Goal: Task Accomplishment & Management: Use online tool/utility

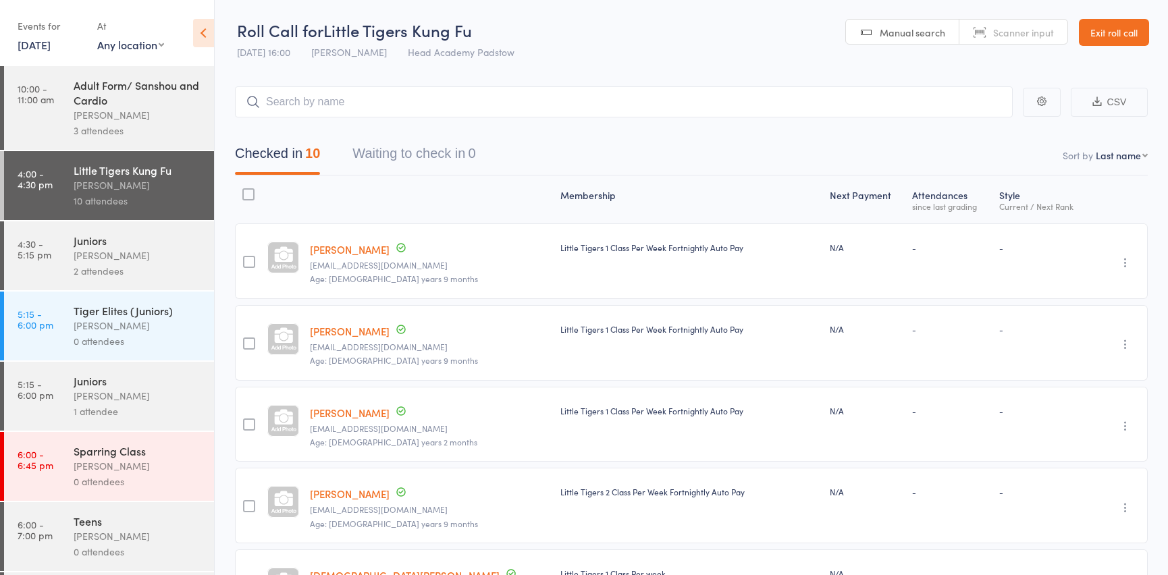
click at [1091, 36] on link "Exit roll call" at bounding box center [1114, 32] width 70 height 27
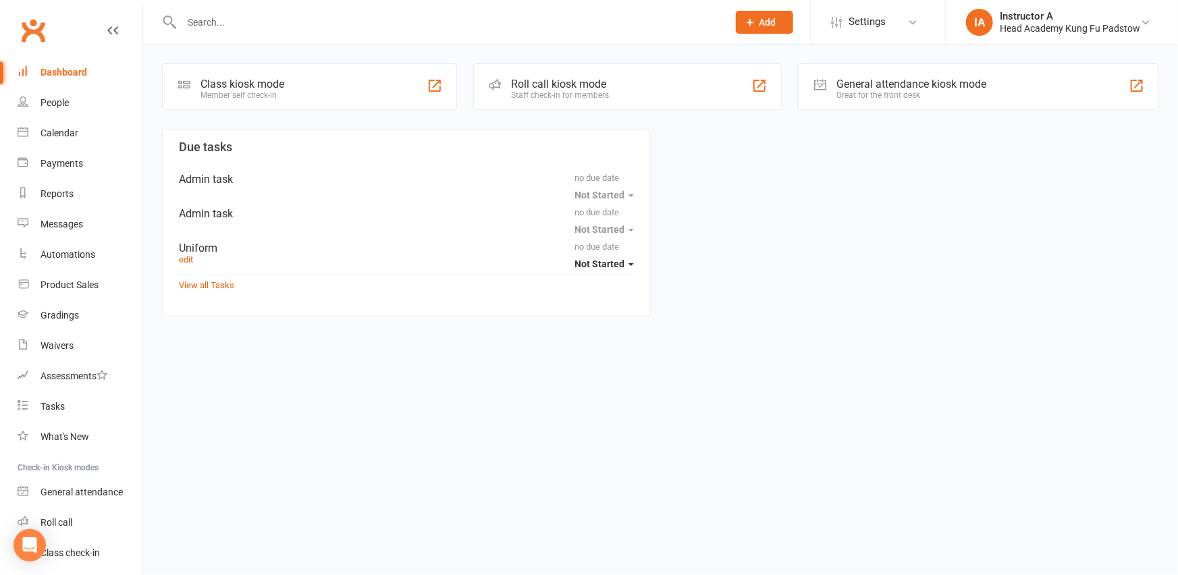
click at [284, 23] on input "text" at bounding box center [448, 22] width 541 height 19
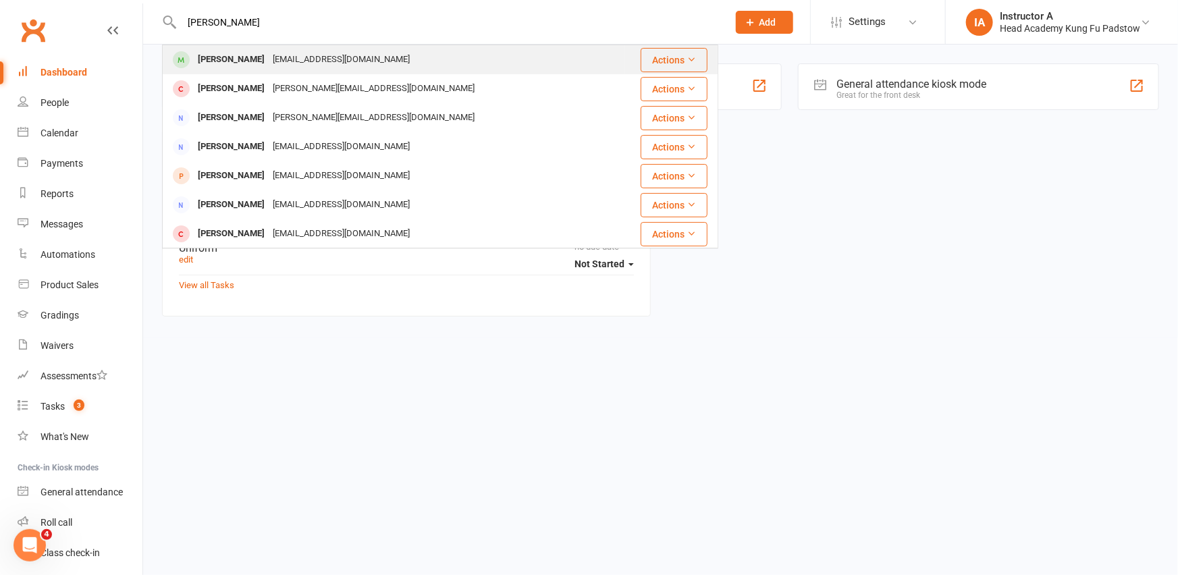
type input "micheal fran"
click at [238, 71] on div "Michael Franklin heyhoec@hotmail.com" at bounding box center [393, 60] width 461 height 28
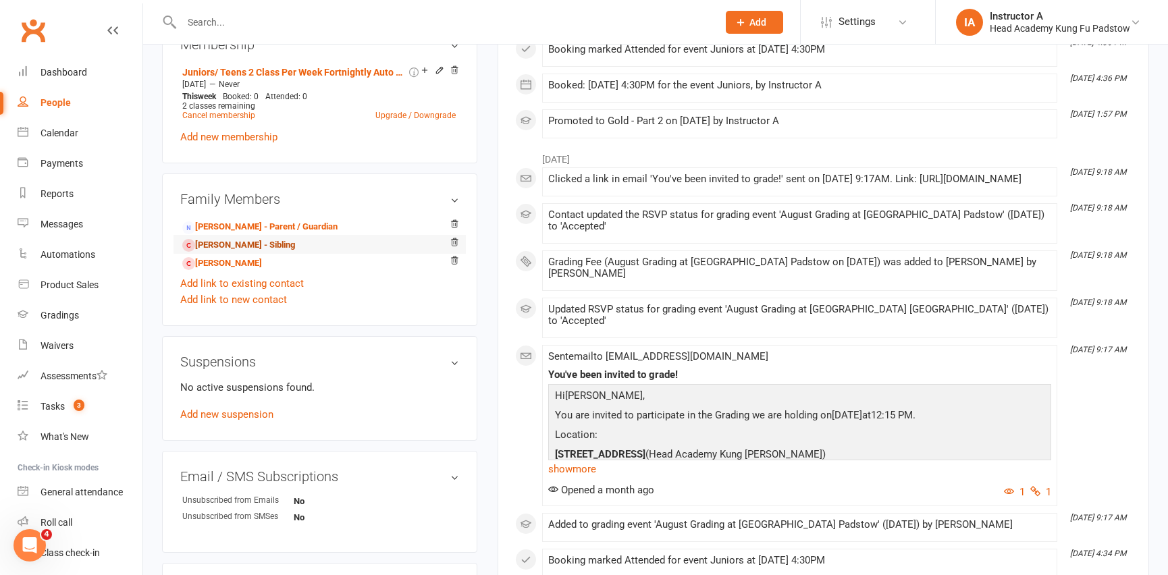
scroll to position [614, 0]
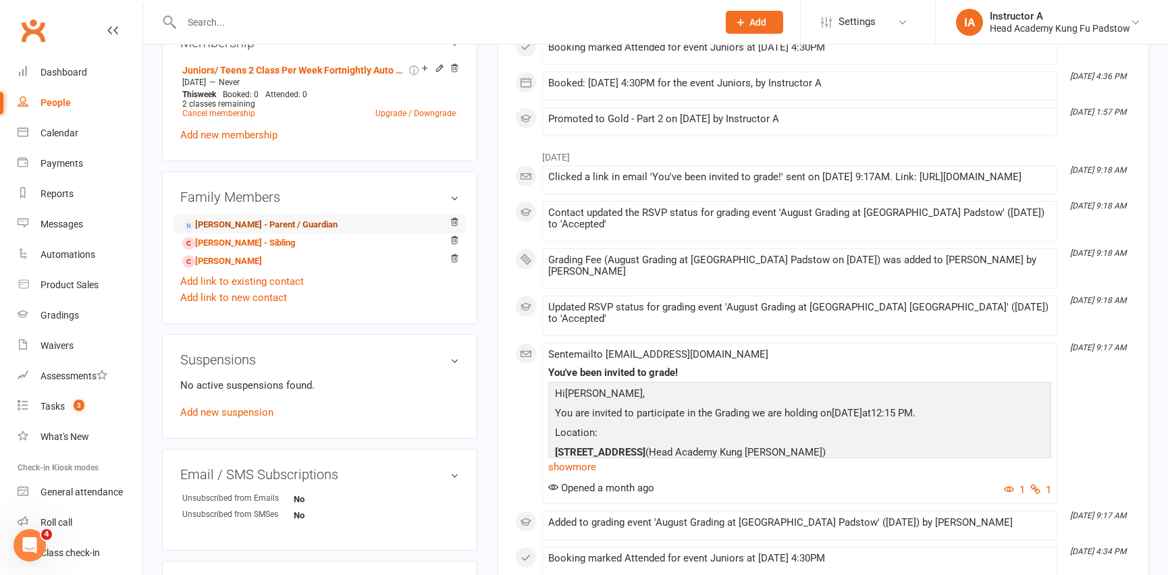
click at [263, 218] on link "Cindy Heyhoe - Parent / Guardian" at bounding box center [259, 225] width 155 height 14
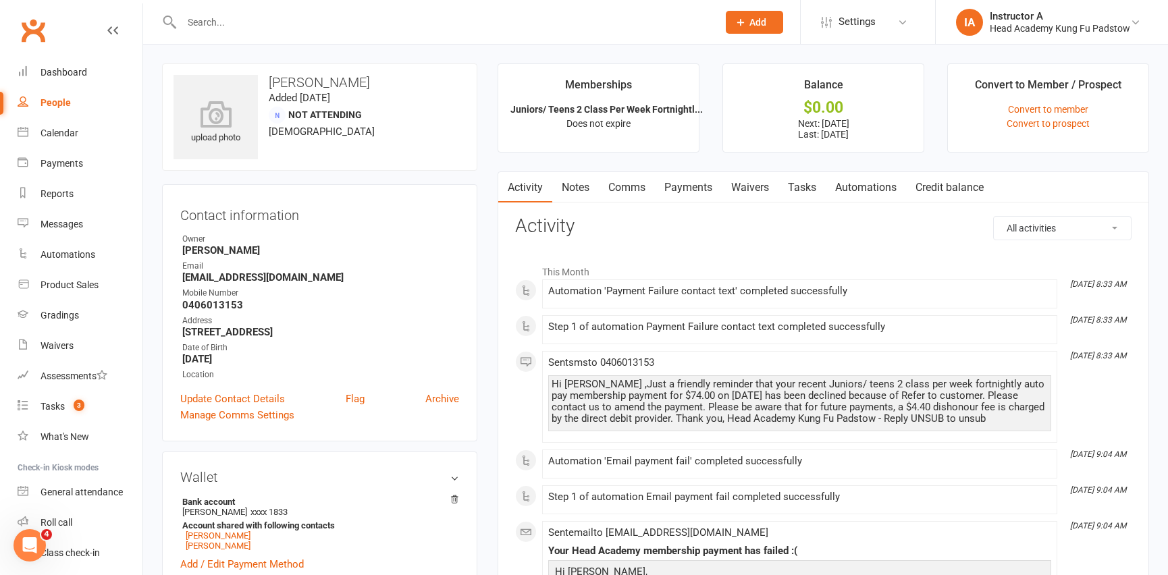
drag, startPoint x: 736, startPoint y: 217, endPoint x: 674, endPoint y: 196, distance: 65.7
drag, startPoint x: 674, startPoint y: 196, endPoint x: 712, endPoint y: 194, distance: 37.8
click at [674, 196] on link "Payments" at bounding box center [688, 187] width 67 height 31
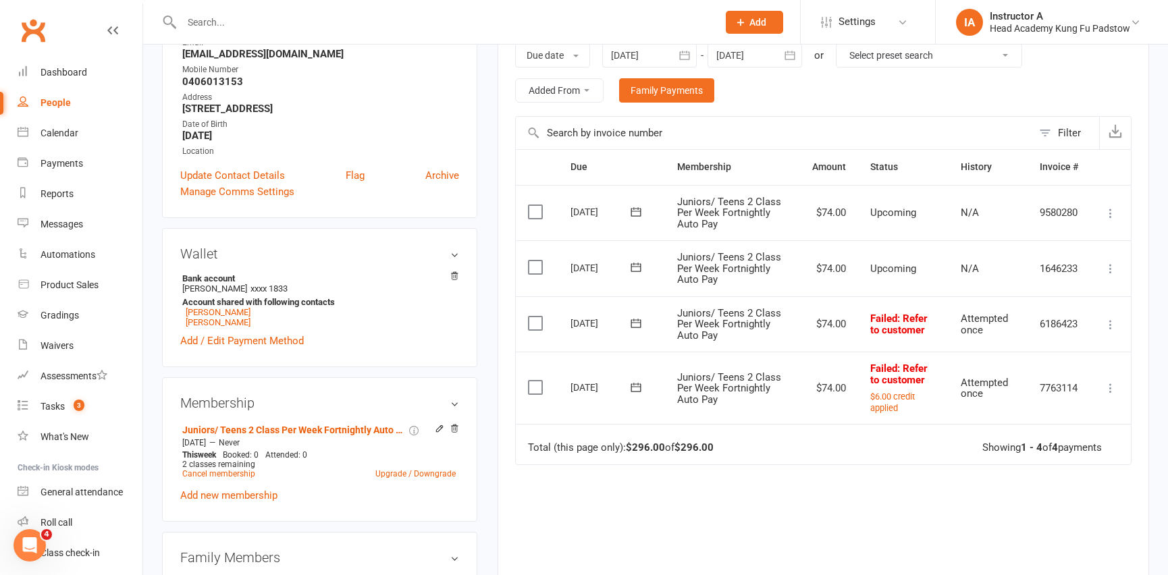
scroll to position [245, 0]
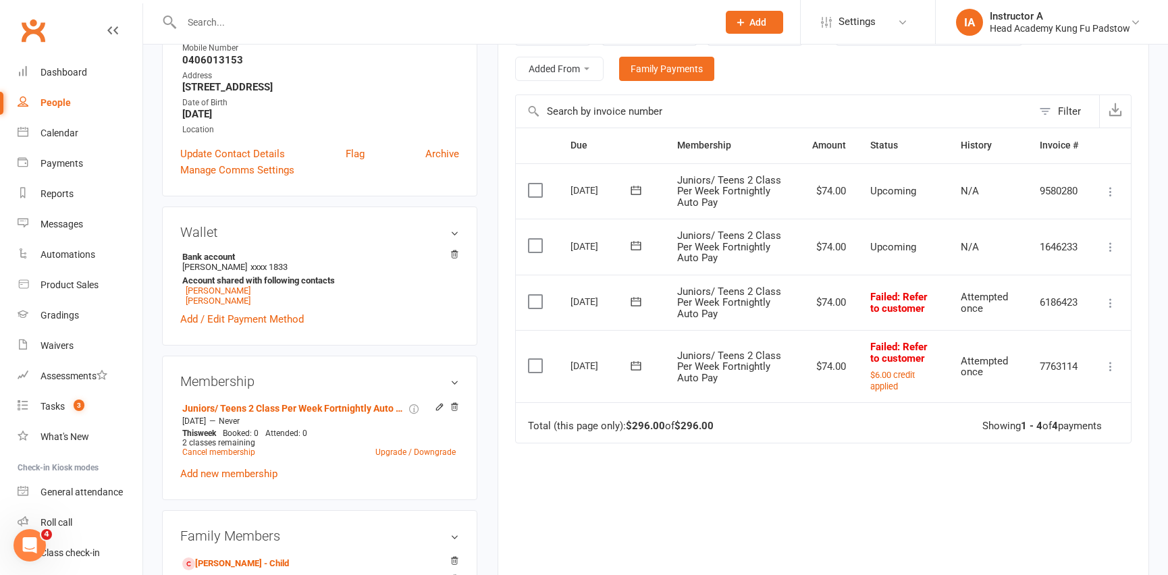
drag, startPoint x: 843, startPoint y: 556, endPoint x: 843, endPoint y: 543, distance: 12.8
click at [843, 543] on div "Due Contact Membership Amount Status History Invoice # Select this 06 Nov 2025 …" at bounding box center [823, 372] width 616 height 489
click at [916, 370] on button "$6.00 credit applied" at bounding box center [903, 380] width 66 height 22
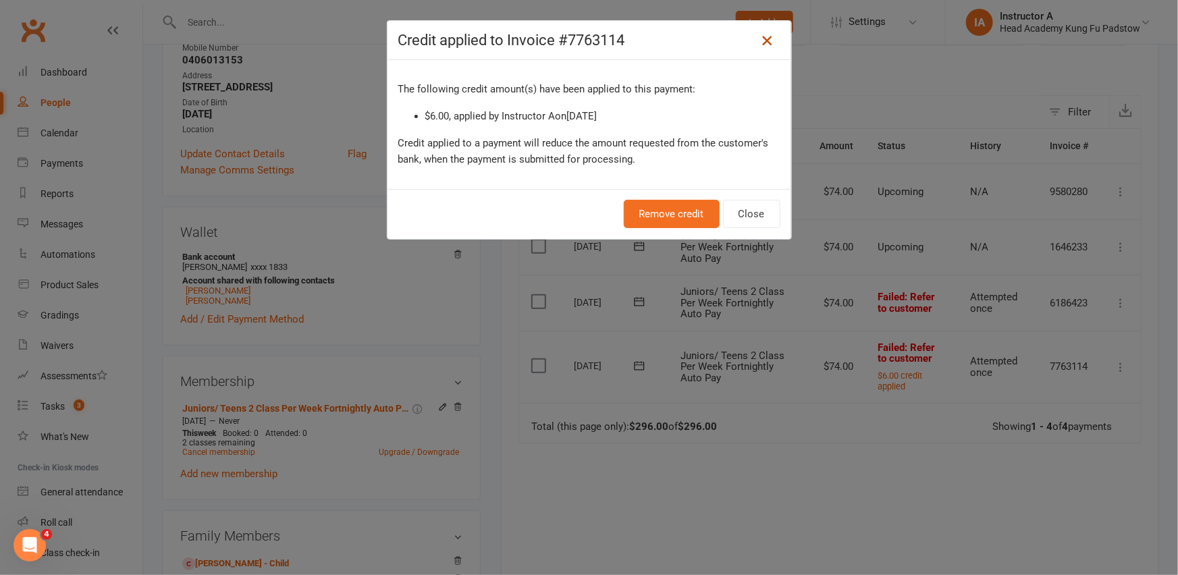
click at [769, 37] on icon at bounding box center [767, 40] width 16 height 16
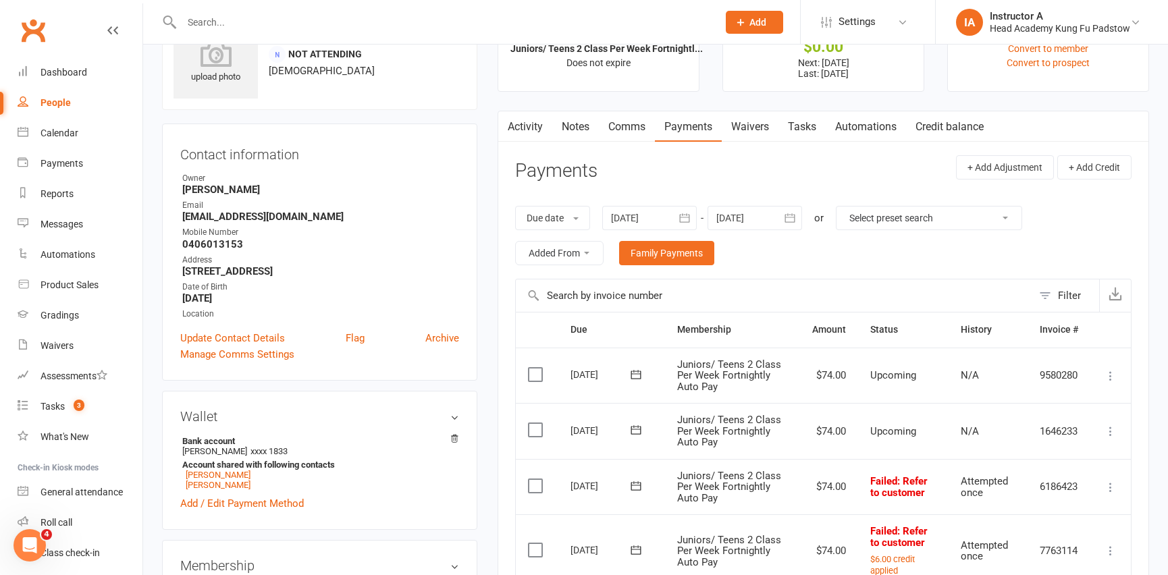
scroll to position [0, 0]
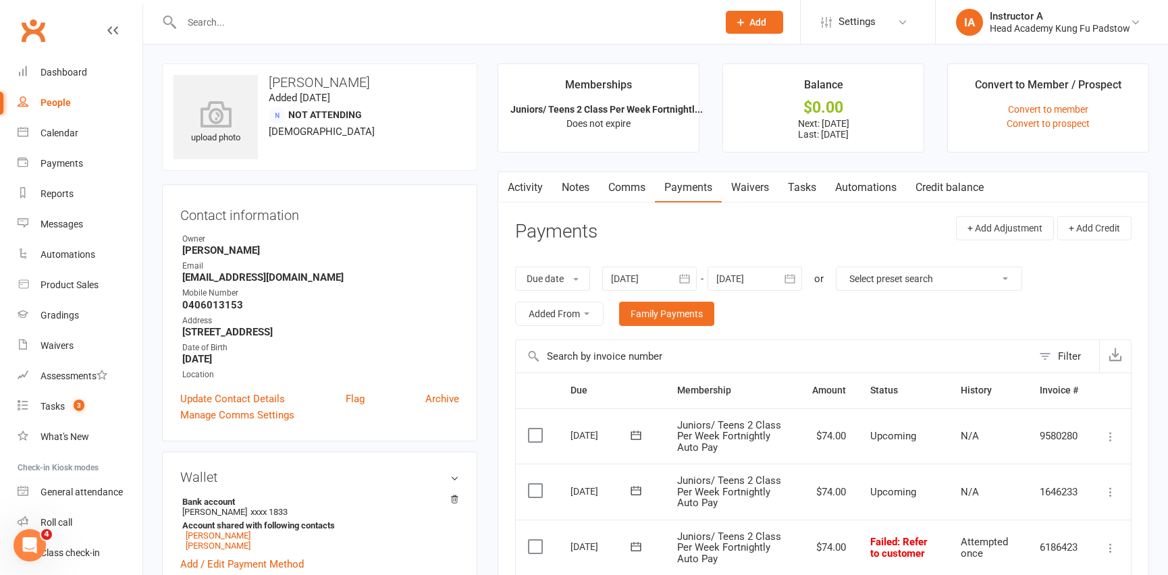
click at [0, 40] on div "Clubworx" at bounding box center [71, 39] width 142 height 50
click at [36, 319] on link "Gradings" at bounding box center [80, 315] width 125 height 30
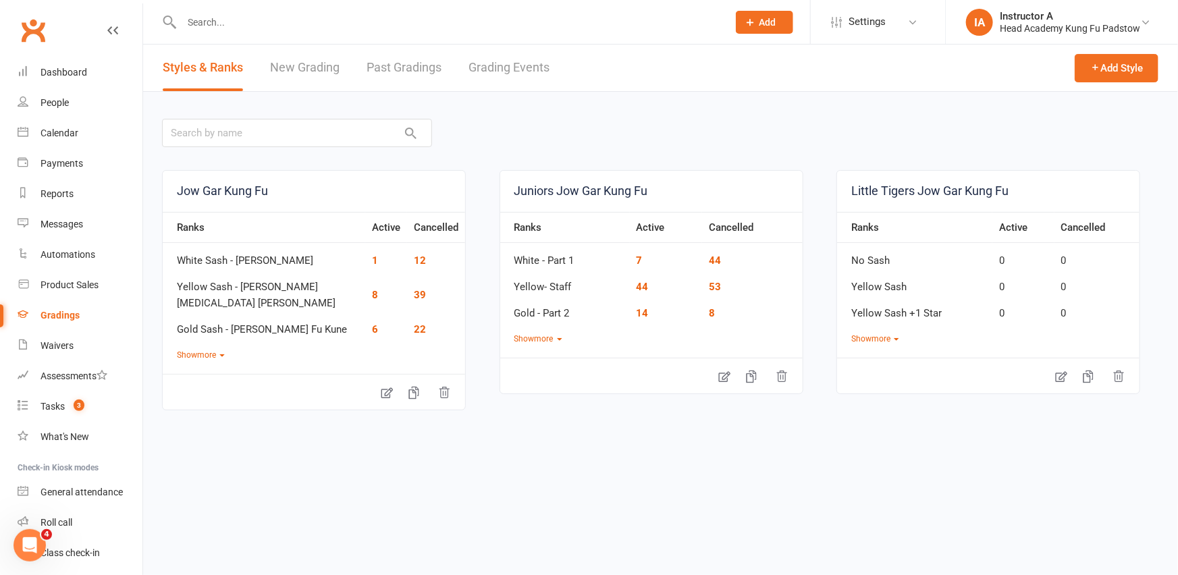
drag, startPoint x: 479, startPoint y: 89, endPoint x: 491, endPoint y: 69, distance: 23.3
click at [485, 79] on section "Styles & Ranks New Grading Past Gradings Grading Events Add Style Jow Gar Kung …" at bounding box center [660, 275] width 1035 height 460
click at [491, 69] on link "Grading Events" at bounding box center [508, 68] width 81 height 47
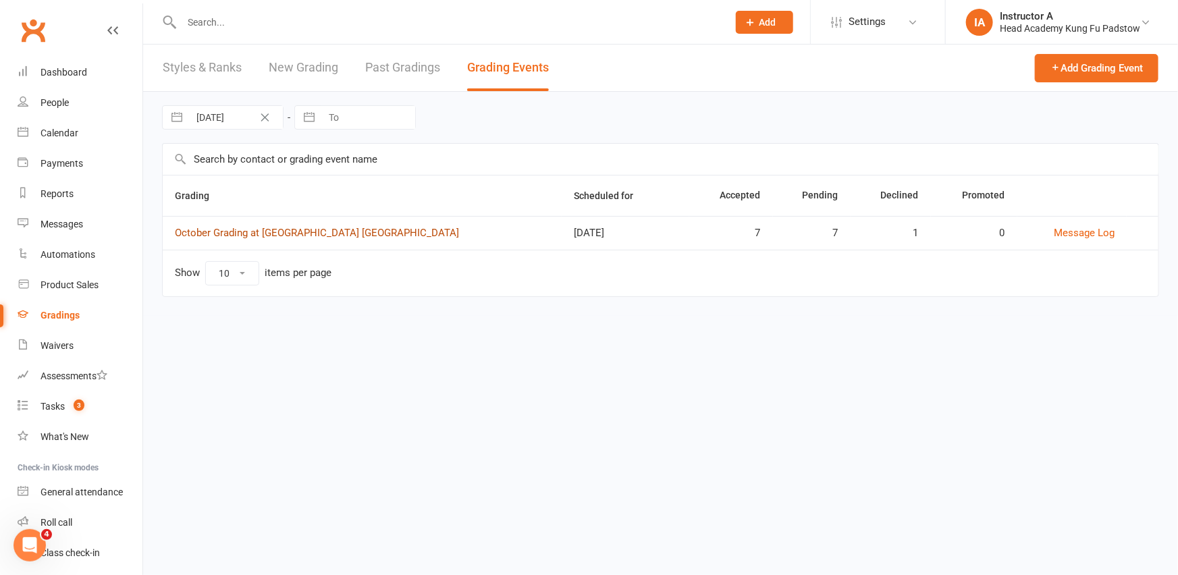
click at [212, 237] on link "October Grading at Head Academy Kung Fu Padstow" at bounding box center [317, 233] width 284 height 12
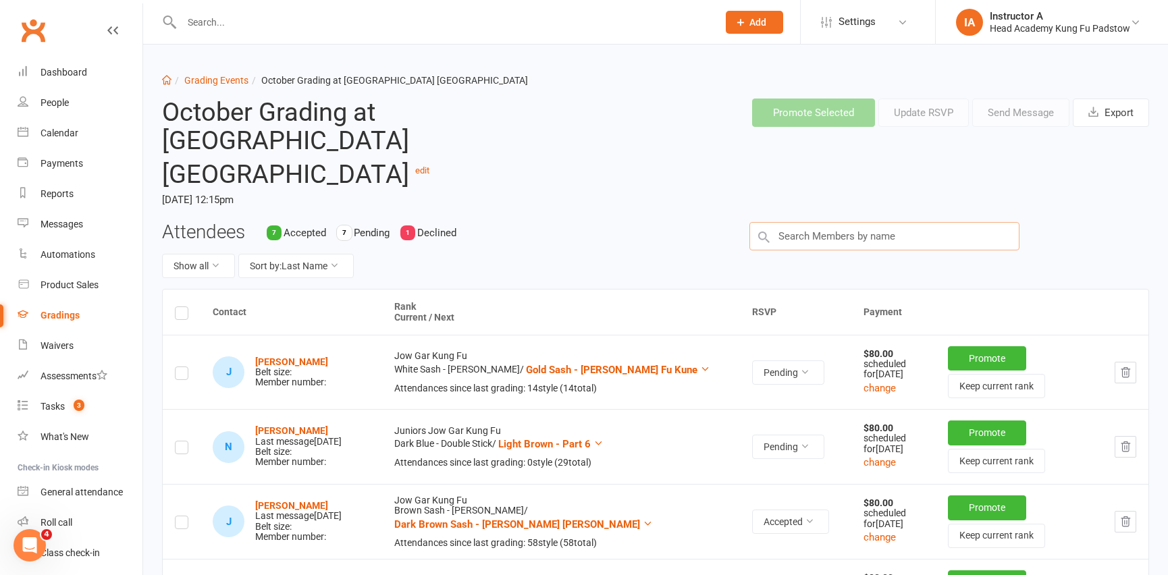
click at [784, 222] on input "text" at bounding box center [884, 236] width 270 height 28
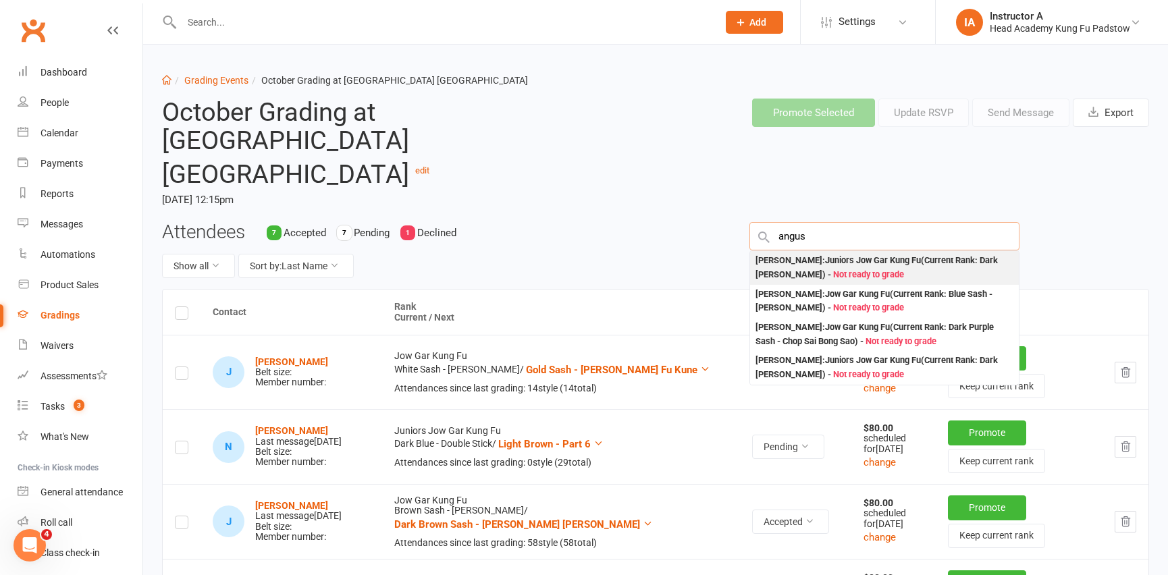
type input "angus"
drag, startPoint x: 847, startPoint y: 240, endPoint x: 798, endPoint y: 257, distance: 52.1
click at [847, 254] on div "Angus Browning : Juniors Jow Gar Kung Fu (Current Rank: Dark Green - Spear ) - …" at bounding box center [884, 268] width 258 height 28
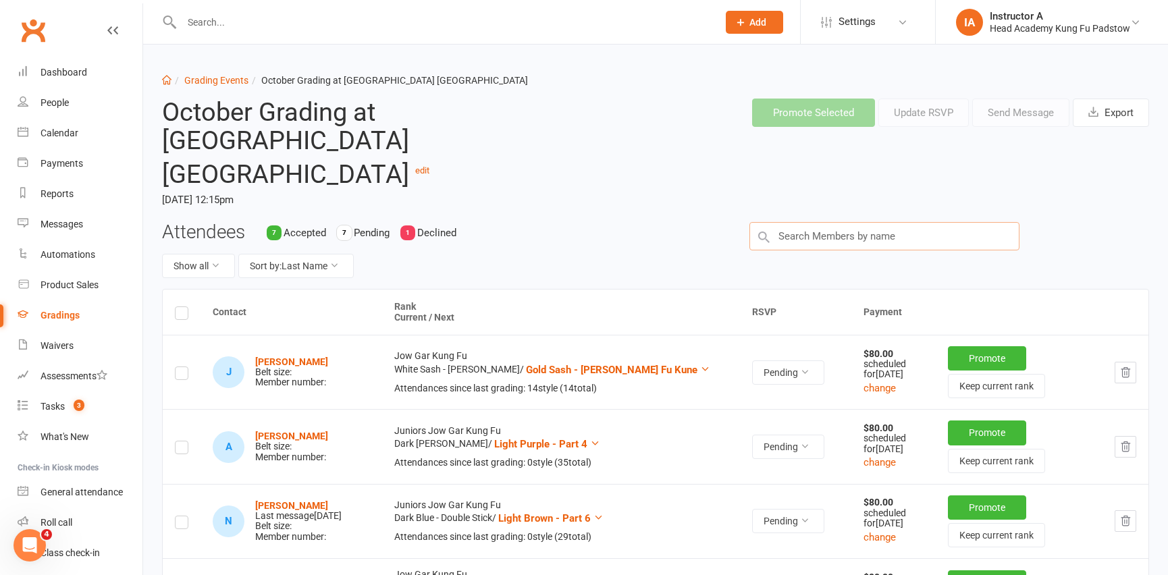
click at [848, 222] on input "text" at bounding box center [884, 236] width 270 height 28
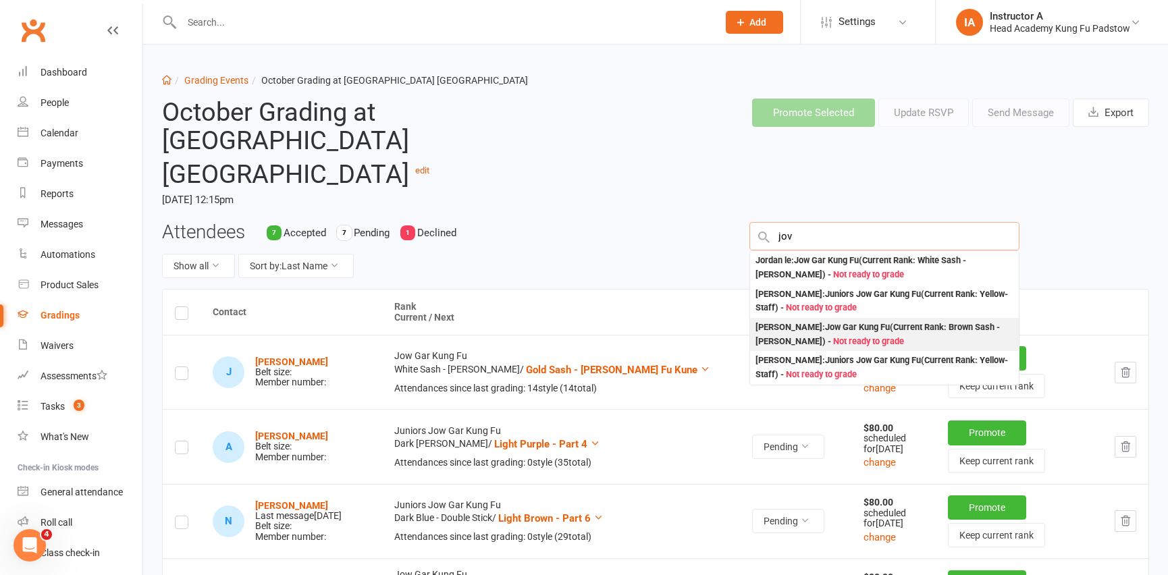
type input "jov"
click at [800, 320] on div "Ryan Jones : Jow Gar Kung Fu (Current Rank: Brown Sash - Fu Hok Seung Ying Kune…" at bounding box center [884, 334] width 269 height 33
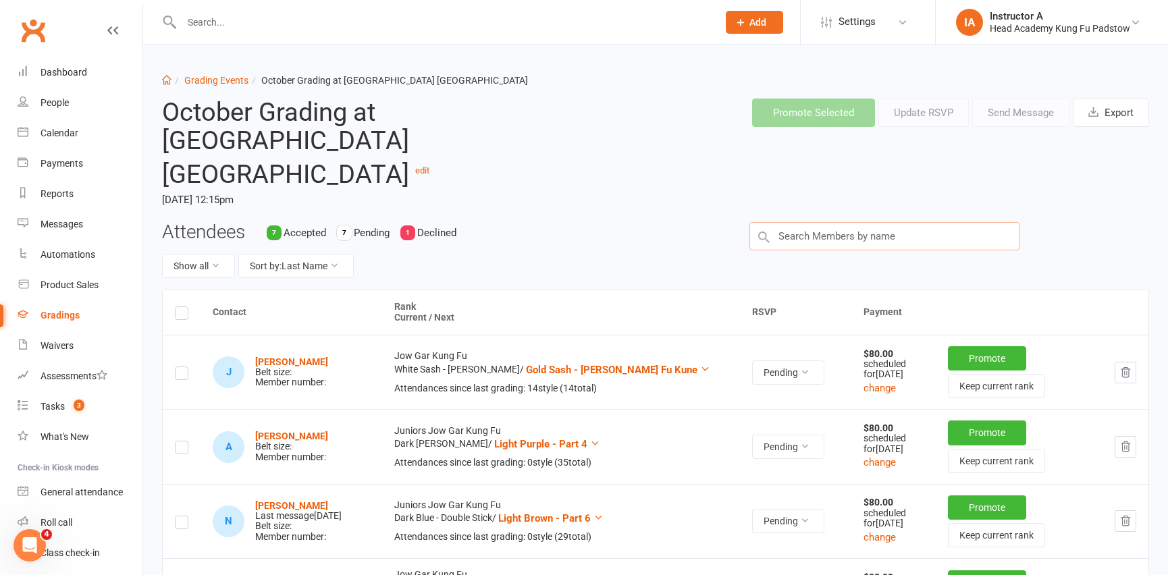
click at [801, 222] on input "text" at bounding box center [884, 236] width 270 height 28
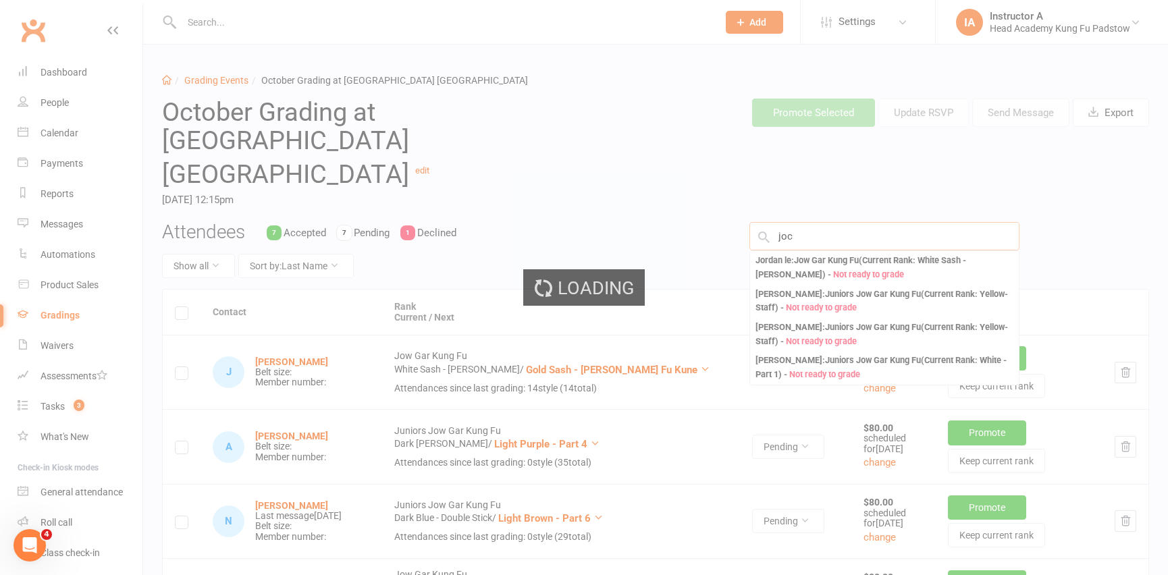
type input "joc"
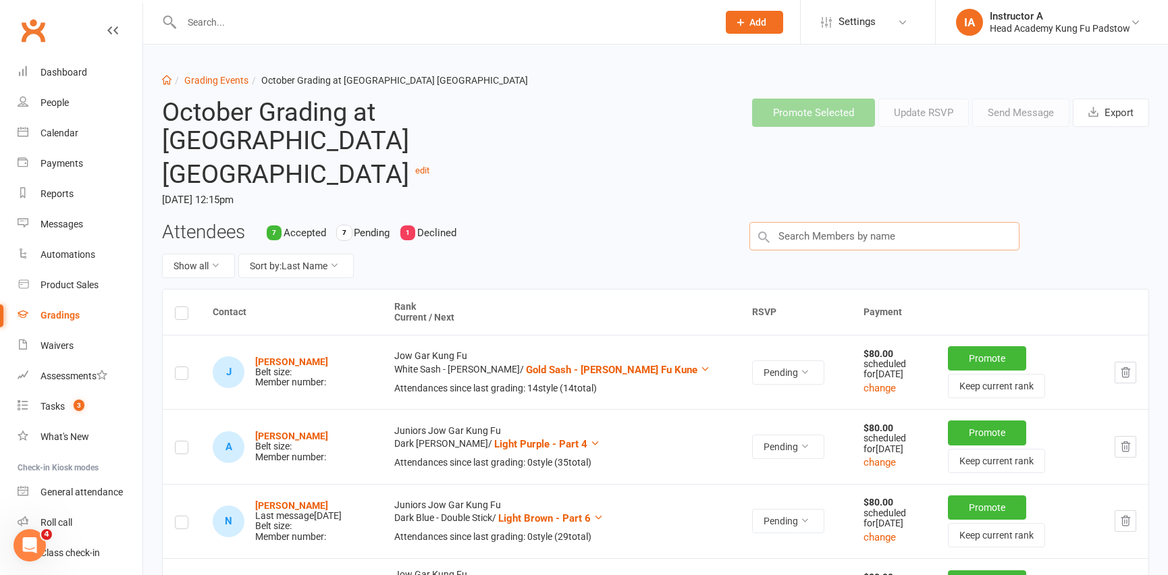
click at [809, 222] on input "text" at bounding box center [884, 236] width 270 height 28
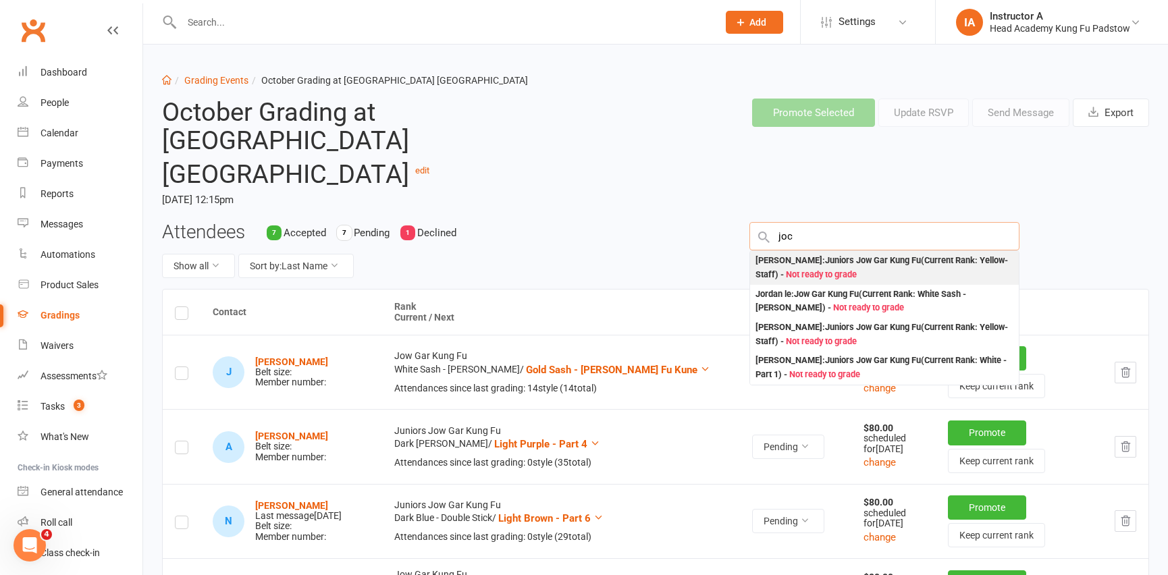
type input "joc"
click at [800, 269] on span "Not ready to grade" at bounding box center [821, 274] width 71 height 10
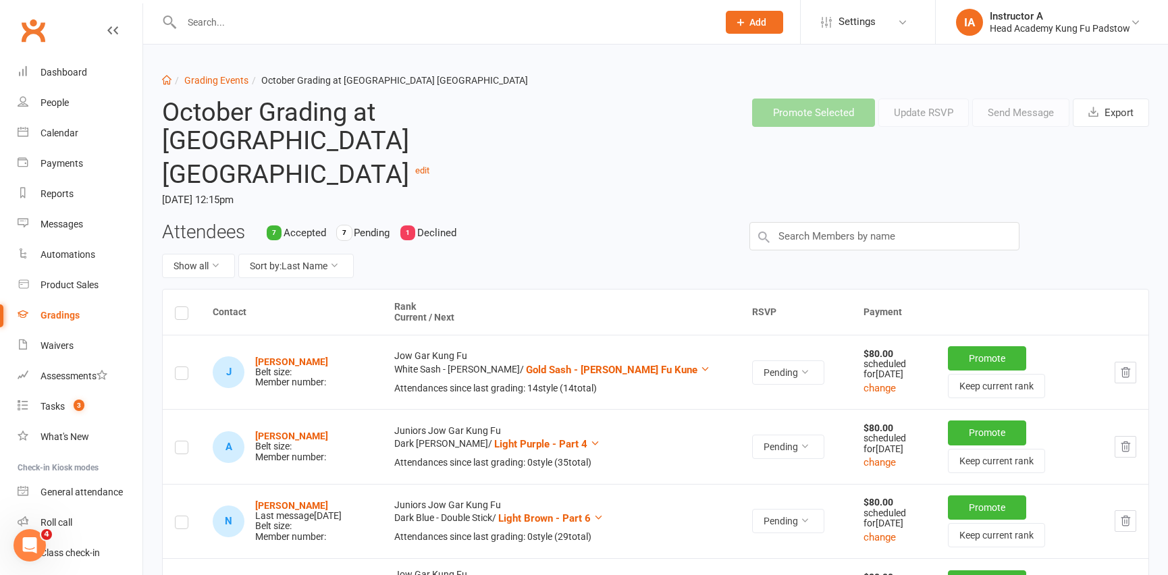
click at [178, 375] on label at bounding box center [182, 375] width 14 height 0
click at [178, 367] on input "checkbox" at bounding box center [182, 367] width 14 height 0
click at [1120, 367] on icon "button" at bounding box center [1125, 373] width 12 height 12
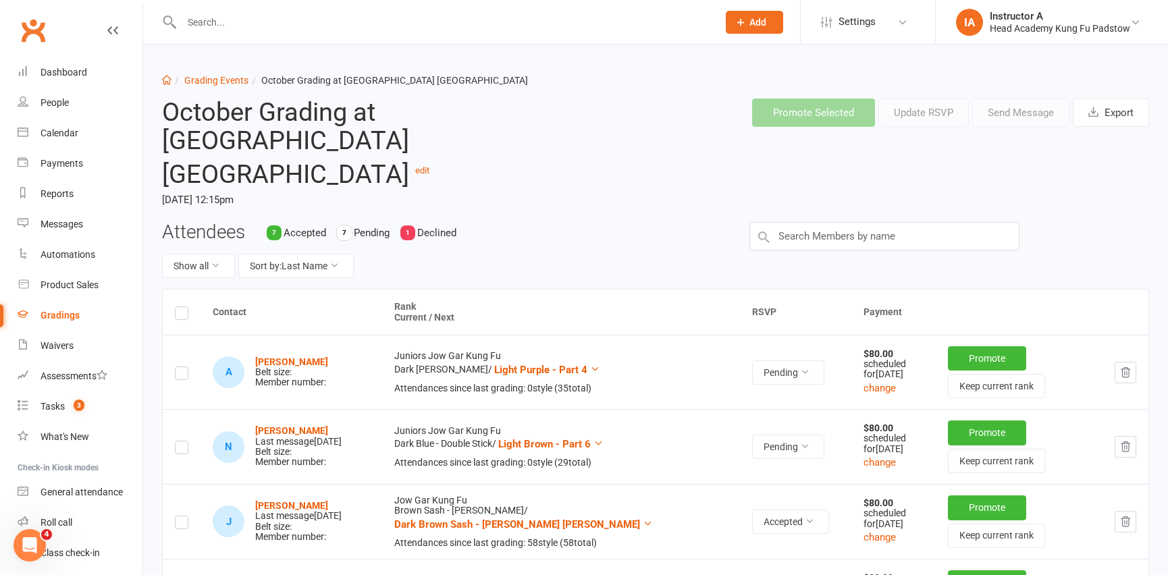
click at [179, 375] on label at bounding box center [182, 375] width 14 height 0
click at [179, 367] on input "checkbox" at bounding box center [182, 367] width 14 height 0
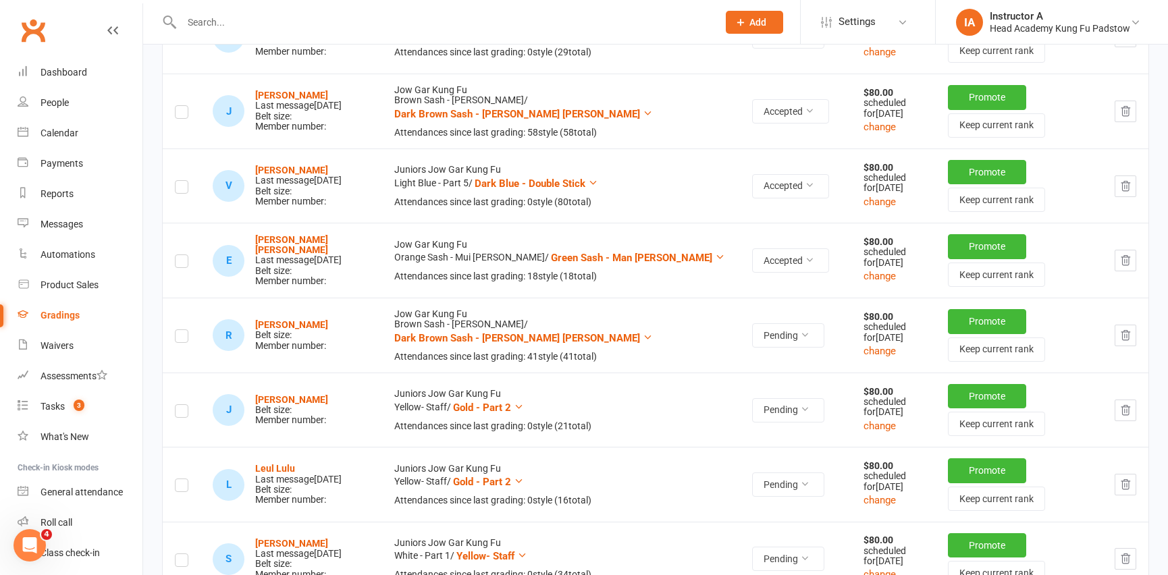
scroll to position [429, 0]
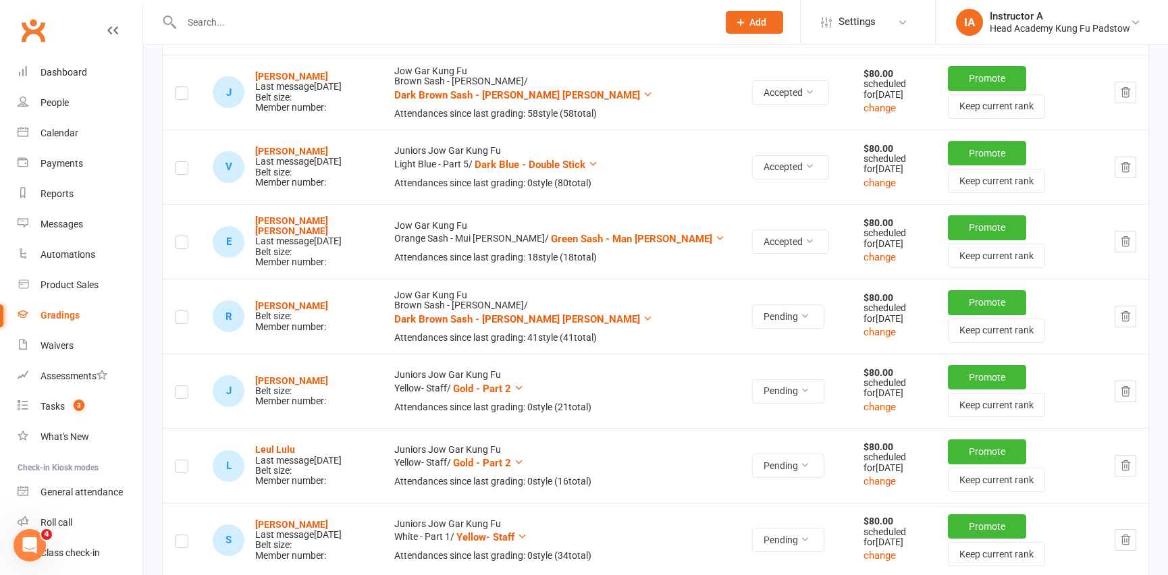
drag, startPoint x: 182, startPoint y: 367, endPoint x: 173, endPoint y: 406, distance: 40.1
click at [182, 394] on label at bounding box center [182, 394] width 14 height 0
click at [182, 386] on input "checkbox" at bounding box center [182, 386] width 14 height 0
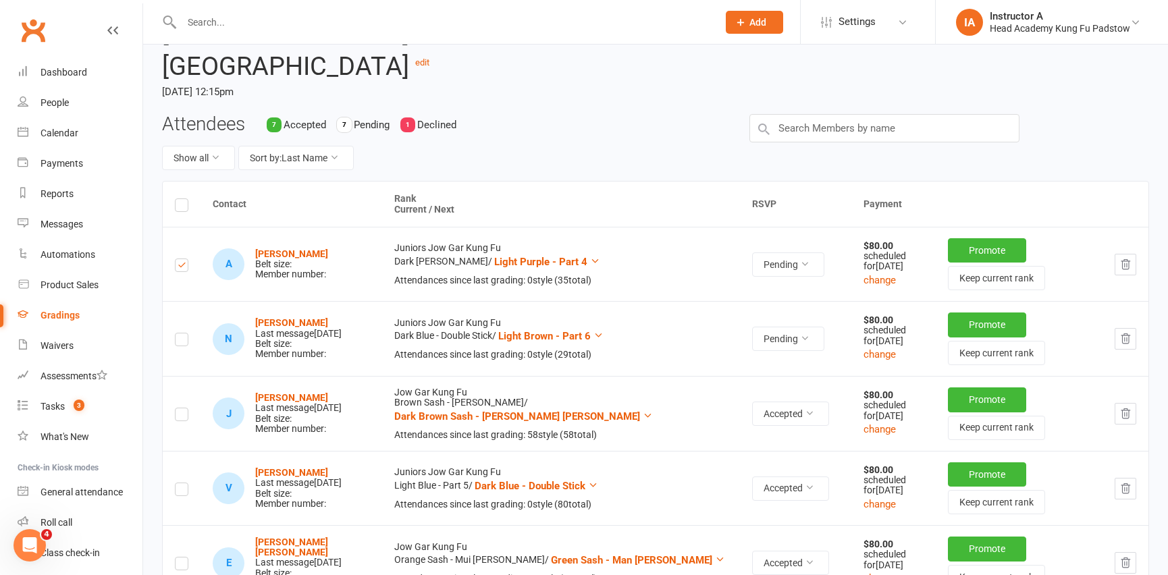
scroll to position [0, 0]
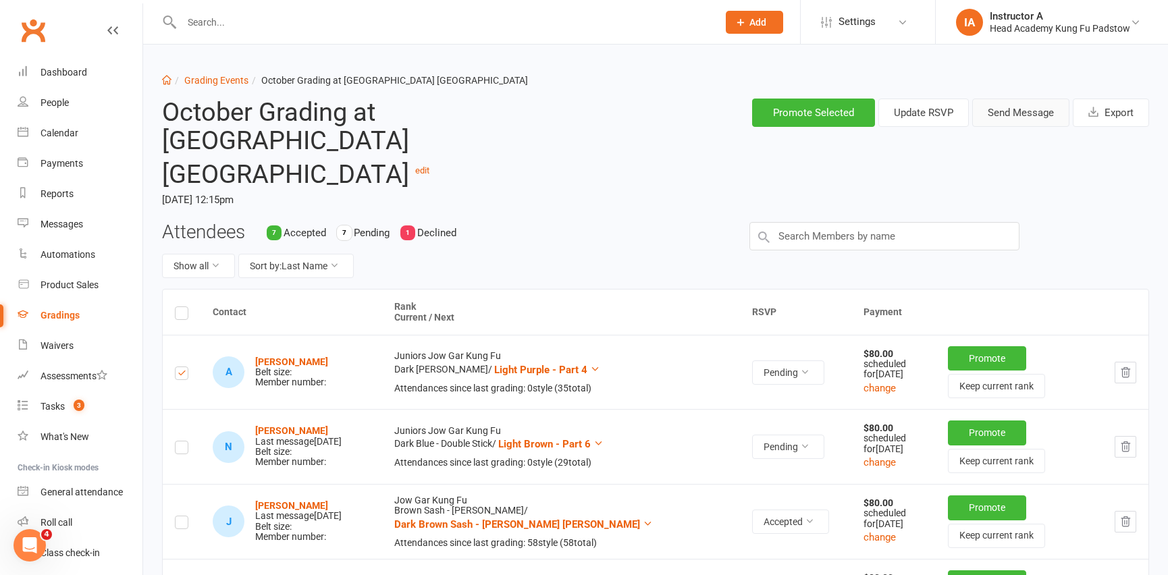
click at [1014, 111] on button "Send Message" at bounding box center [1020, 113] width 97 height 28
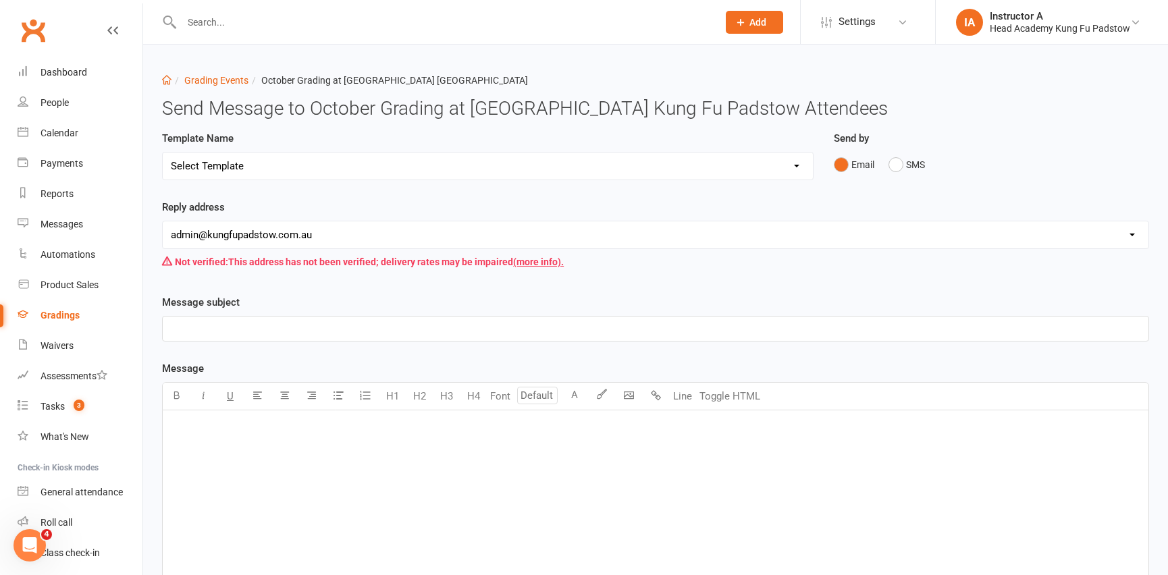
click at [371, 174] on select "Select Template [Email] Confirmation of Successful Grading [Email] Grading Even…" at bounding box center [488, 166] width 650 height 27
select select "2"
click at [163, 153] on select "Select Template [Email] Confirmation of Successful Grading [Email] Grading Even…" at bounding box center [488, 166] width 650 height 27
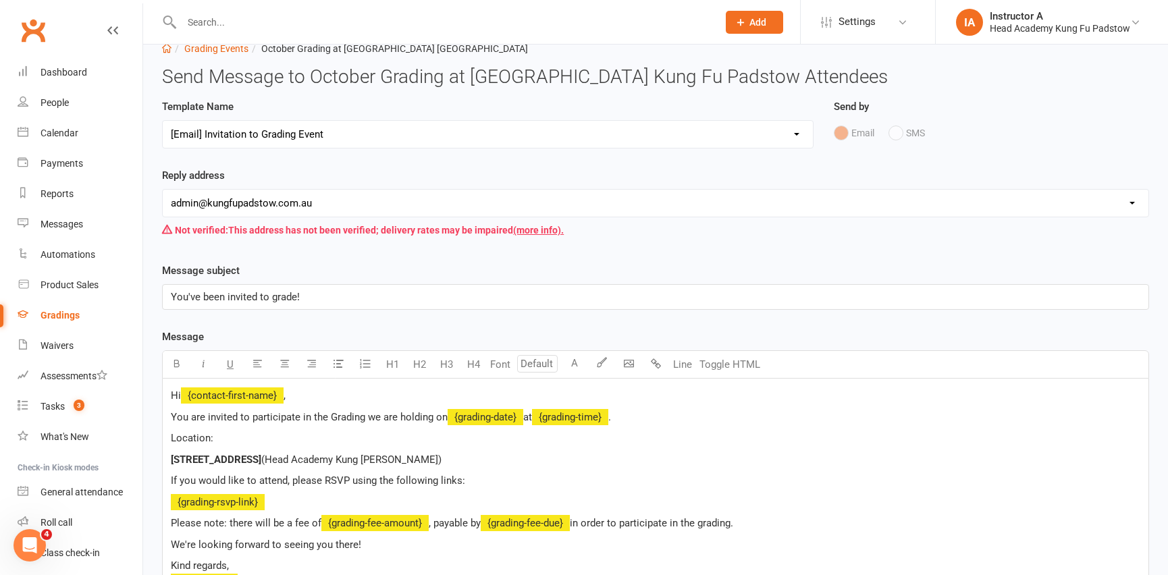
scroll to position [61, 0]
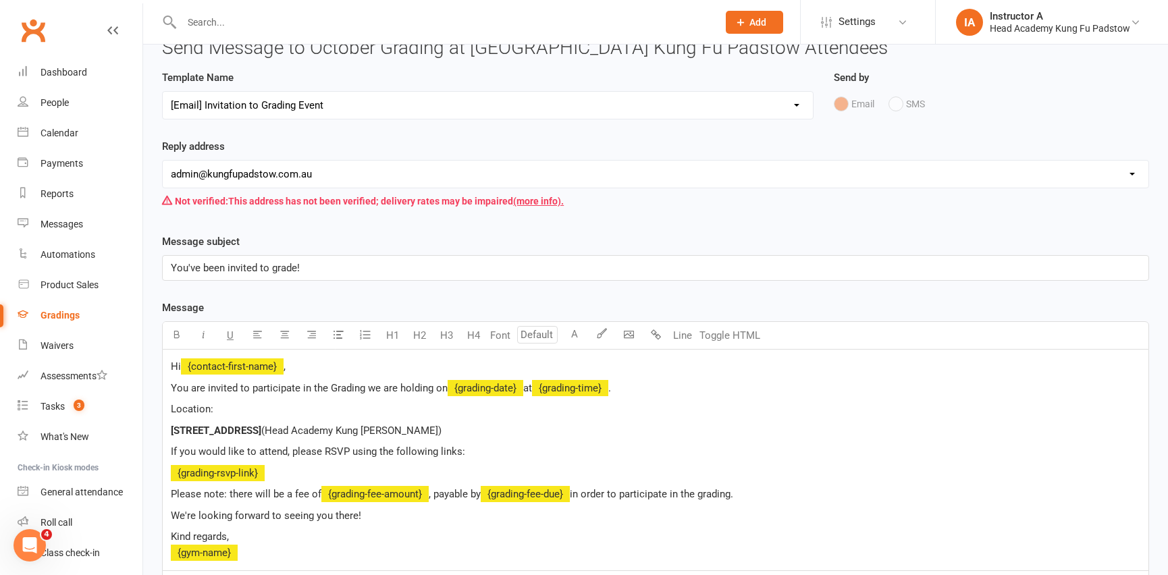
click at [269, 127] on div "Template Name Select Template [Email] Confirmation of Successful Grading [Email…" at bounding box center [488, 104] width 672 height 69
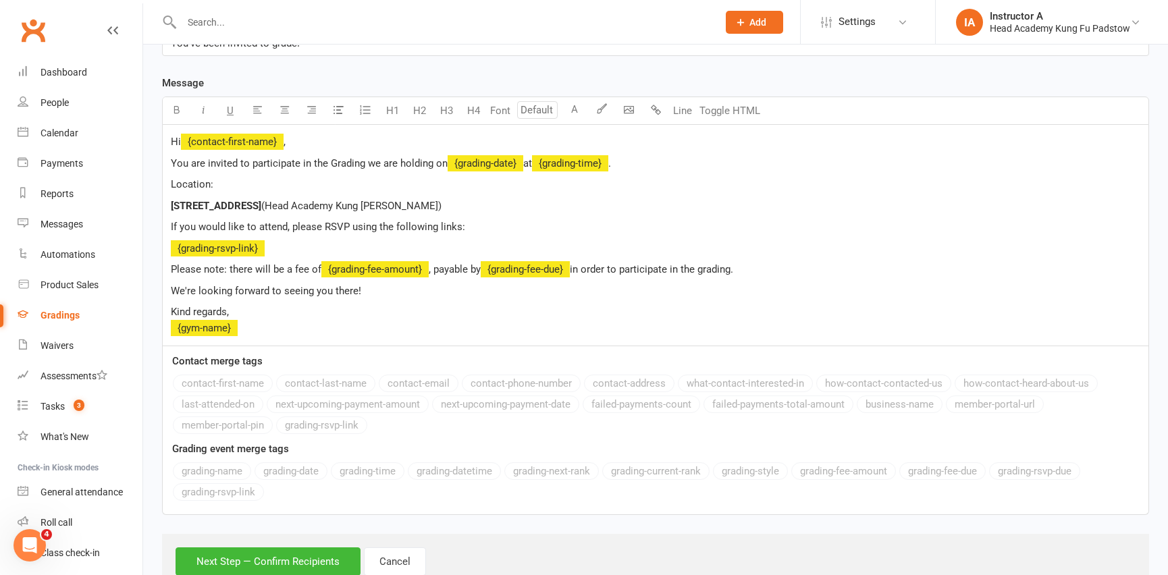
scroll to position [328, 0]
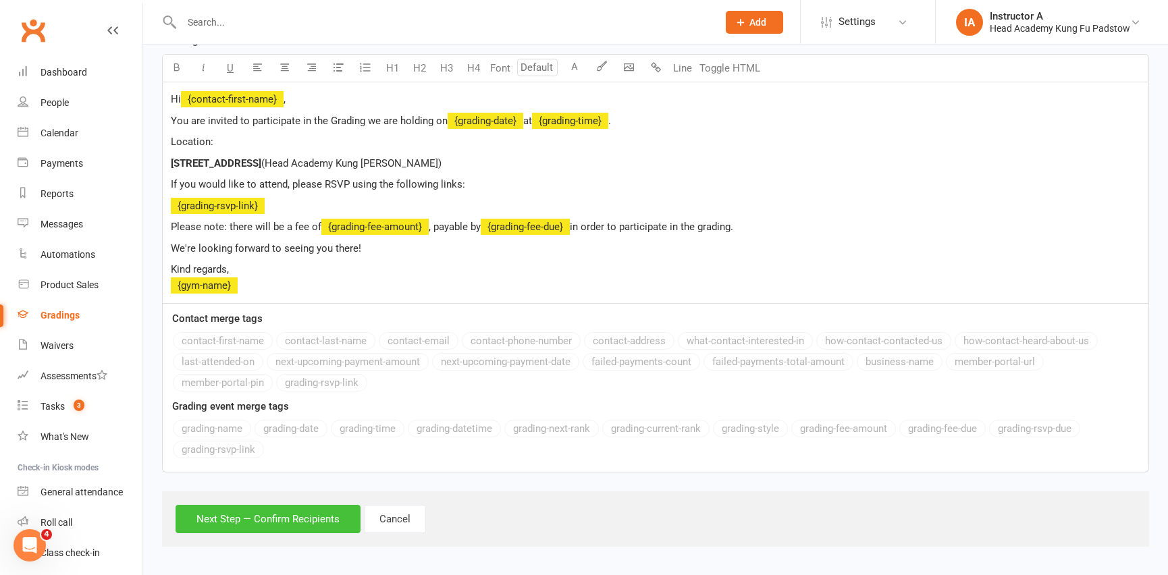
click at [298, 524] on button "Next Step — Confirm Recipients" at bounding box center [268, 519] width 185 height 28
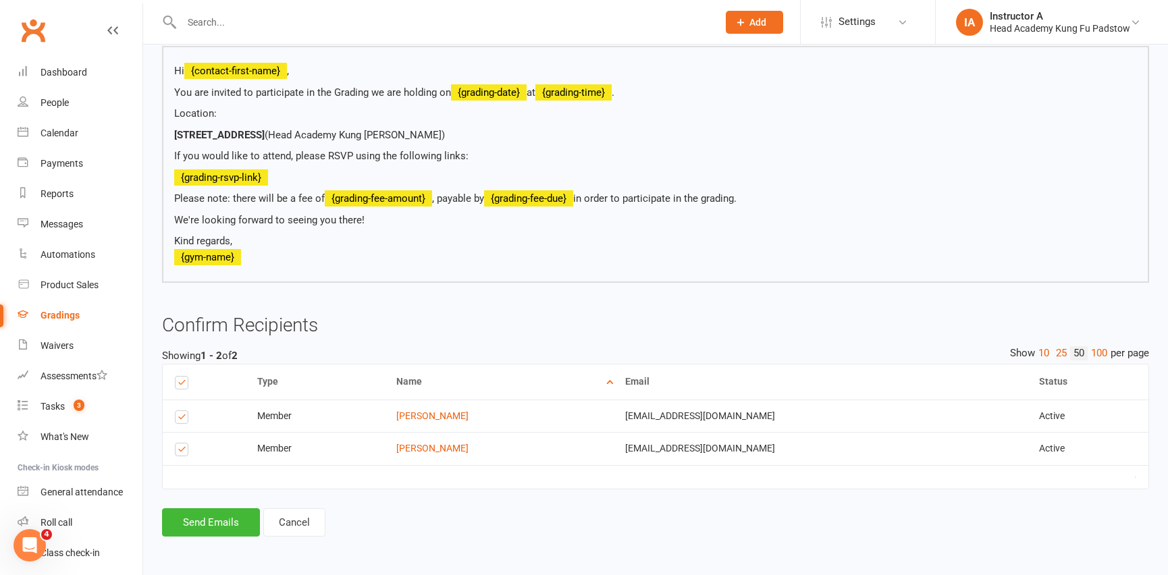
scroll to position [250, 0]
click at [225, 520] on button "Send Emails" at bounding box center [211, 523] width 98 height 28
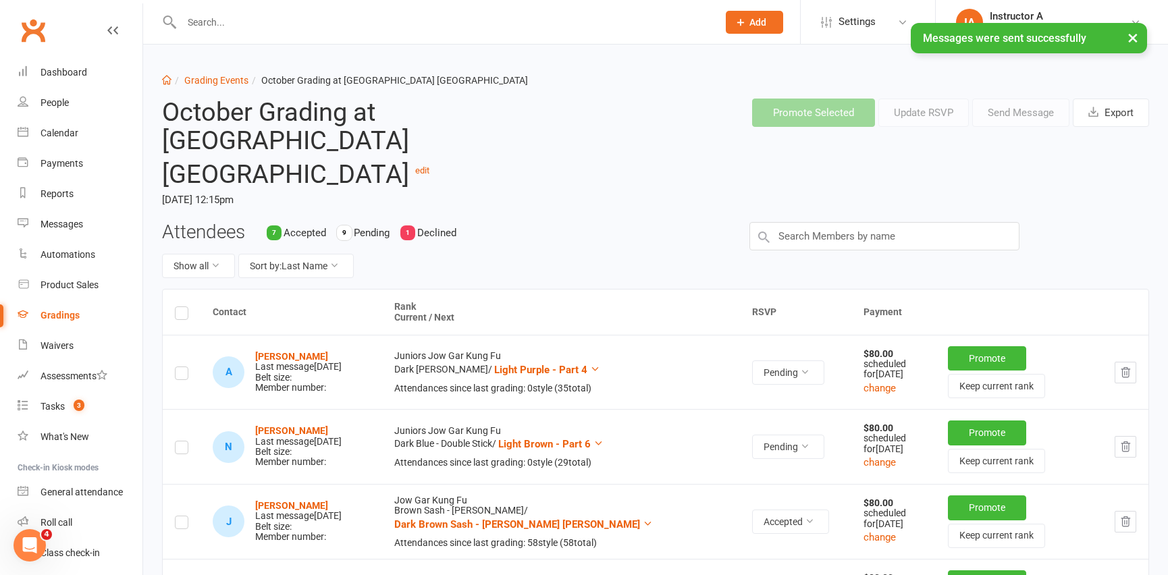
click at [458, 124] on h2 "October Grading at Head Academy Kung Fu Padstow edit" at bounding box center [362, 144] width 400 height 90
drag, startPoint x: 585, startPoint y: 22, endPoint x: 536, endPoint y: 22, distance: 48.6
click at [476, 23] on div "× Messages were sent successfully" at bounding box center [575, 23] width 1150 height 0
drag, startPoint x: 480, startPoint y: 53, endPoint x: 475, endPoint y: 47, distance: 8.1
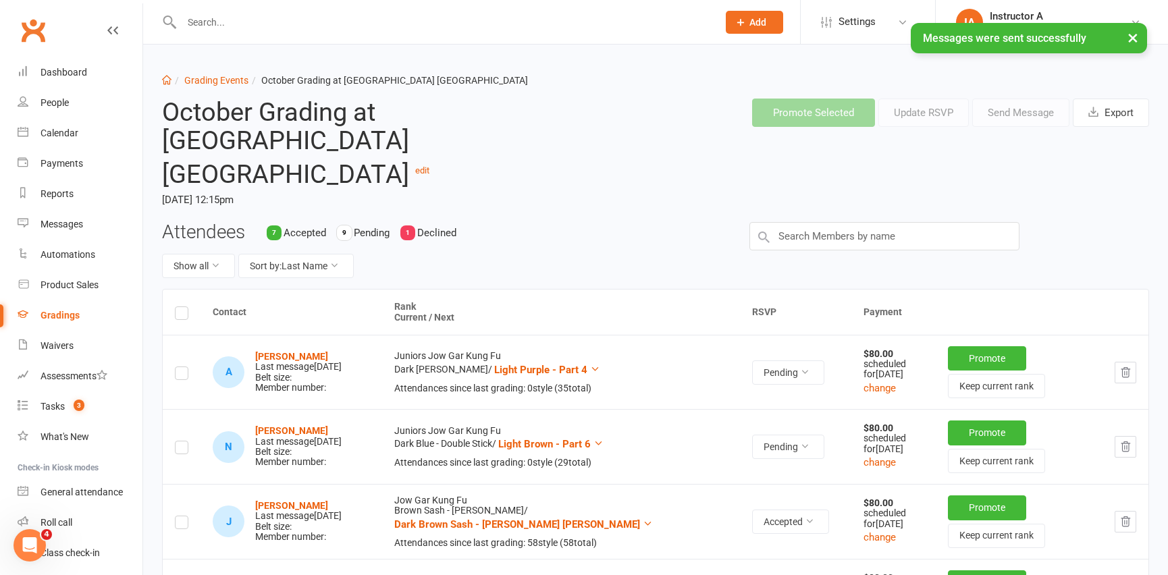
click at [481, 23] on div "× Messages were sent successfully" at bounding box center [575, 23] width 1150 height 0
drag, startPoint x: 456, startPoint y: 49, endPoint x: 516, endPoint y: 14, distance: 69.2
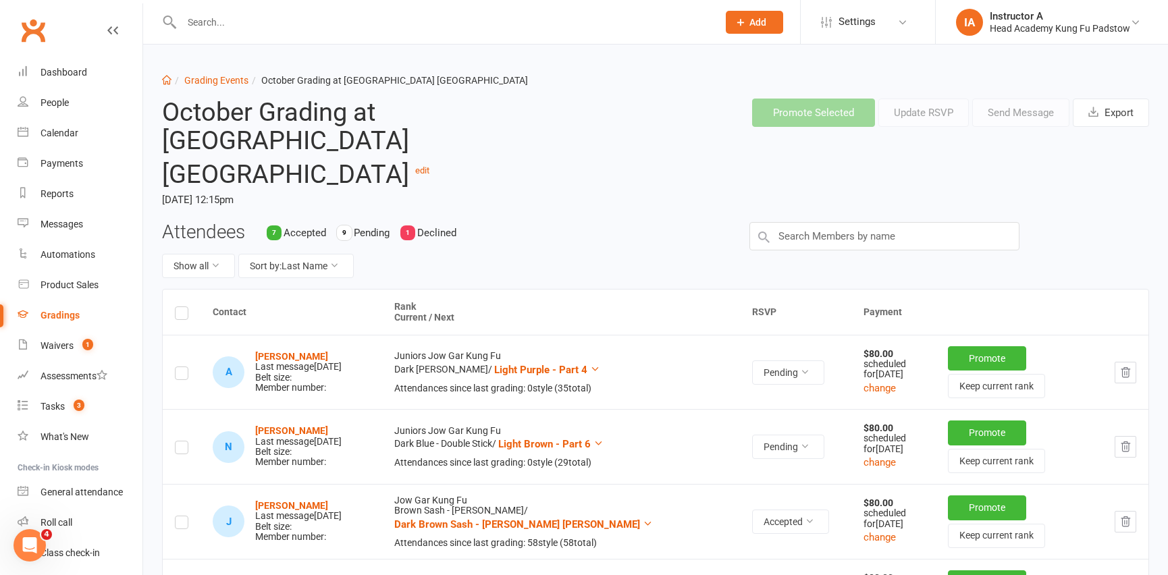
click at [197, 9] on div at bounding box center [435, 22] width 546 height 44
click at [209, 21] on input "text" at bounding box center [443, 22] width 531 height 19
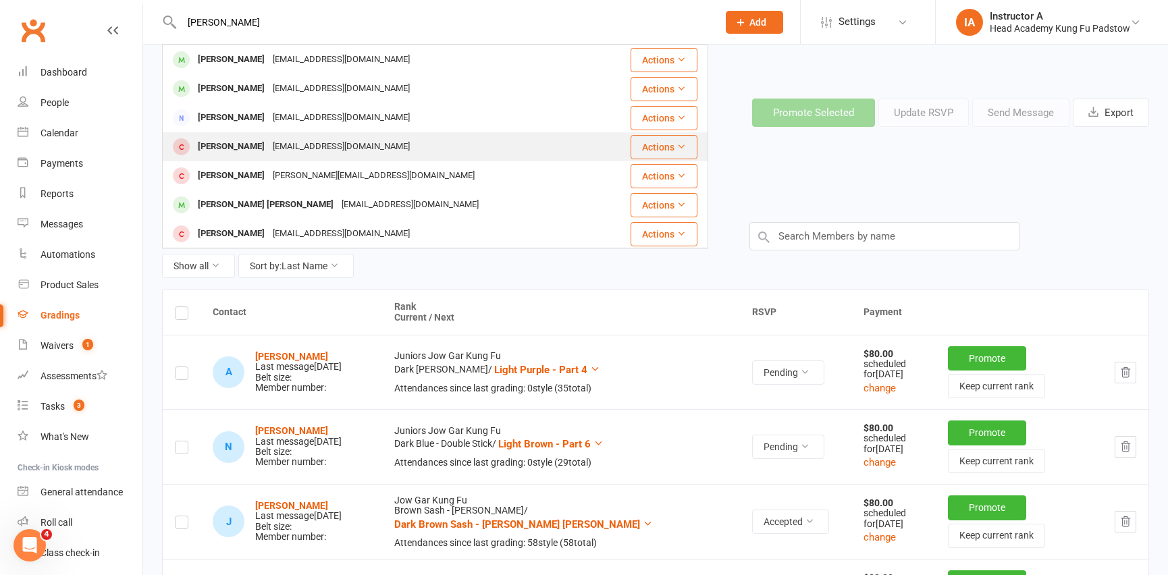
type input "patrick"
click at [236, 153] on div "Patrick Henry" at bounding box center [231, 147] width 75 height 20
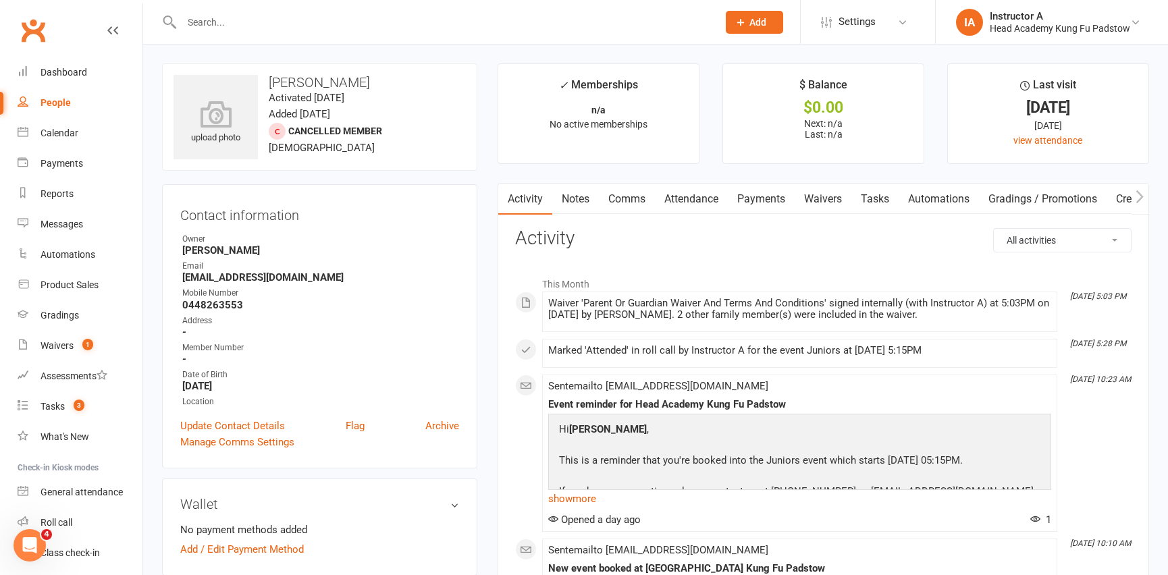
click at [709, 192] on link "Attendance" at bounding box center [691, 199] width 73 height 31
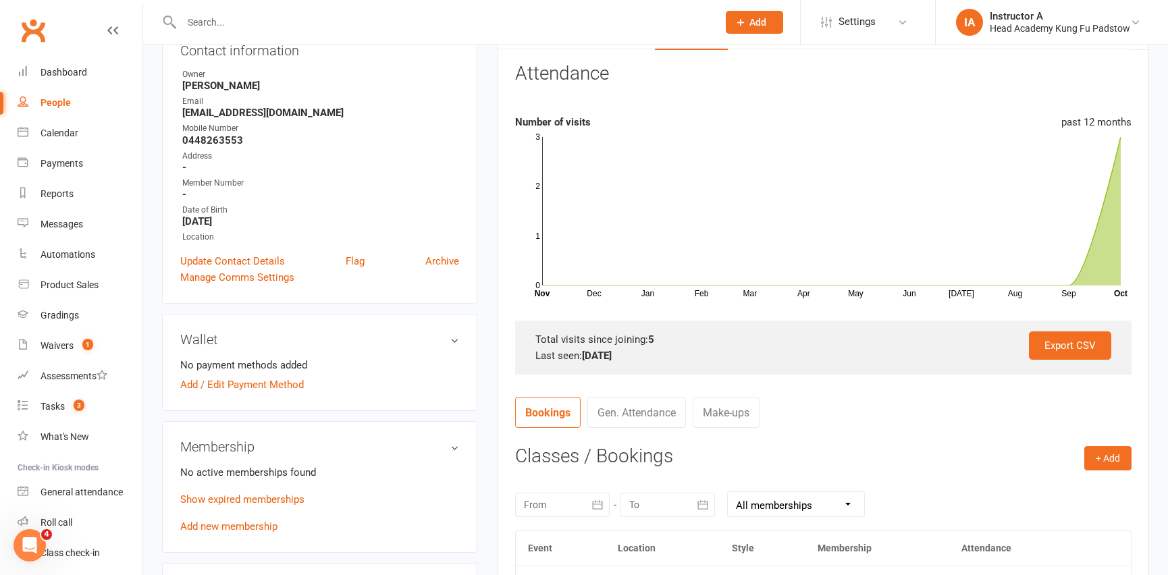
scroll to position [245, 0]
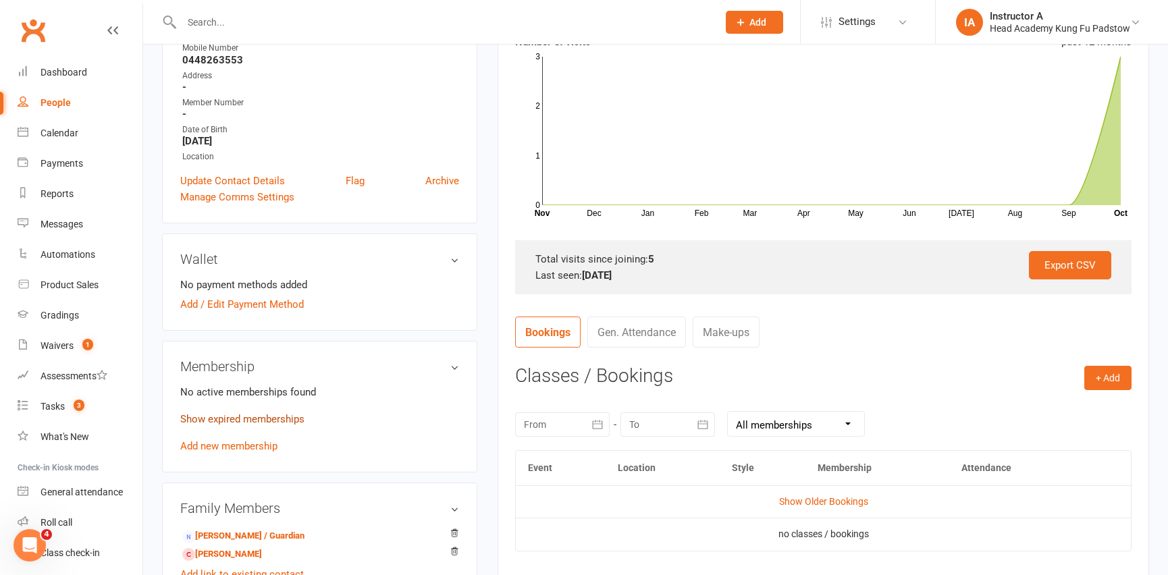
click at [264, 418] on link "Show expired memberships" at bounding box center [242, 419] width 124 height 12
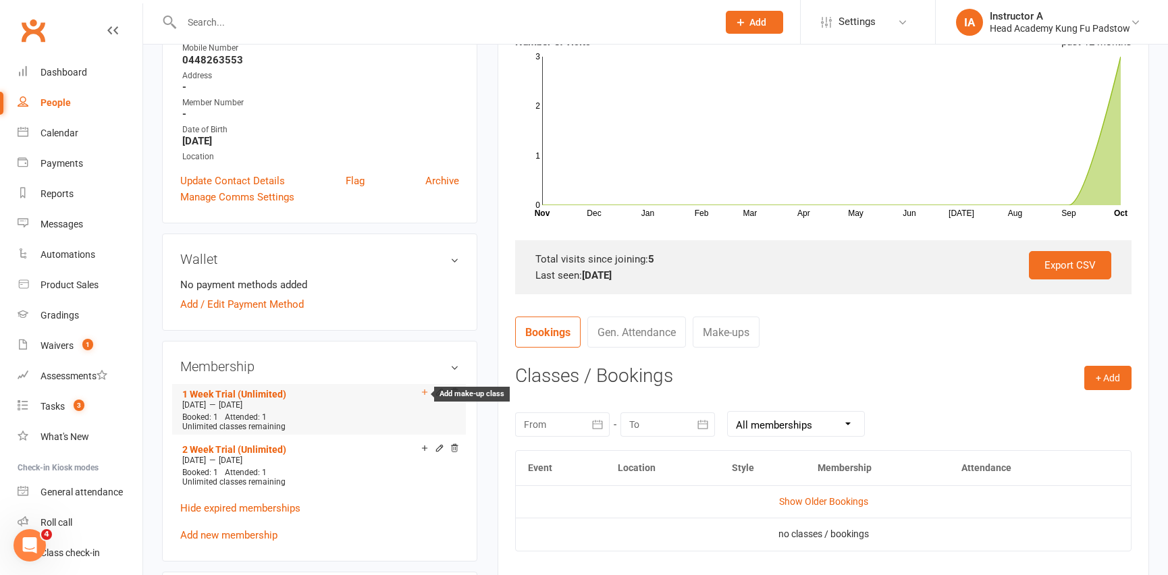
click at [425, 389] on icon at bounding box center [424, 391] width 9 height 9
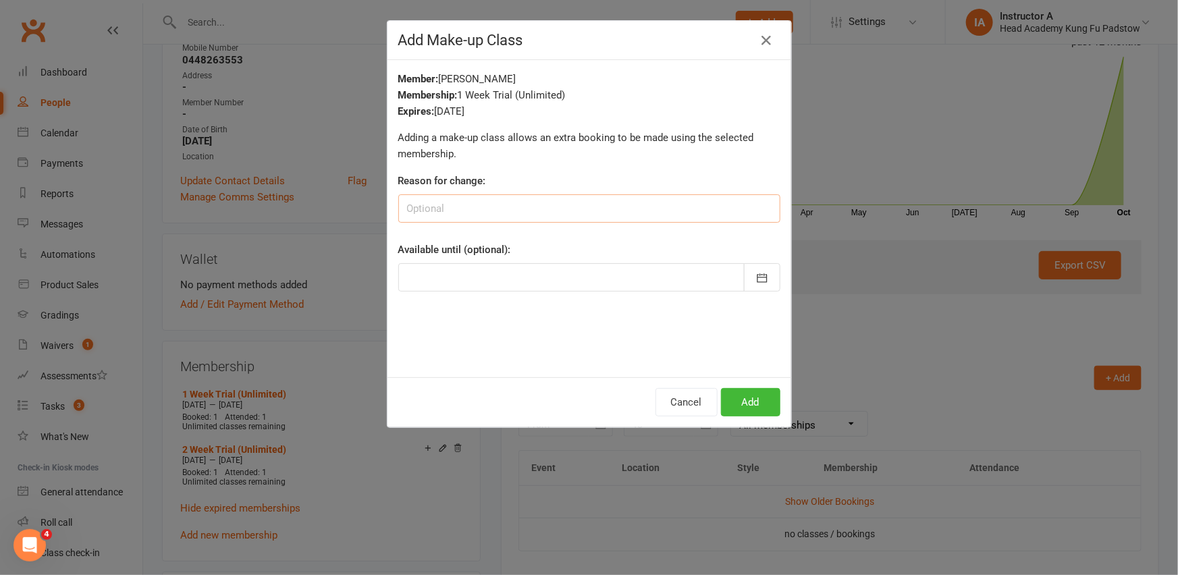
click at [497, 219] on input at bounding box center [589, 208] width 382 height 28
type input "extra trial"
click at [749, 414] on button "Add" at bounding box center [750, 402] width 59 height 28
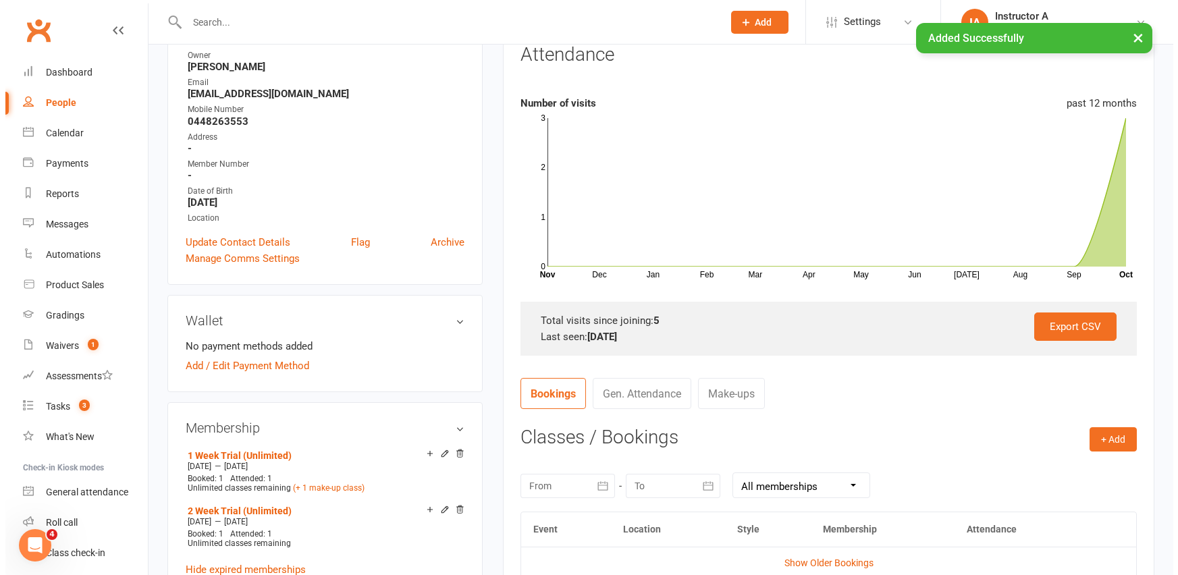
scroll to position [0, 0]
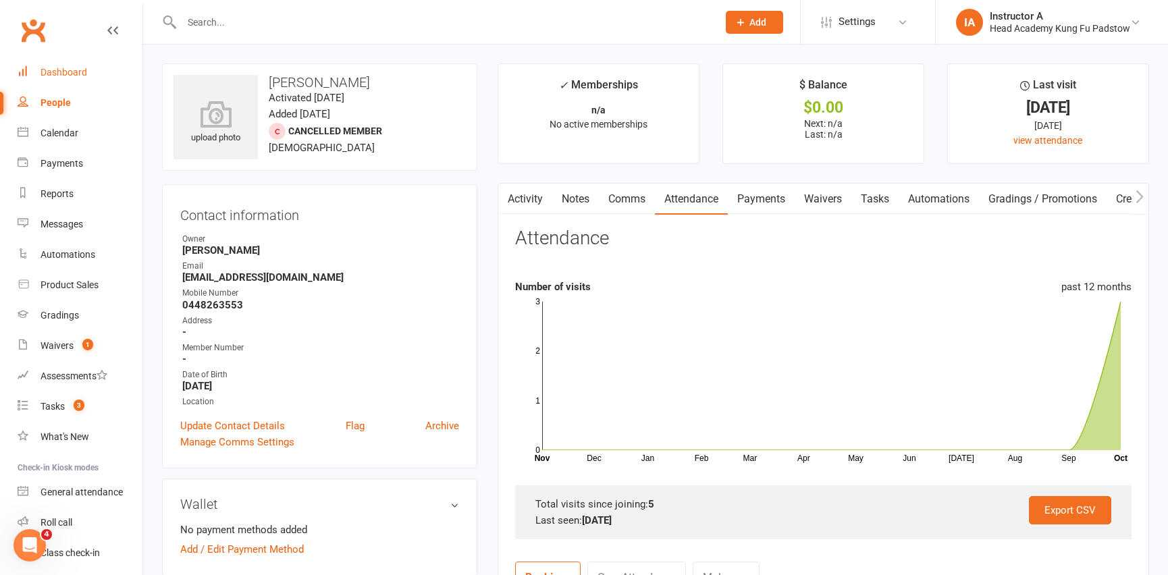
click at [54, 64] on link "Dashboard" at bounding box center [80, 72] width 125 height 30
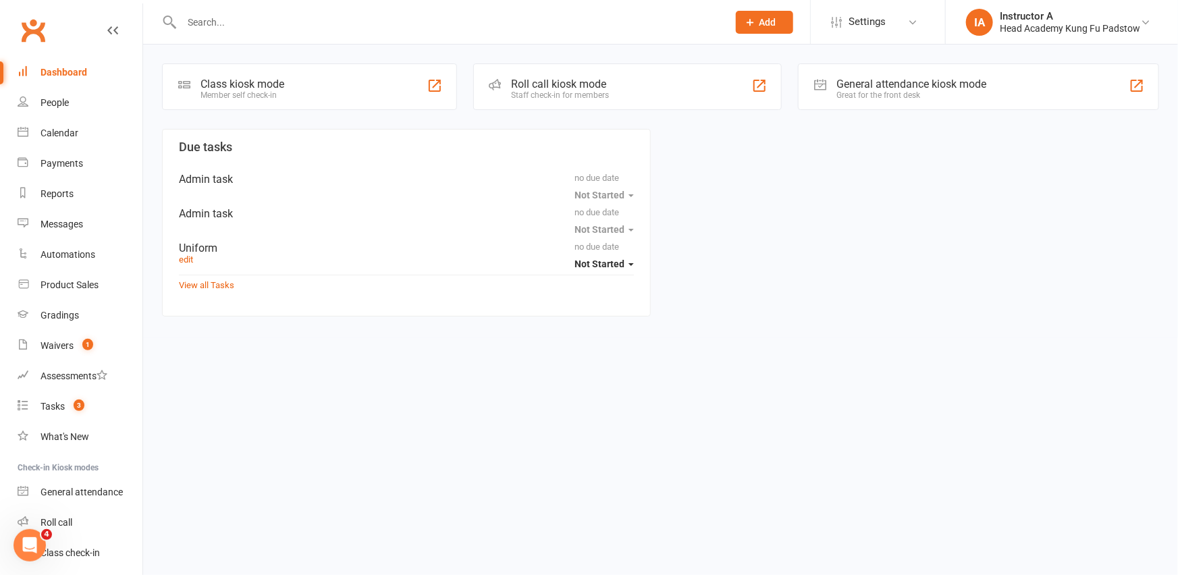
click at [560, 71] on div "Roll call kiosk mode Staff check-in for members" at bounding box center [627, 86] width 309 height 47
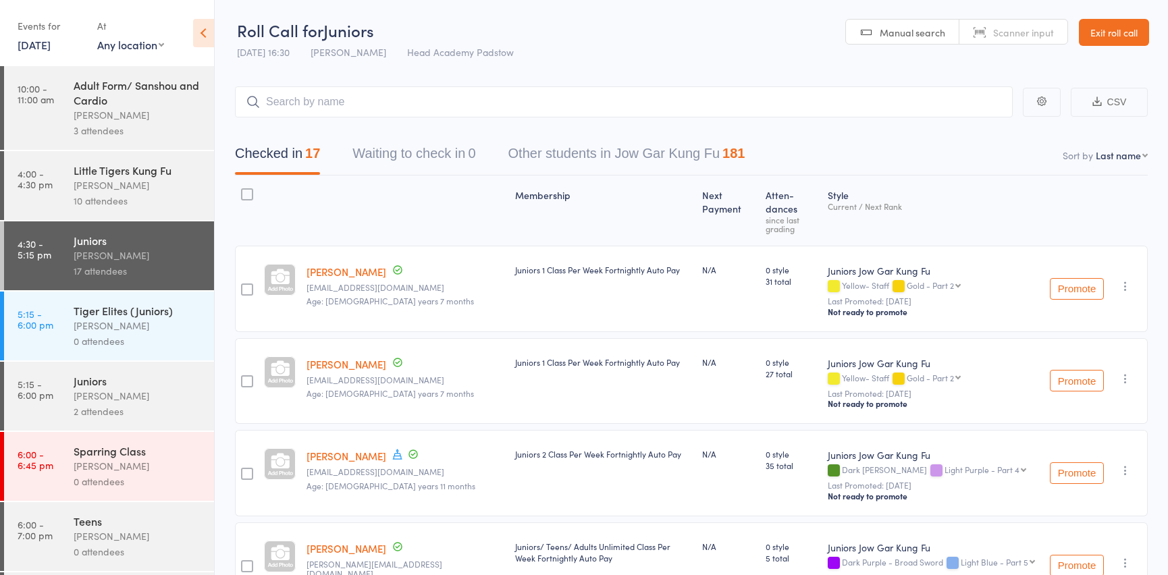
click at [152, 396] on div "[PERSON_NAME]" at bounding box center [138, 396] width 129 height 16
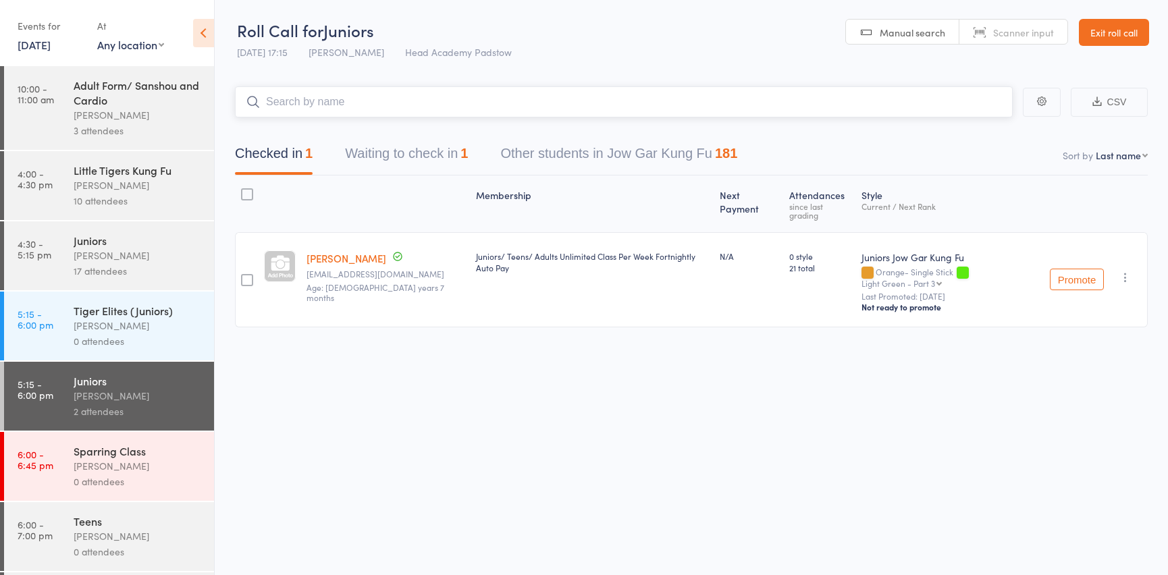
click at [325, 103] on input "search" at bounding box center [624, 101] width 778 height 31
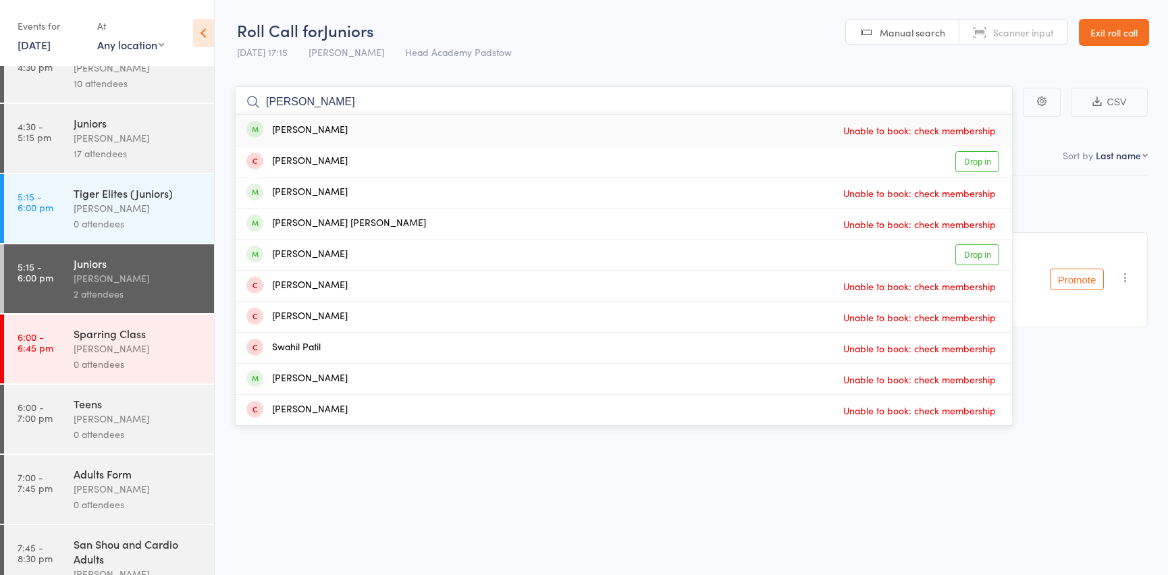
scroll to position [122, 0]
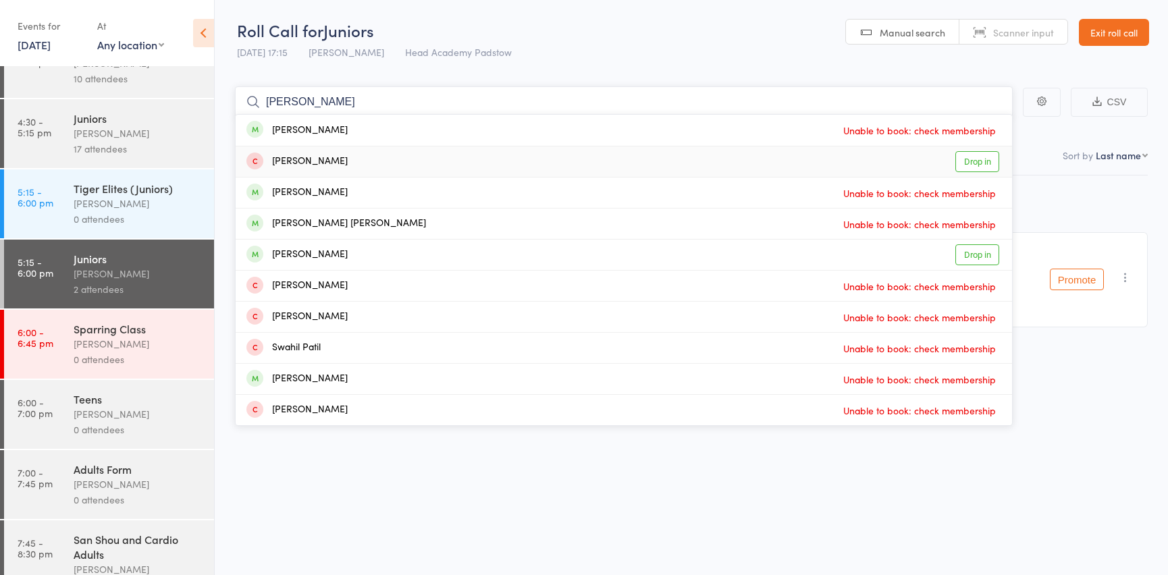
type input "patrick"
click at [353, 163] on div "Patrick Henry Drop in" at bounding box center [624, 161] width 776 height 30
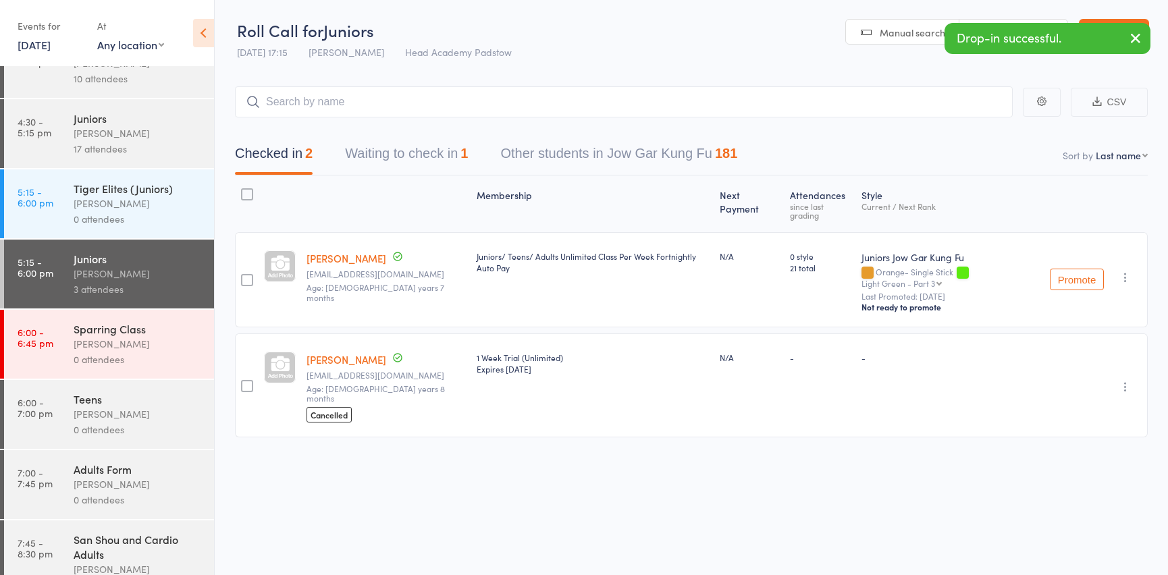
click at [329, 232] on div "Thomas Anselmo maranselmo0123@gmail.com Age: 8 years 7 months" at bounding box center [386, 279] width 170 height 95
drag, startPoint x: 279, startPoint y: 167, endPoint x: 333, endPoint y: 163, distance: 54.1
click at [279, 165] on button "Checked in 2" at bounding box center [274, 157] width 78 height 36
click at [458, 167] on button "Waiting to check in 1" at bounding box center [406, 157] width 123 height 36
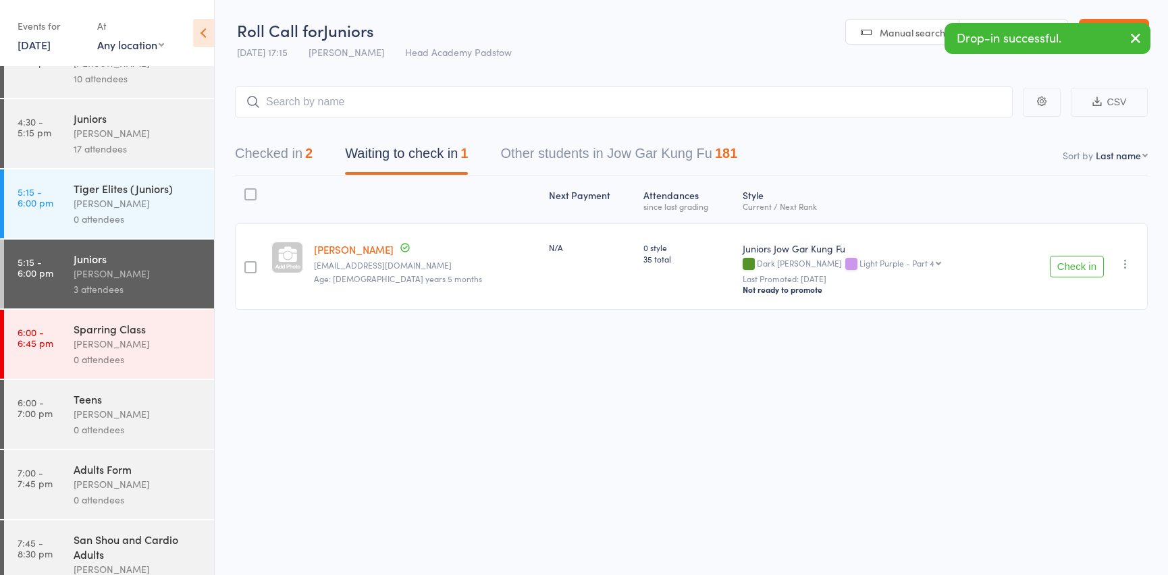
click at [344, 147] on div "Checked in 2 Waiting to check in 1 Other students in Jow Gar Kung Fu 181" at bounding box center [486, 157] width 535 height 36
click at [280, 142] on button "Checked in 2" at bounding box center [274, 157] width 78 height 36
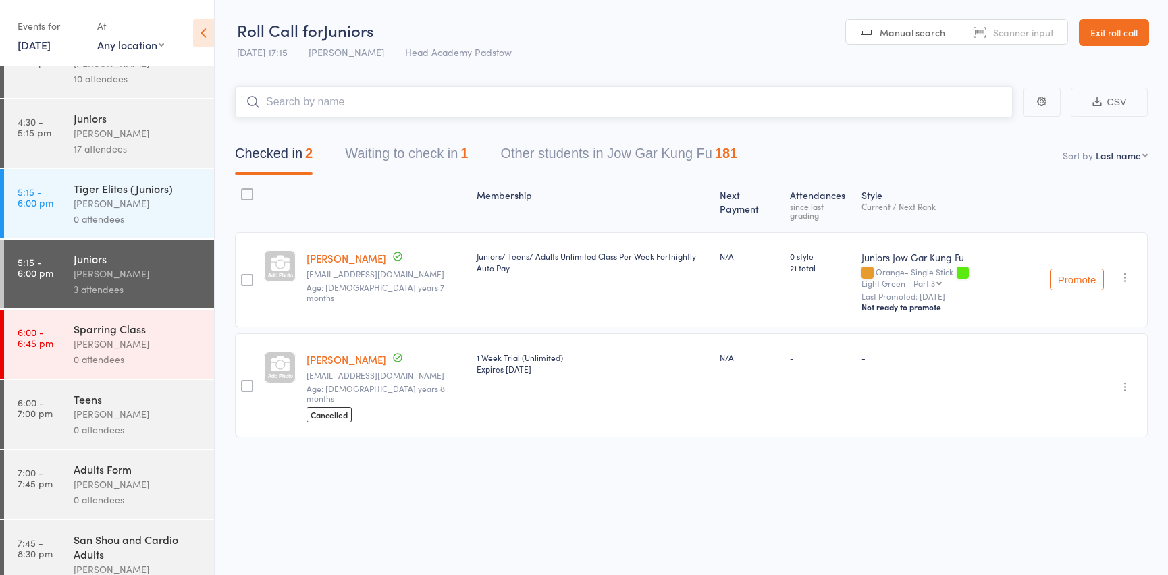
click at [430, 100] on input "search" at bounding box center [624, 101] width 778 height 31
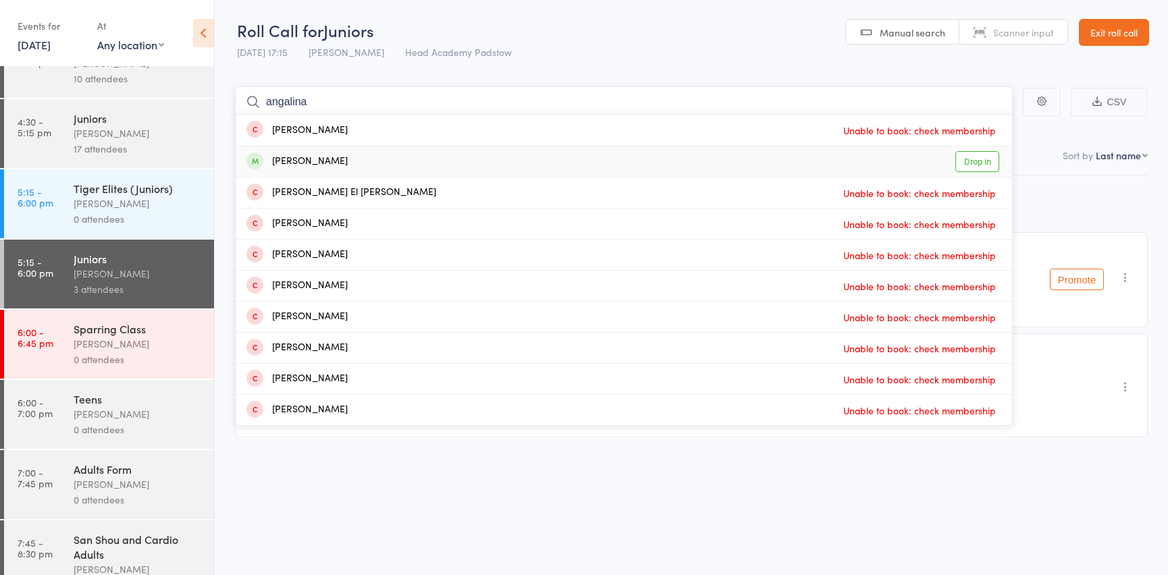
type input "angalina"
drag, startPoint x: 293, startPoint y: 169, endPoint x: 284, endPoint y: 110, distance: 60.1
click at [294, 168] on div "Angelina Clayson Drop in" at bounding box center [624, 161] width 776 height 30
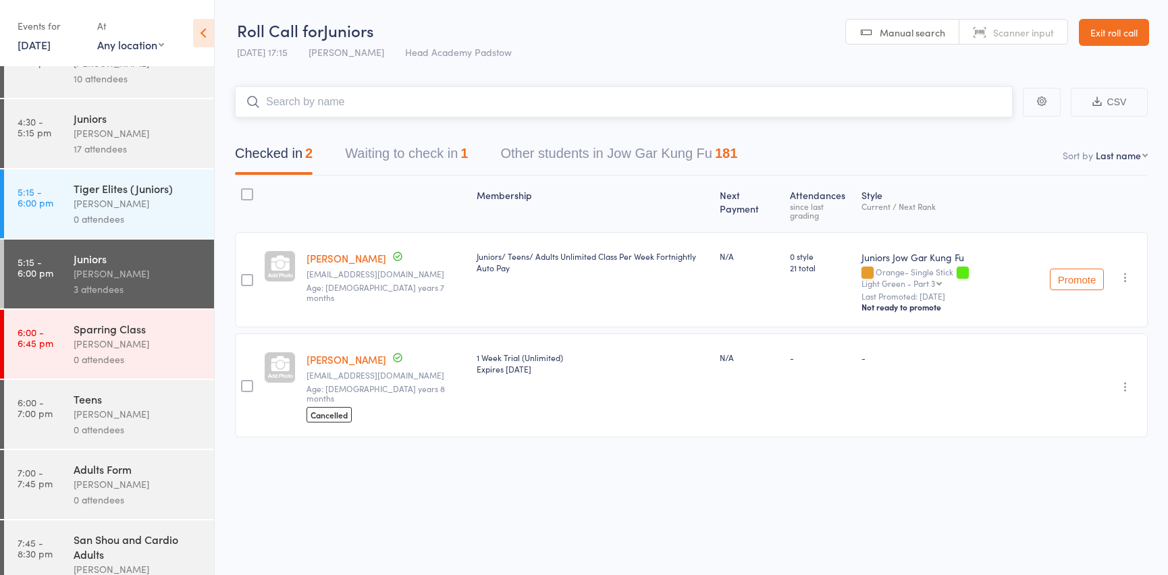
click at [279, 103] on input "search" at bounding box center [624, 101] width 778 height 31
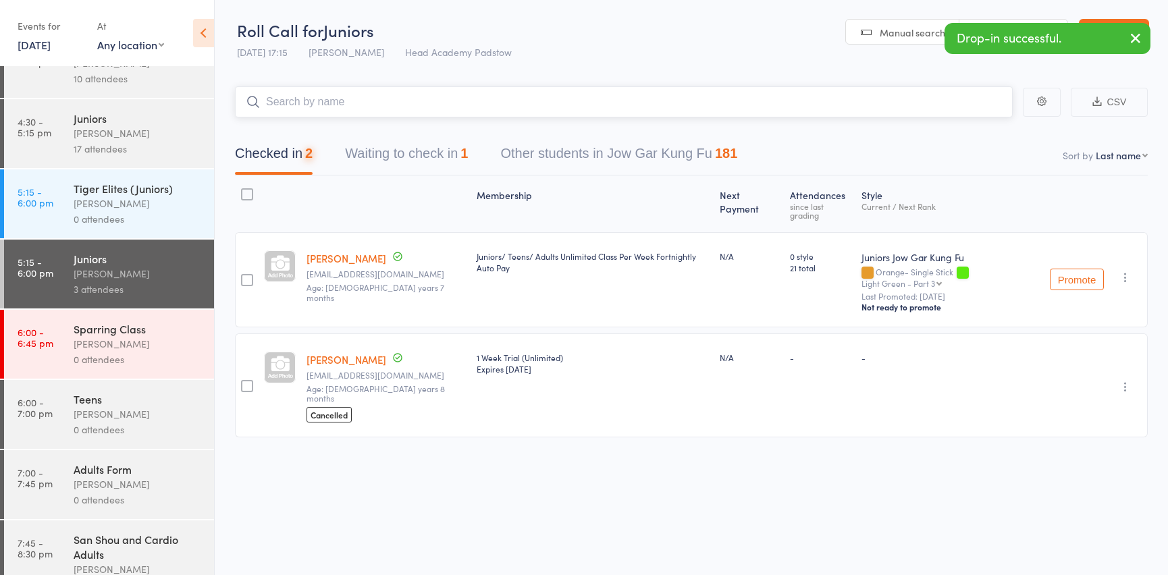
type input "a"
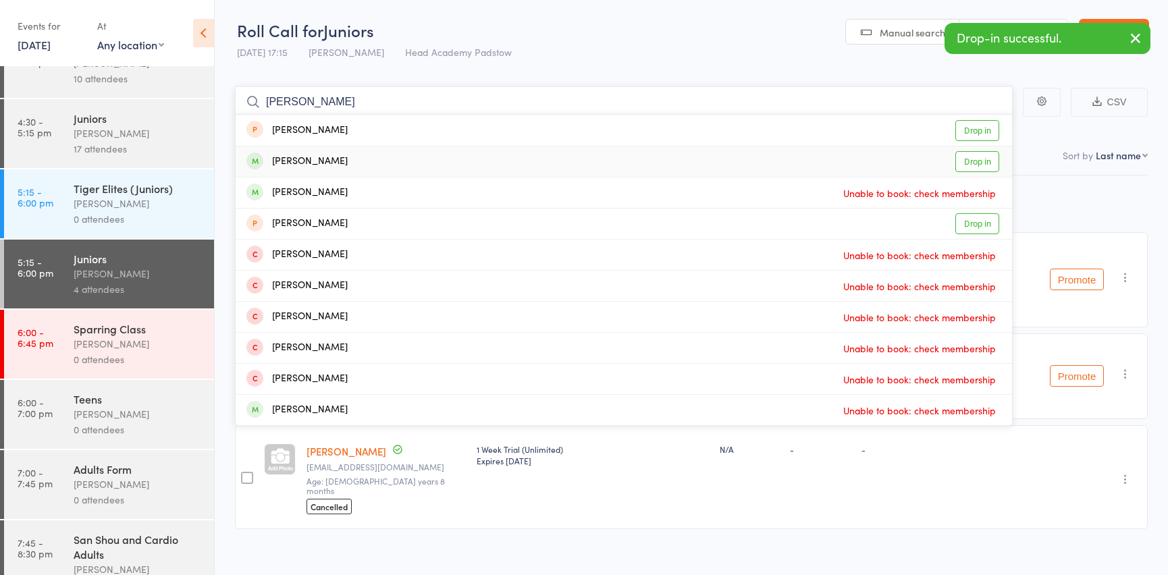
type input "lucy"
click at [330, 161] on div "Lucy Vogel Drop in" at bounding box center [624, 161] width 776 height 30
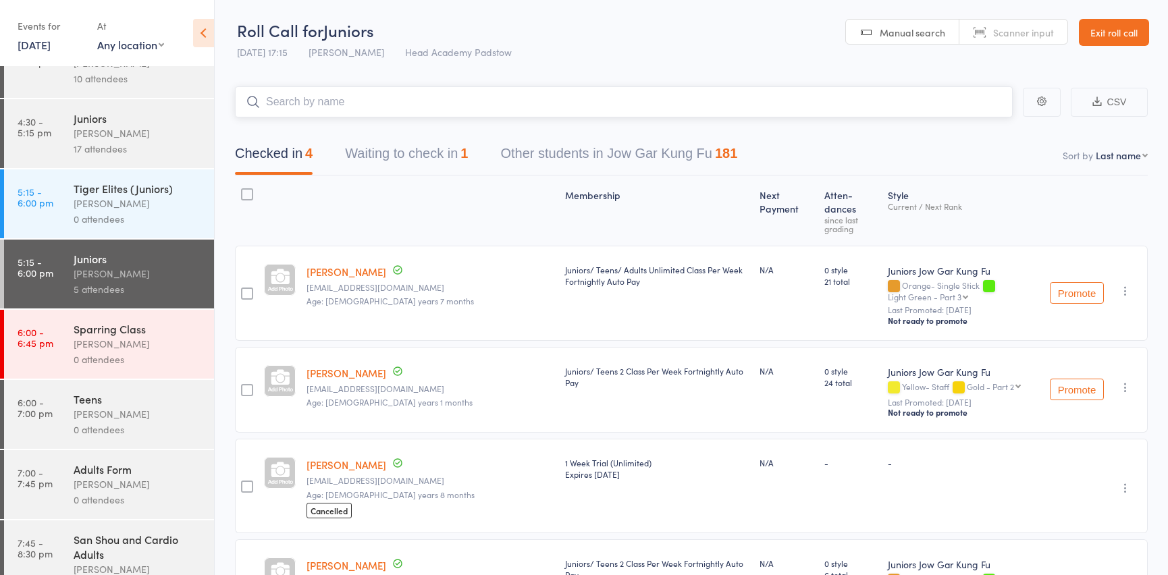
click at [446, 167] on button "Waiting to check in 1" at bounding box center [406, 157] width 123 height 36
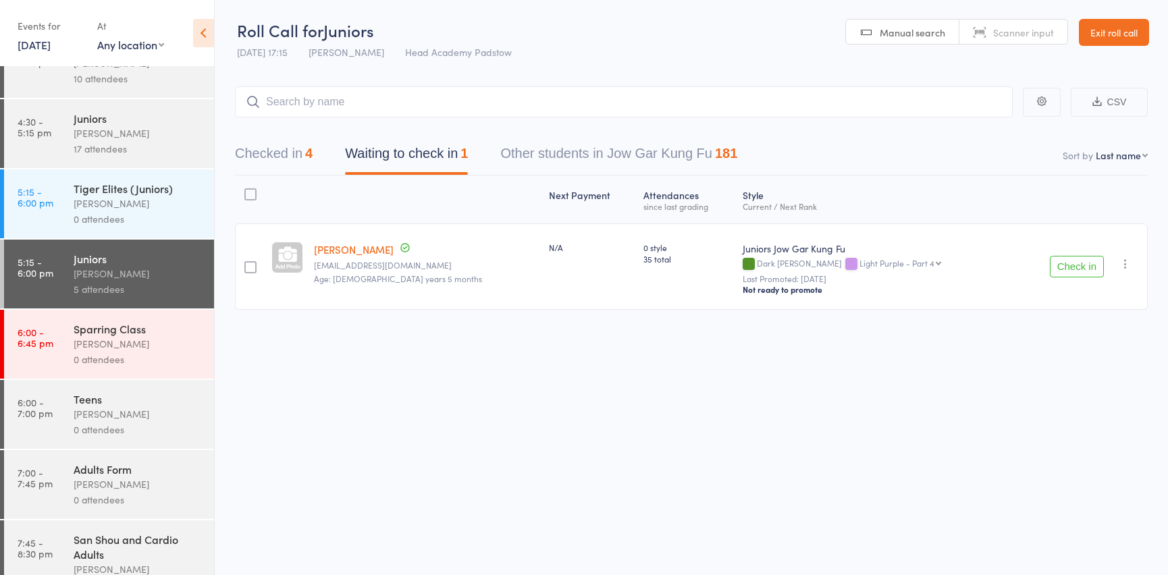
drag, startPoint x: 250, startPoint y: 133, endPoint x: 257, endPoint y: 135, distance: 7.0
click at [257, 135] on div "Checked in 4 Waiting to check in 1 Other students in Jow Gar Kung Fu 181" at bounding box center [691, 146] width 913 height 58
drag, startPoint x: 272, startPoint y: 148, endPoint x: 378, endPoint y: 117, distance: 110.4
click at [277, 148] on button "Checked in 4" at bounding box center [274, 157] width 78 height 36
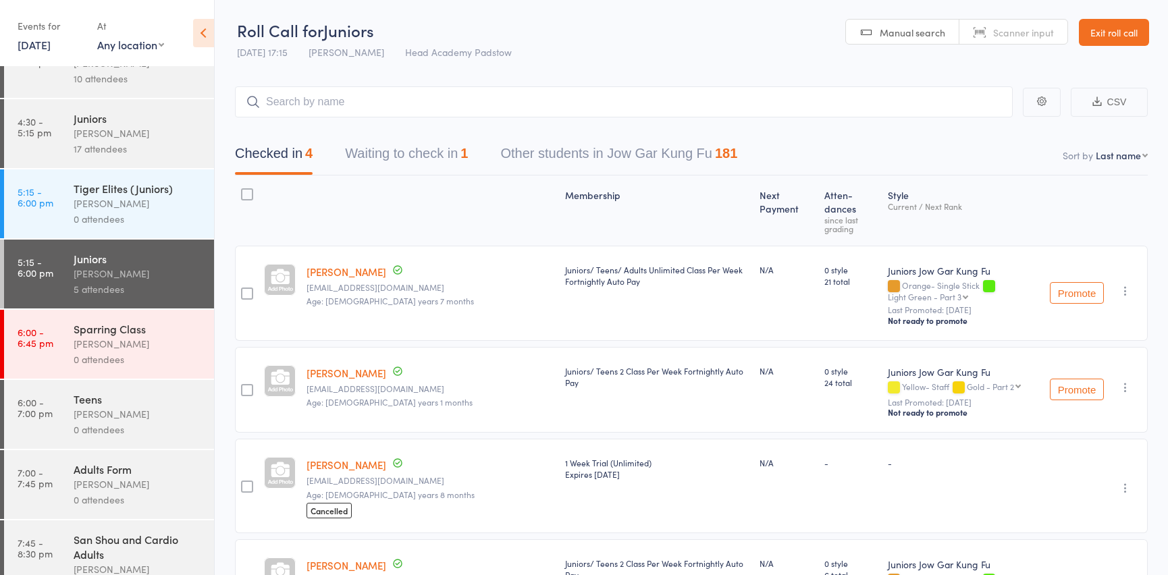
click at [432, 147] on button "Waiting to check in 1" at bounding box center [406, 157] width 123 height 36
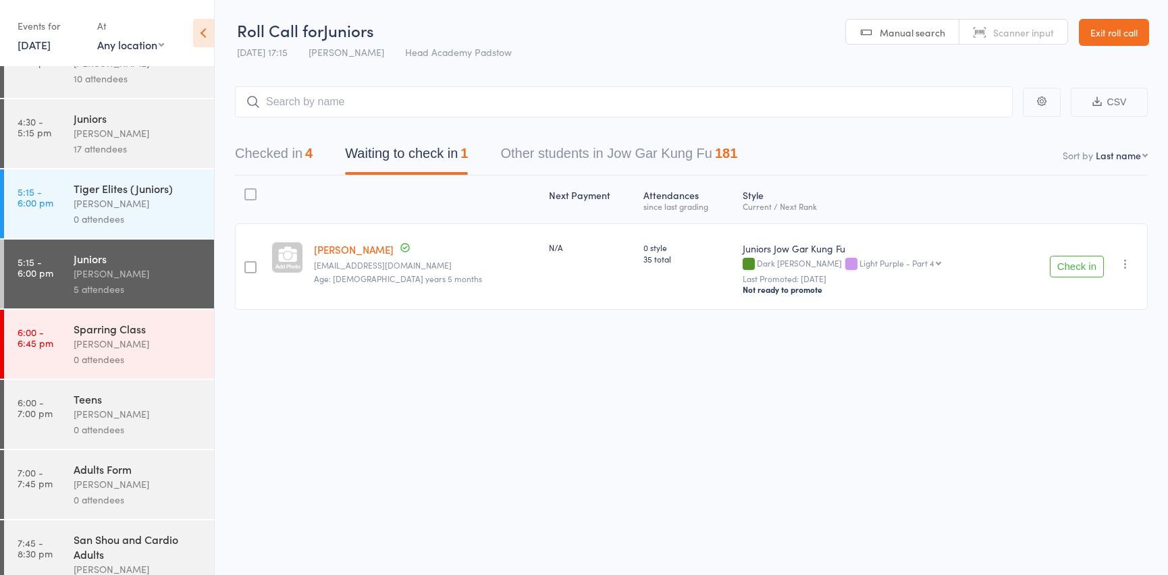
click at [1085, 267] on button "Check in" at bounding box center [1077, 267] width 54 height 22
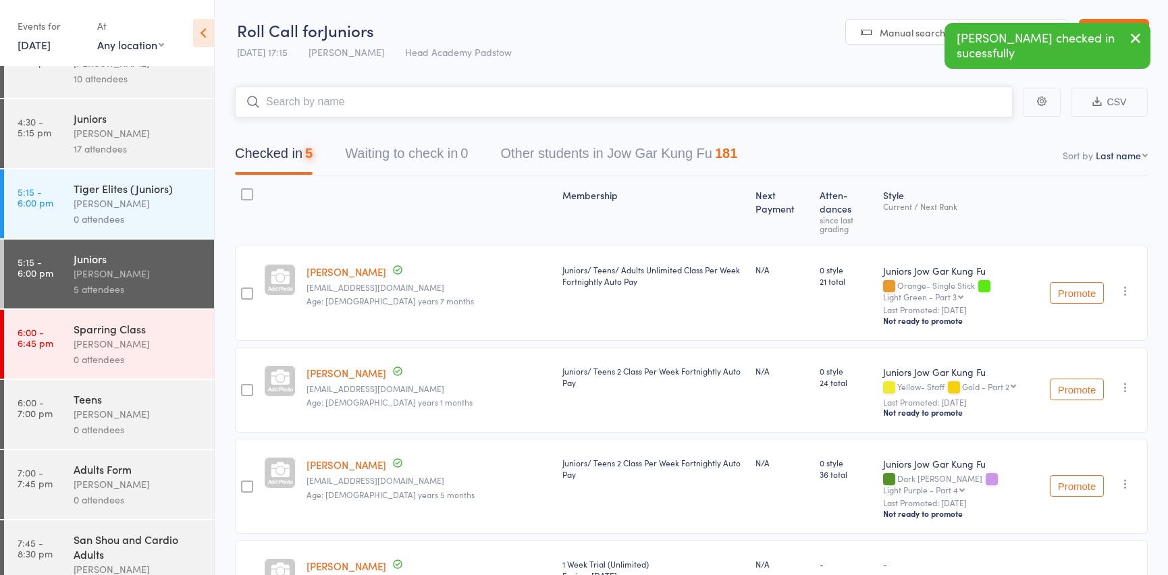
click at [339, 112] on input "search" at bounding box center [624, 101] width 778 height 31
type input "vespa"
click at [346, 137] on div "Vespa Greenwell Drop in" at bounding box center [624, 130] width 776 height 31
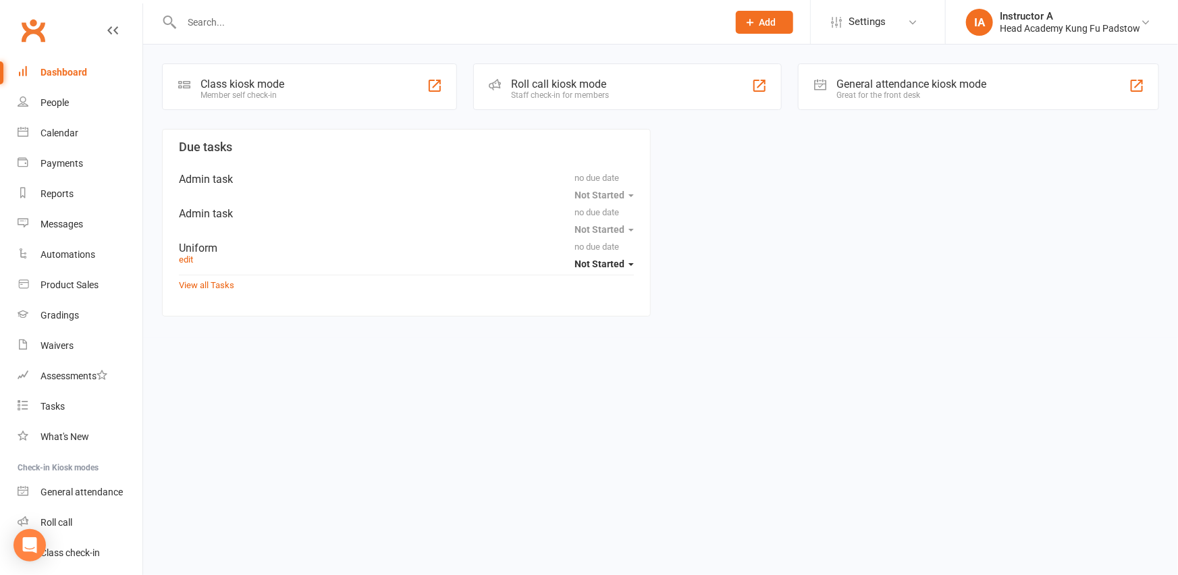
drag, startPoint x: 468, startPoint y: 34, endPoint x: 468, endPoint y: 0, distance: 33.8
click at [468, 14] on div at bounding box center [440, 22] width 556 height 44
click at [477, 22] on input "text" at bounding box center [448, 22] width 541 height 19
paste input "[PERSON_NAME]"
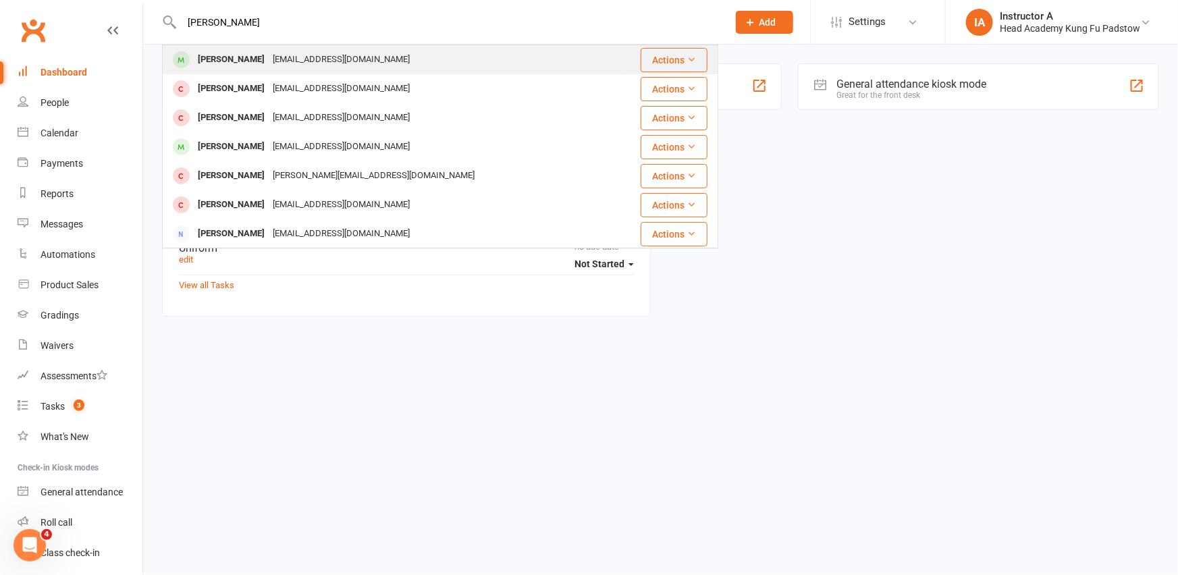
type input "[PERSON_NAME]"
click at [269, 60] on div "[EMAIL_ADDRESS][DOMAIN_NAME]" at bounding box center [341, 60] width 145 height 20
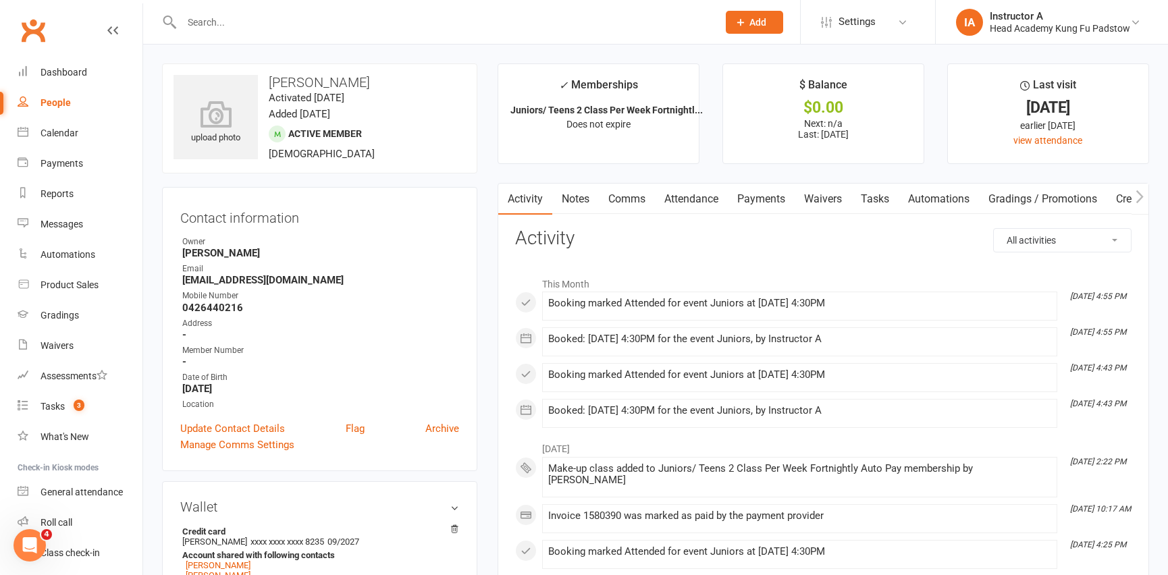
click at [654, 198] on link "Comms" at bounding box center [627, 199] width 56 height 31
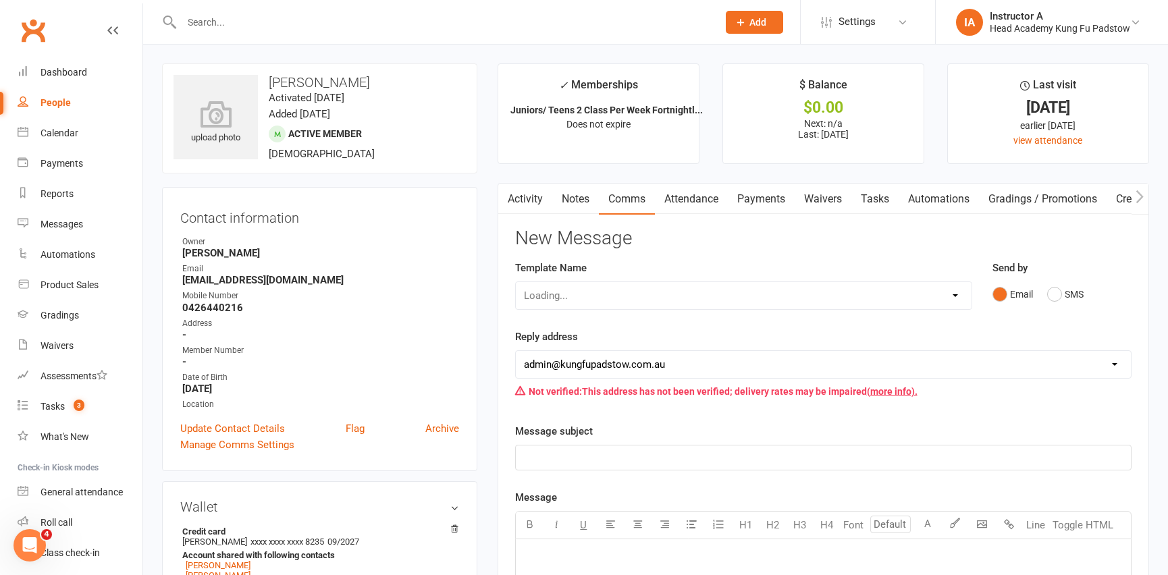
drag, startPoint x: 695, startPoint y: 191, endPoint x: 686, endPoint y: 192, distance: 8.8
click at [695, 191] on link "Attendance" at bounding box center [691, 199] width 73 height 31
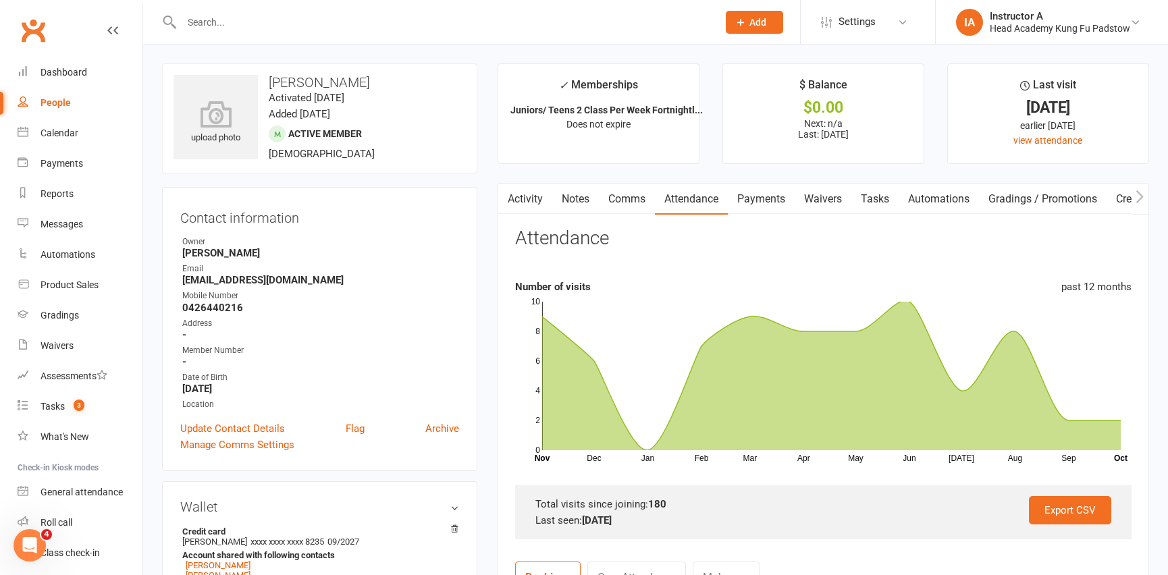
click at [526, 211] on link "Activity" at bounding box center [525, 199] width 54 height 31
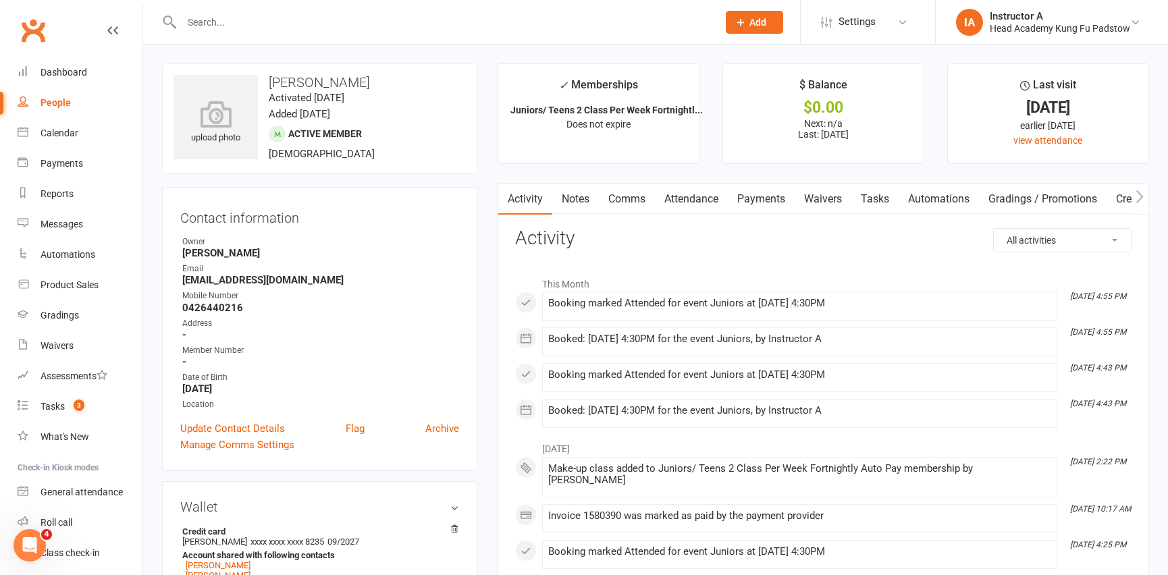
click at [676, 201] on link "Attendance" at bounding box center [691, 199] width 73 height 31
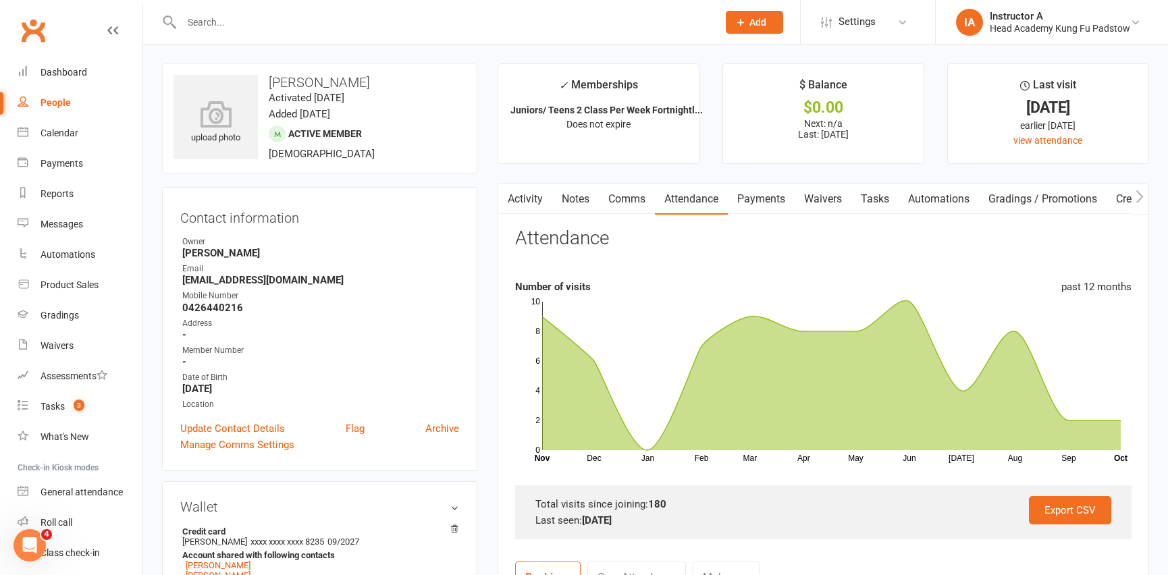
click at [653, 203] on link "Comms" at bounding box center [627, 199] width 56 height 31
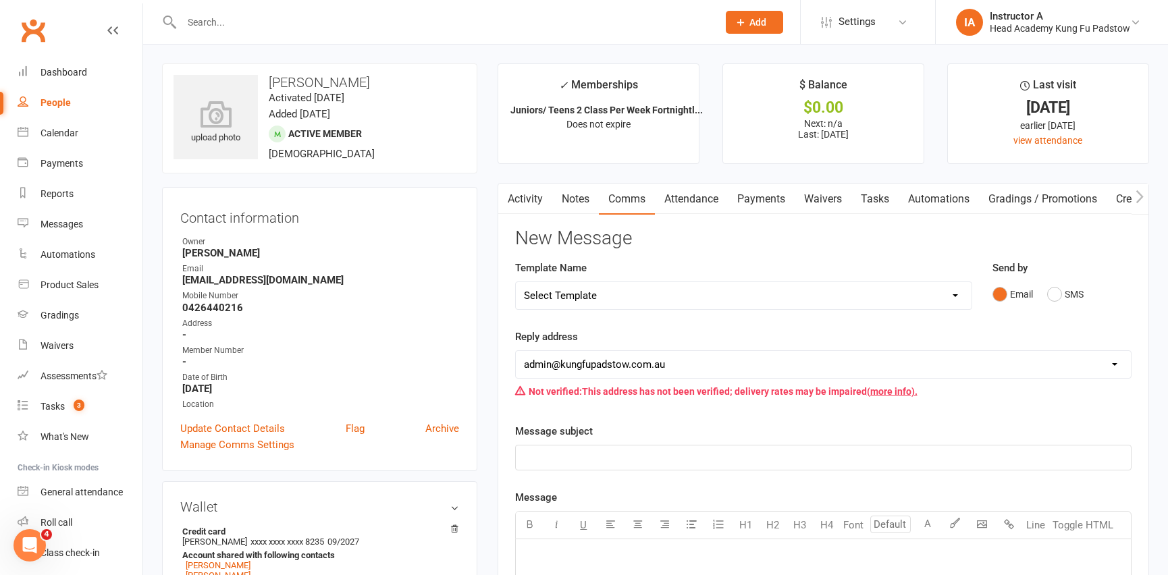
click at [701, 200] on link "Attendance" at bounding box center [691, 199] width 73 height 31
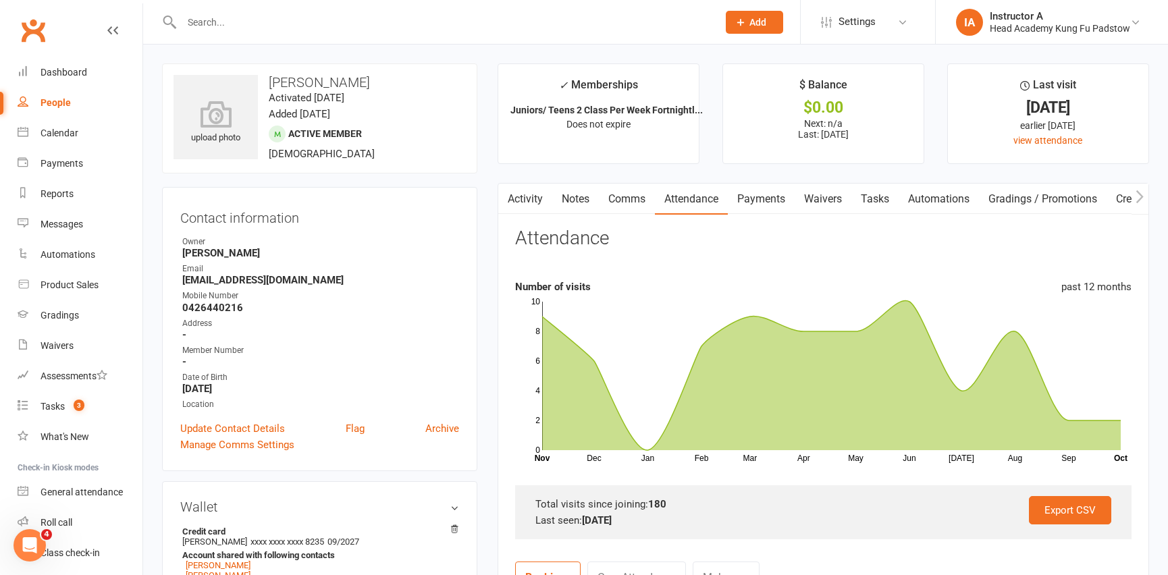
click at [794, 198] on link "Payments" at bounding box center [761, 199] width 67 height 31
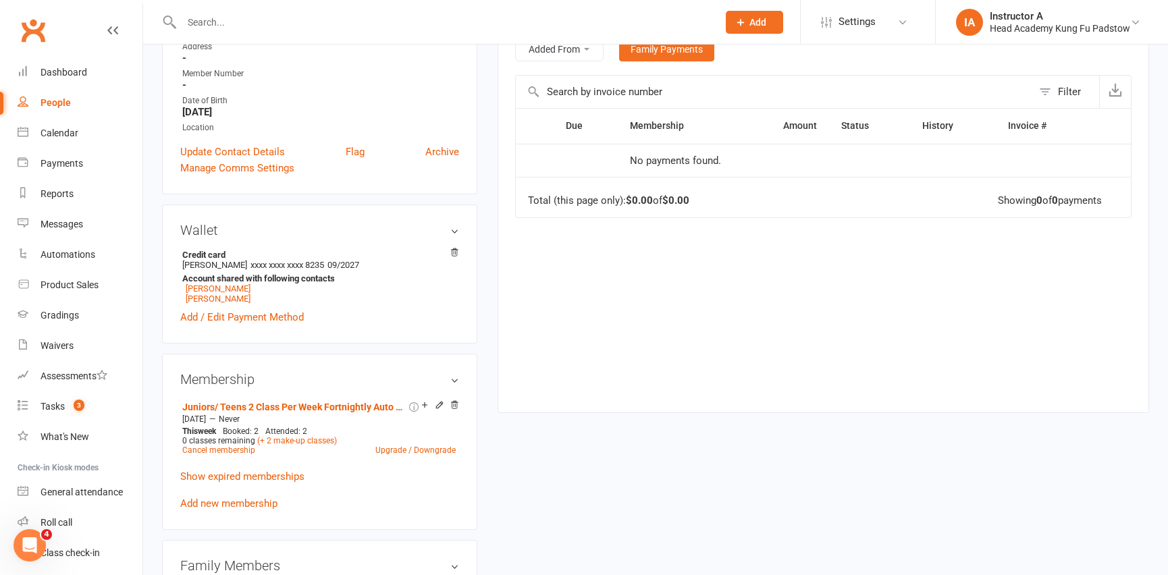
scroll to position [429, 0]
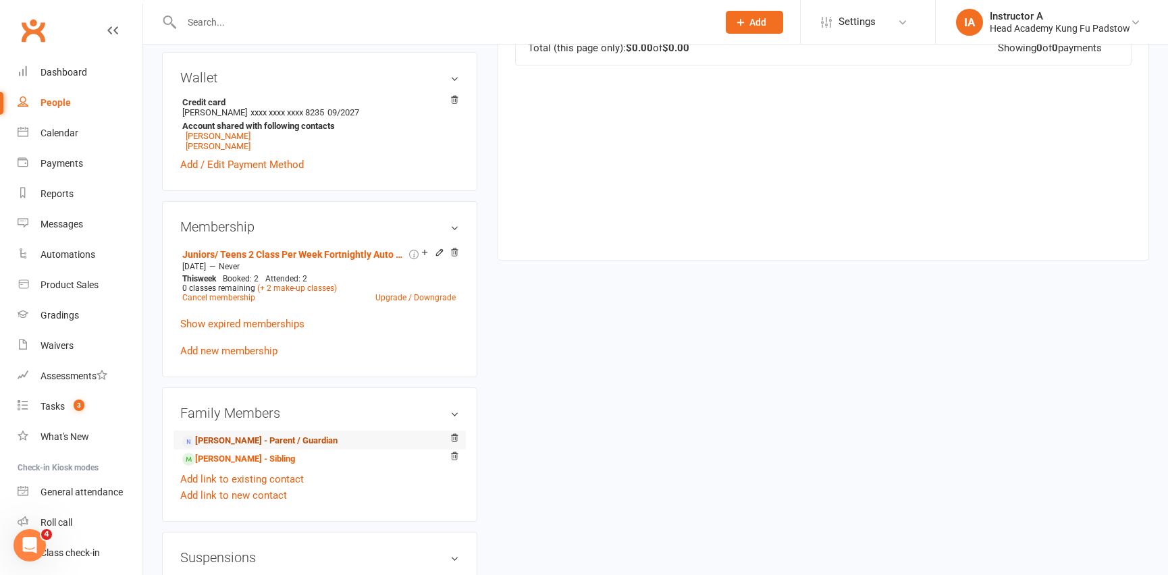
click at [228, 437] on link "Lina Yao - Parent / Guardian" at bounding box center [259, 441] width 155 height 14
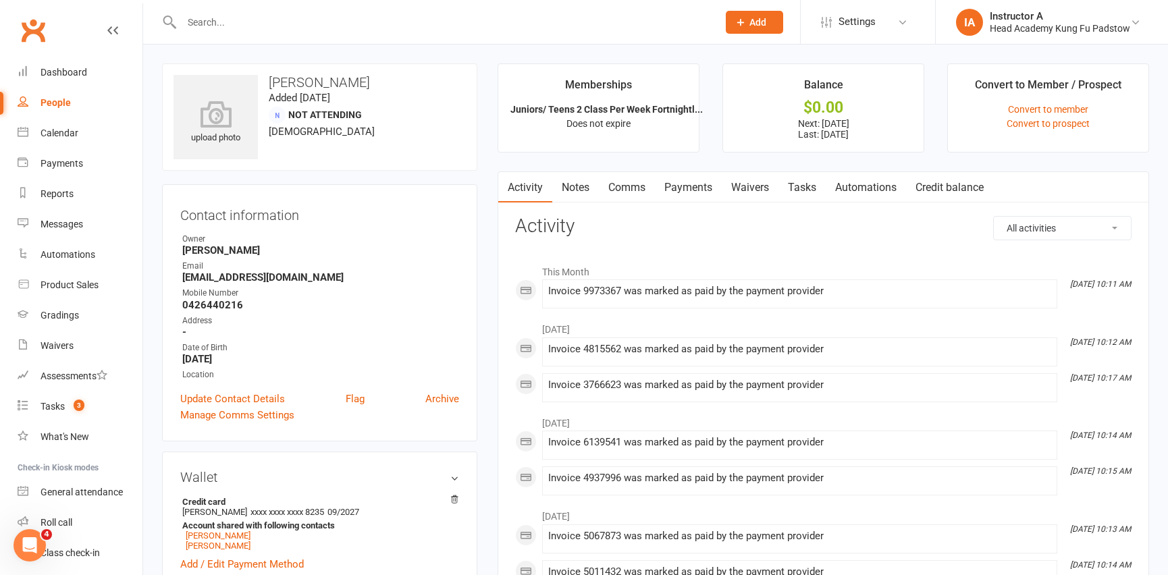
click at [687, 185] on link "Payments" at bounding box center [688, 187] width 67 height 31
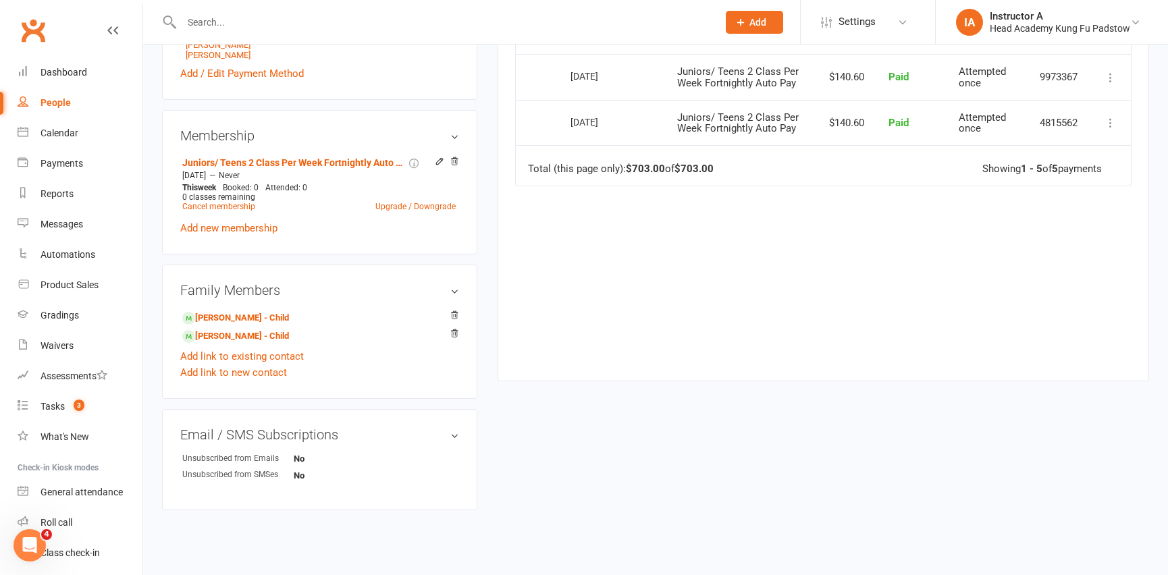
scroll to position [429, 0]
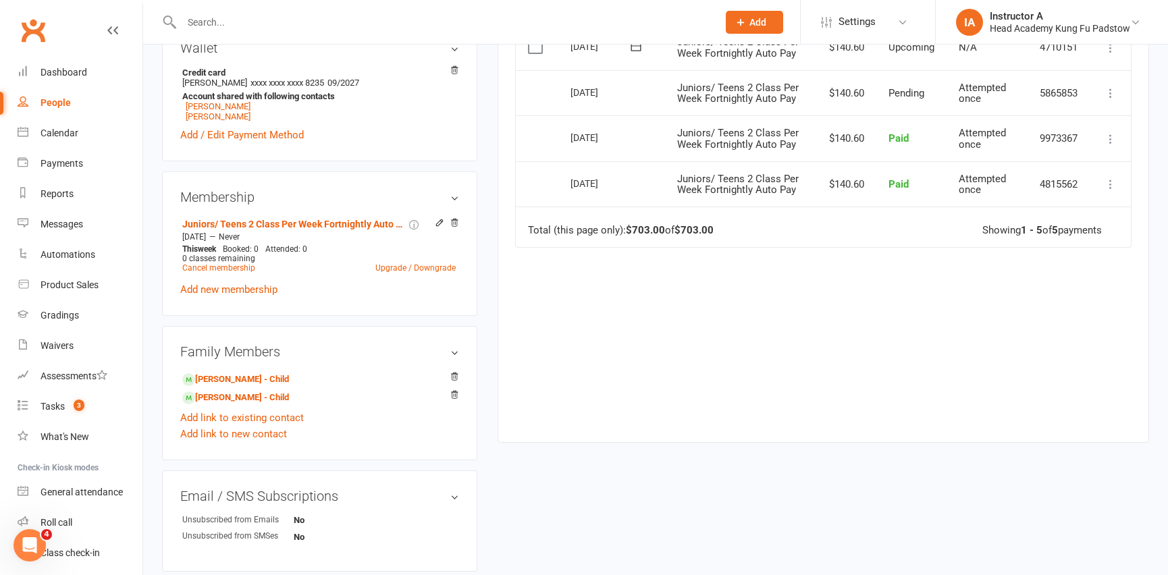
click at [674, 247] on td "Total (this page only): $703.00 of $703.00 Showing 1 - 5 of 5 payments" at bounding box center [823, 227] width 615 height 41
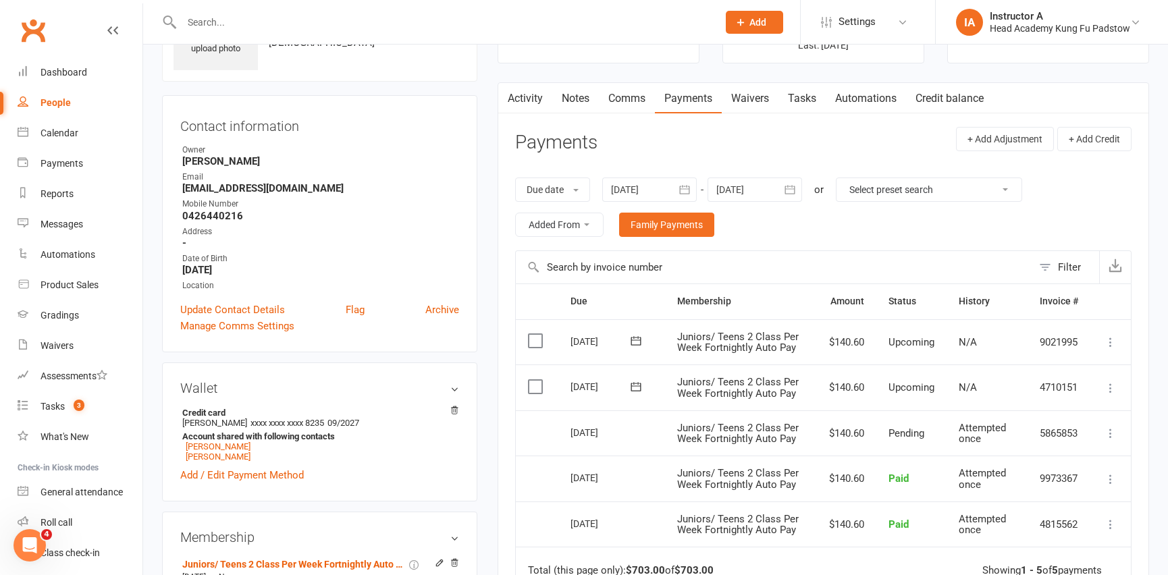
scroll to position [0, 0]
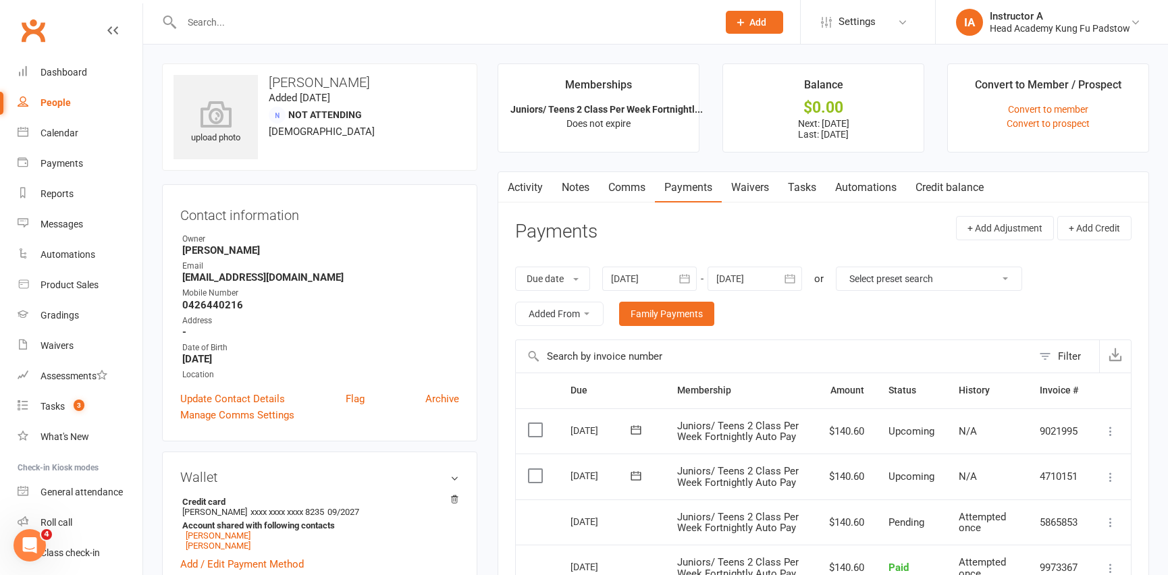
click at [344, 28] on input "text" at bounding box center [443, 22] width 531 height 19
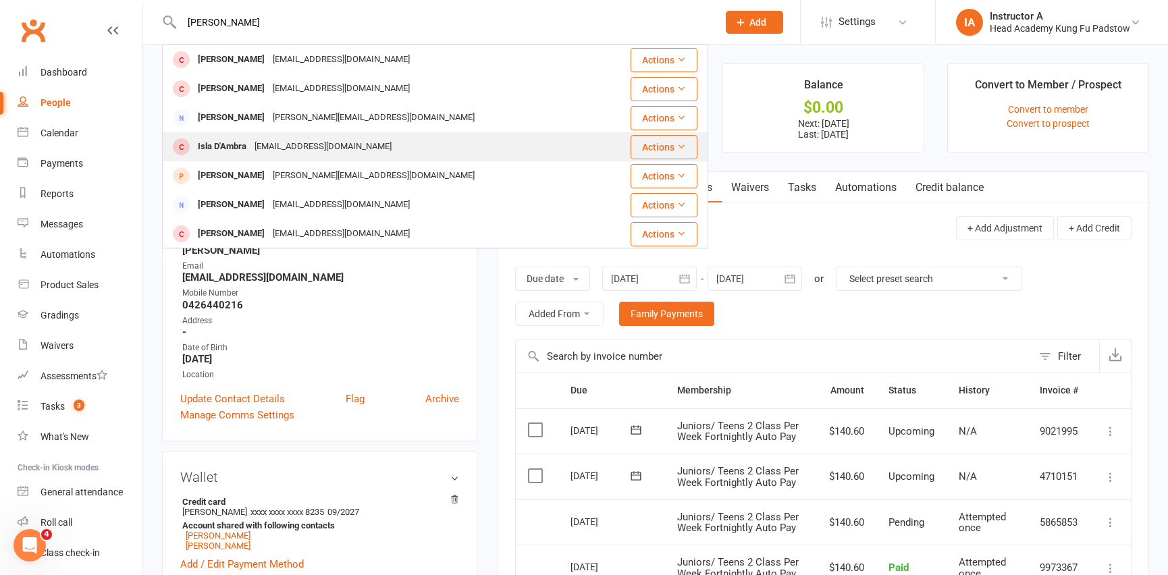
type input "isabella d'ambra"
click at [234, 145] on div "Isla D'Ambra" at bounding box center [222, 147] width 57 height 20
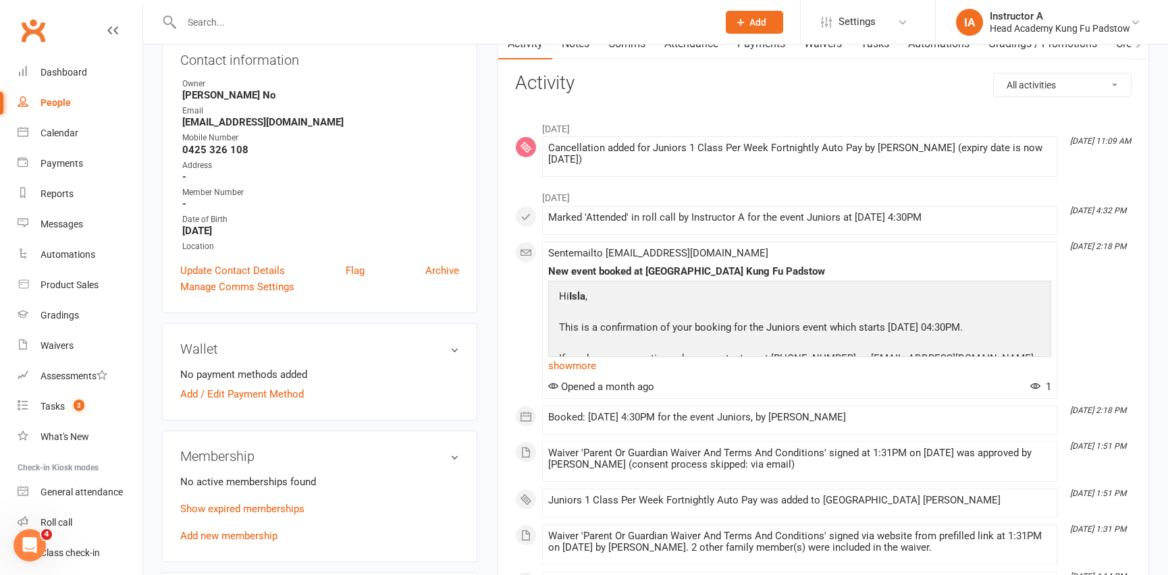
scroll to position [122, 0]
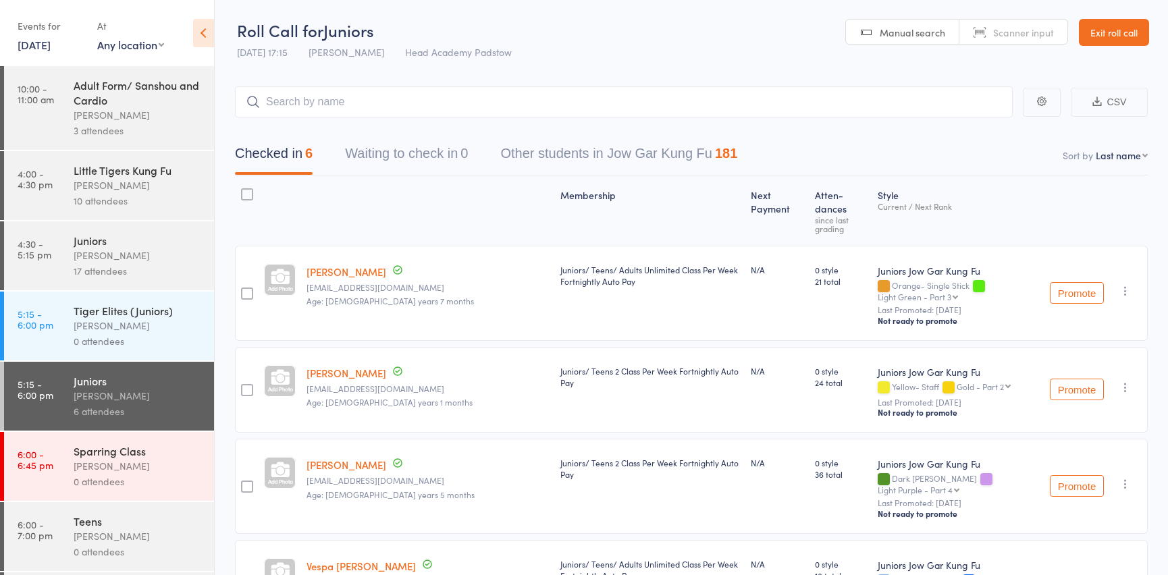
scroll to position [122, 0]
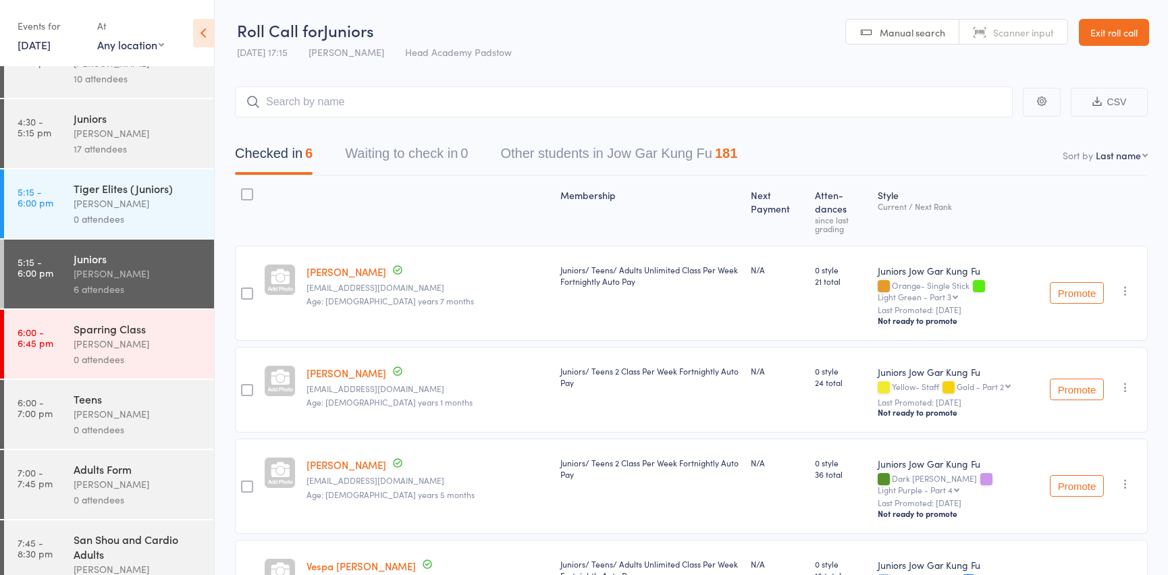
click at [73, 460] on link "7:00 - 7:45 pm Adults Form [PERSON_NAME] 0 attendees" at bounding box center [109, 484] width 210 height 69
click at [90, 425] on div "0 attendees" at bounding box center [138, 430] width 129 height 16
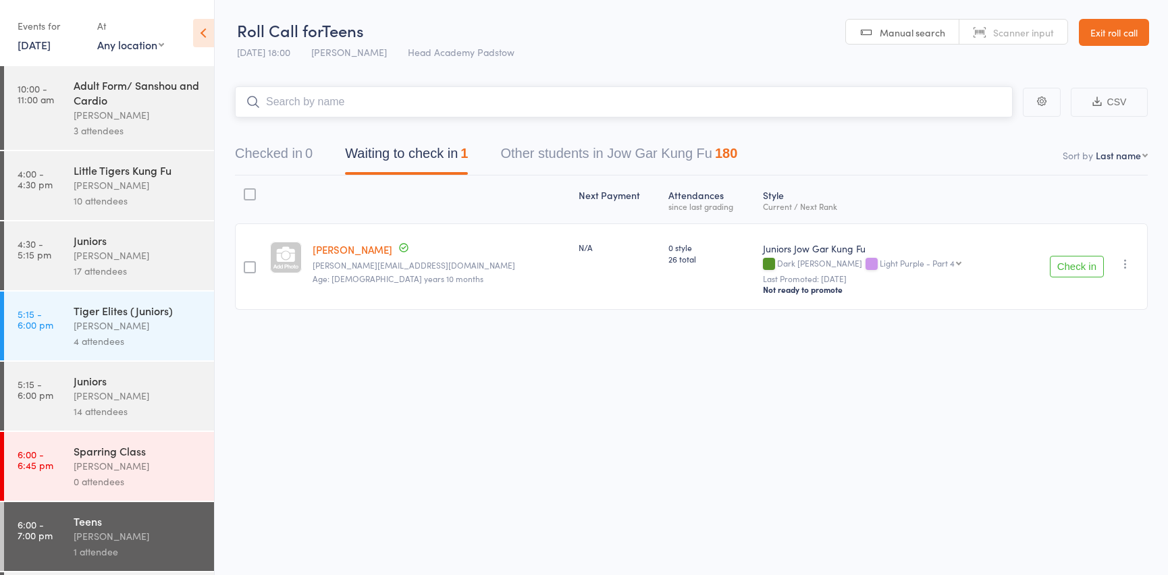
click at [359, 90] on input "search" at bounding box center [624, 101] width 778 height 31
click at [356, 98] on input "search" at bounding box center [624, 101] width 778 height 31
click at [296, 111] on input "search" at bounding box center [624, 101] width 778 height 31
click at [1083, 263] on button "Check in" at bounding box center [1077, 267] width 54 height 22
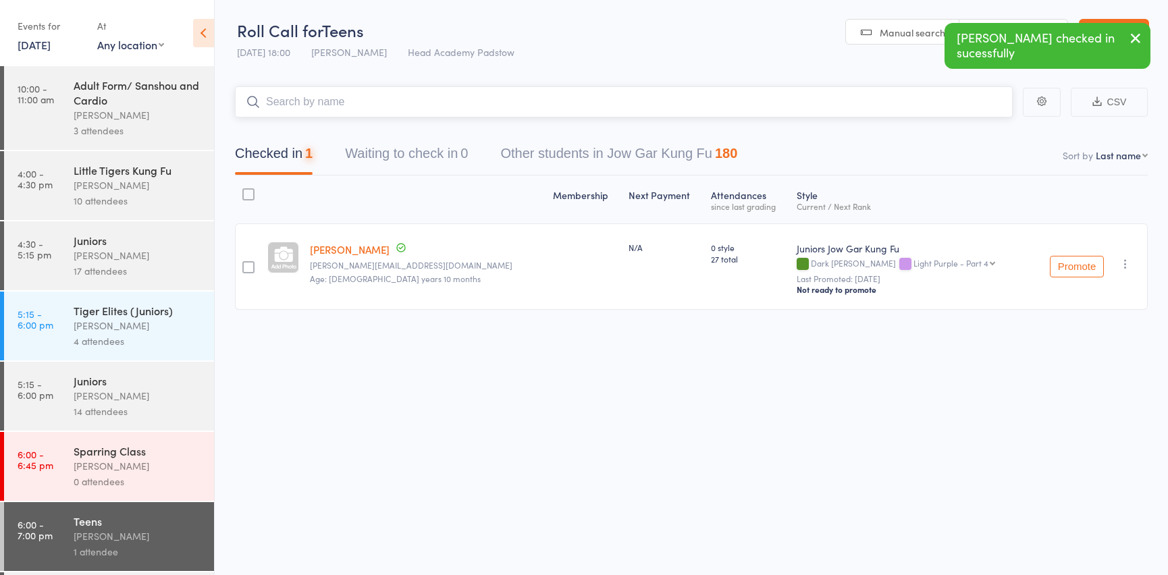
click at [572, 112] on input "search" at bounding box center [624, 101] width 778 height 31
type input "d"
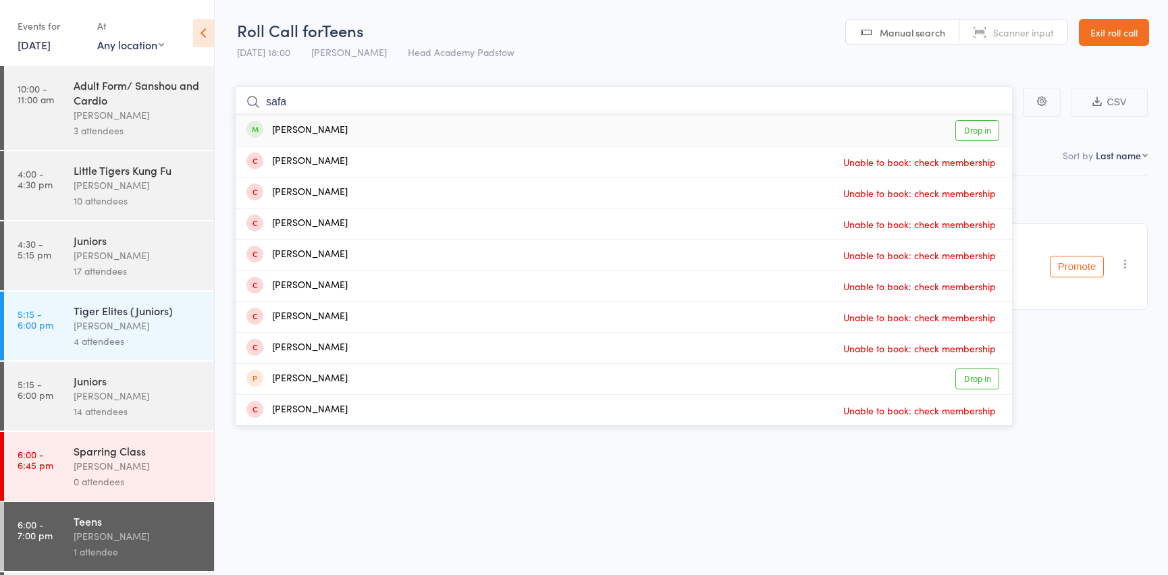
type input "safa"
click at [563, 130] on div "[PERSON_NAME] Drop in" at bounding box center [624, 130] width 776 height 31
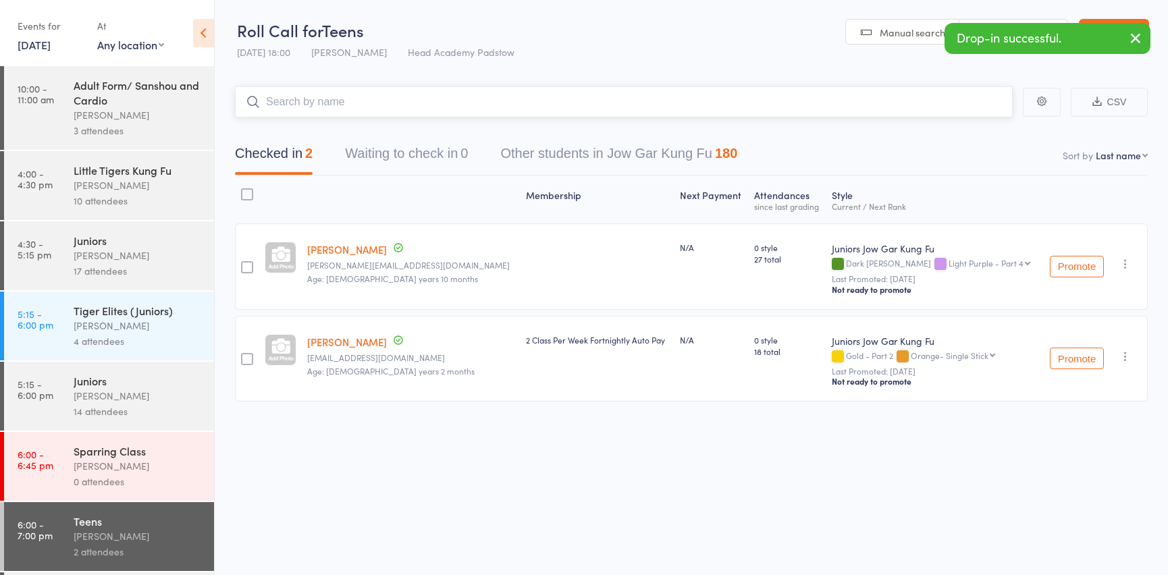
click at [392, 116] on input "search" at bounding box center [624, 101] width 778 height 31
drag, startPoint x: 392, startPoint y: 108, endPoint x: 398, endPoint y: 113, distance: 8.2
click at [393, 108] on input "search" at bounding box center [624, 101] width 778 height 31
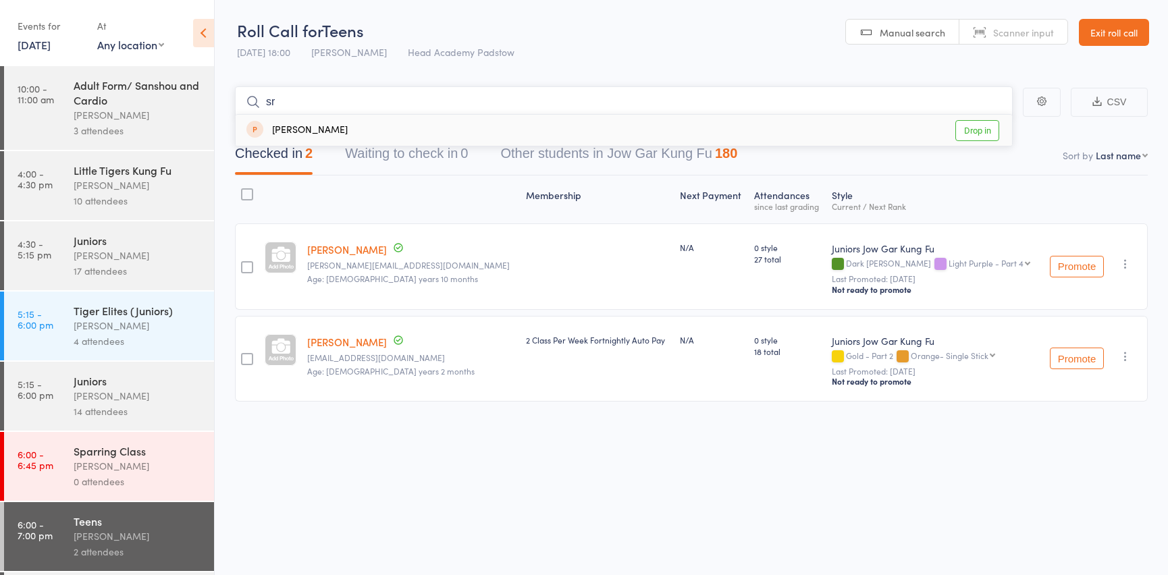
type input "s"
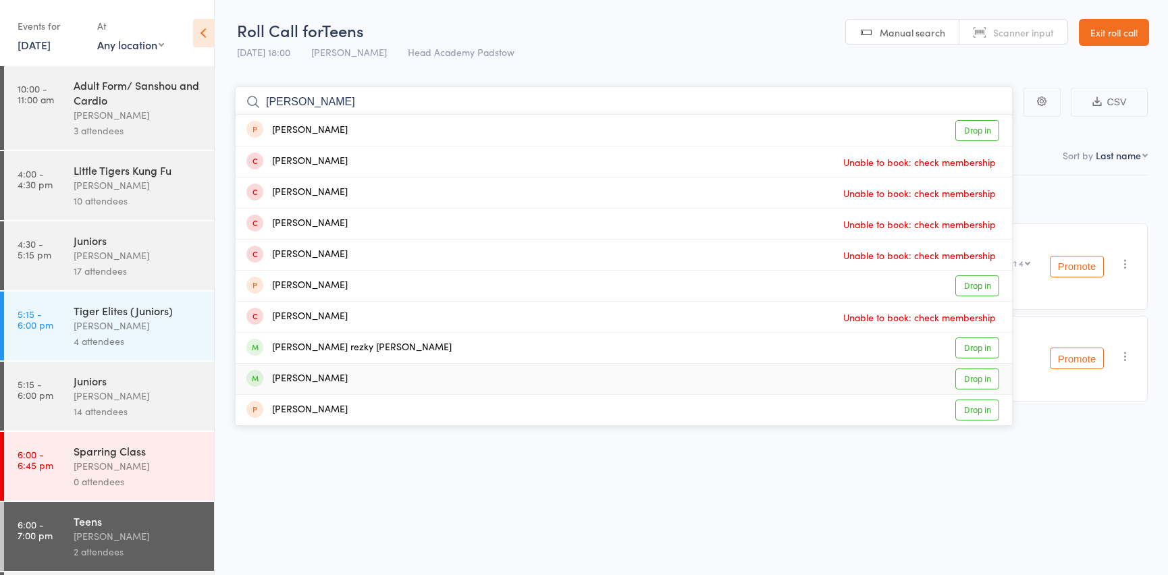
type input "[PERSON_NAME]"
drag, startPoint x: 298, startPoint y: 386, endPoint x: 275, endPoint y: 339, distance: 52.5
click at [298, 387] on div "[PERSON_NAME] Drop in" at bounding box center [624, 379] width 776 height 30
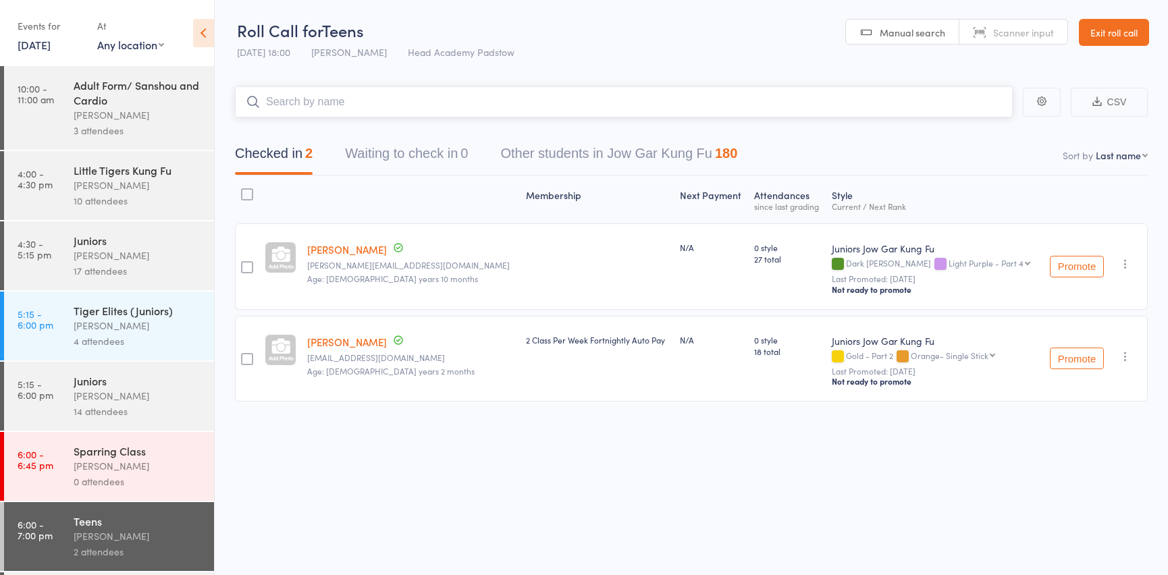
click at [314, 103] on input "search" at bounding box center [624, 101] width 778 height 31
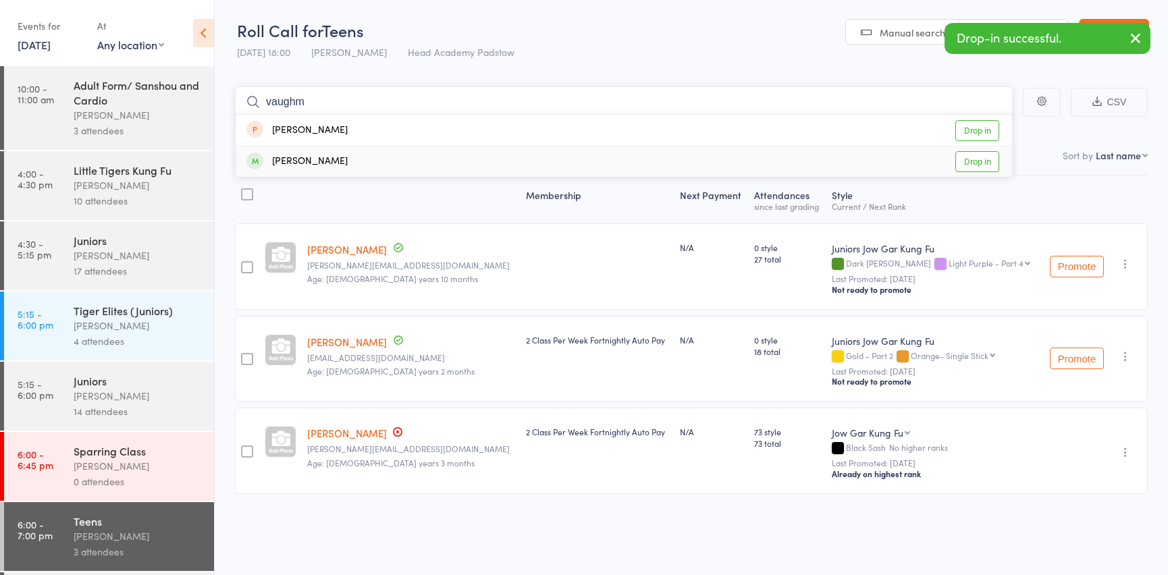
type input "vaughm"
click at [304, 158] on div "[PERSON_NAME]" at bounding box center [296, 162] width 101 height 16
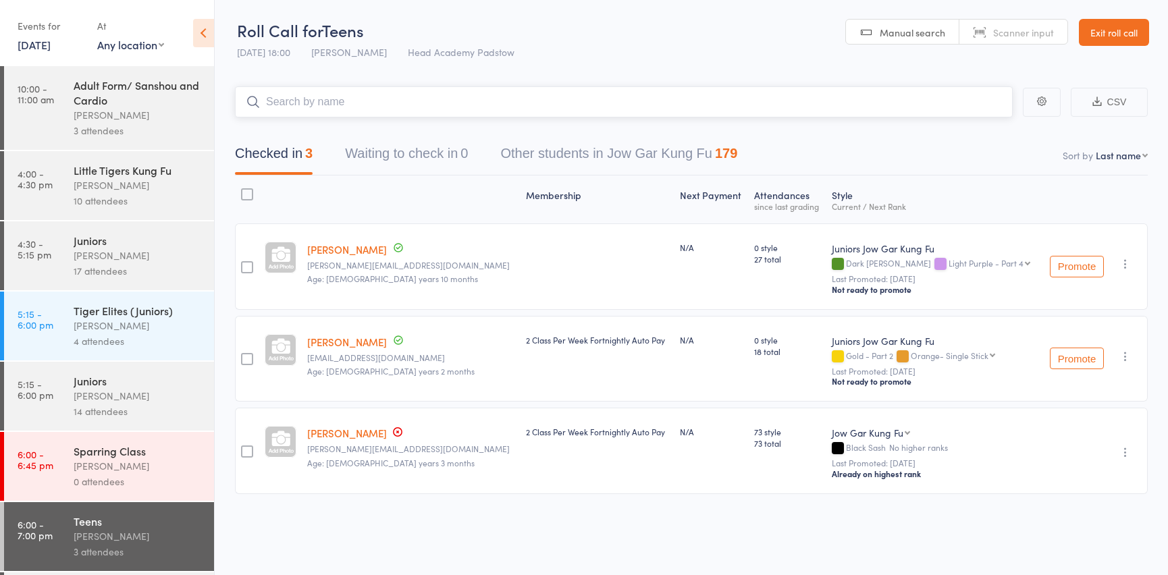
click at [307, 116] on input "search" at bounding box center [624, 101] width 778 height 31
click at [308, 111] on input "search" at bounding box center [624, 101] width 778 height 31
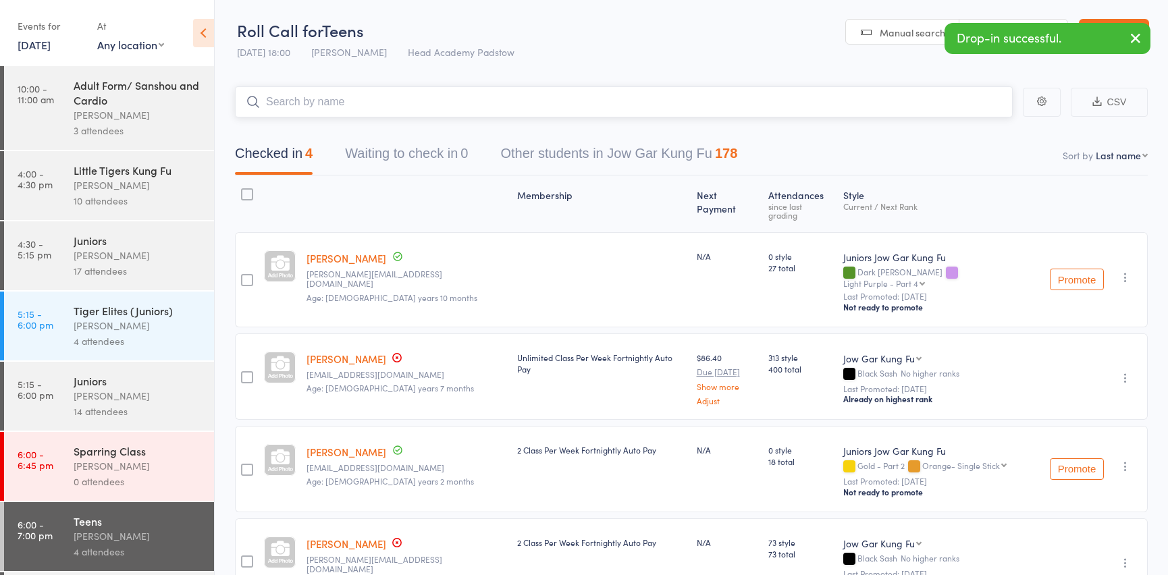
type input "n"
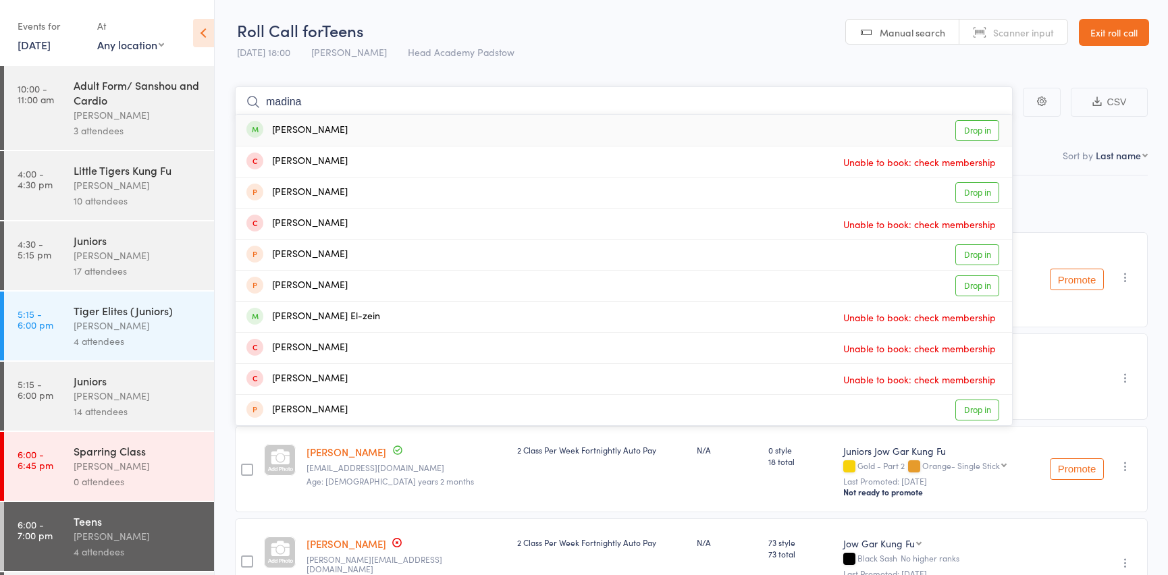
type input "madina"
click at [284, 134] on div "[PERSON_NAME]" at bounding box center [296, 131] width 101 height 16
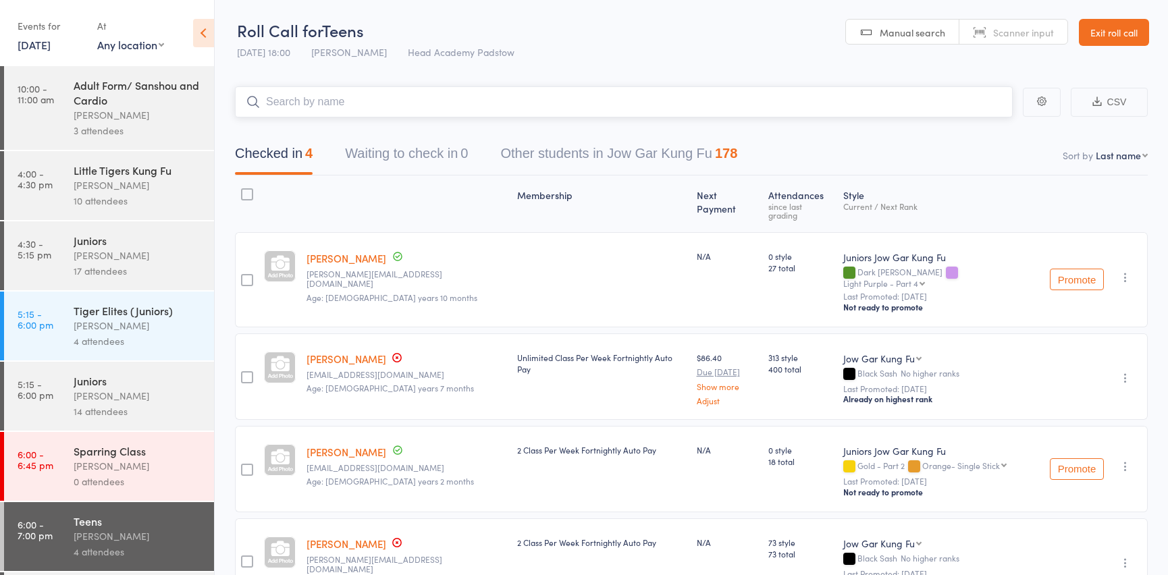
click at [296, 94] on input "search" at bounding box center [624, 101] width 778 height 31
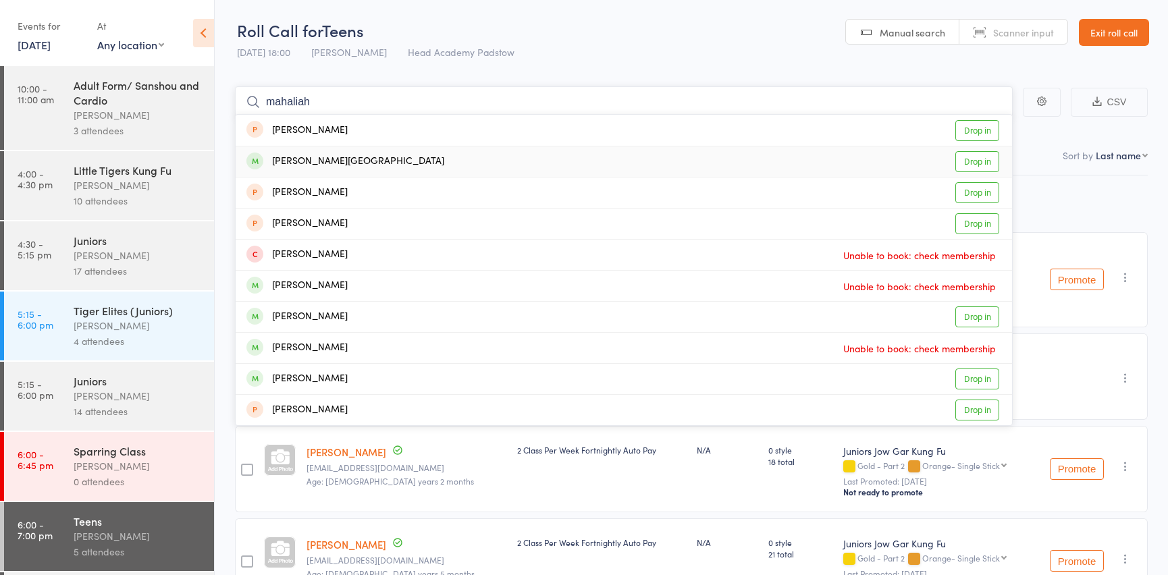
type input "mahaliah"
click at [295, 154] on div "[PERSON_NAME][GEOGRAPHIC_DATA]" at bounding box center [345, 162] width 198 height 16
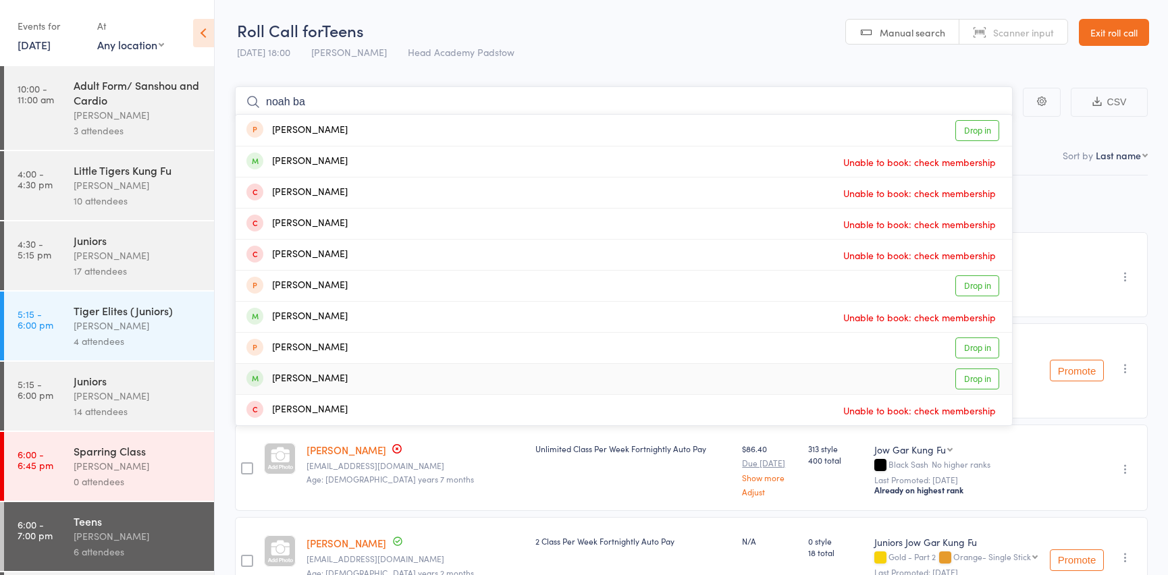
type input "noah ba"
click at [300, 373] on div "[PERSON_NAME]" at bounding box center [296, 379] width 101 height 16
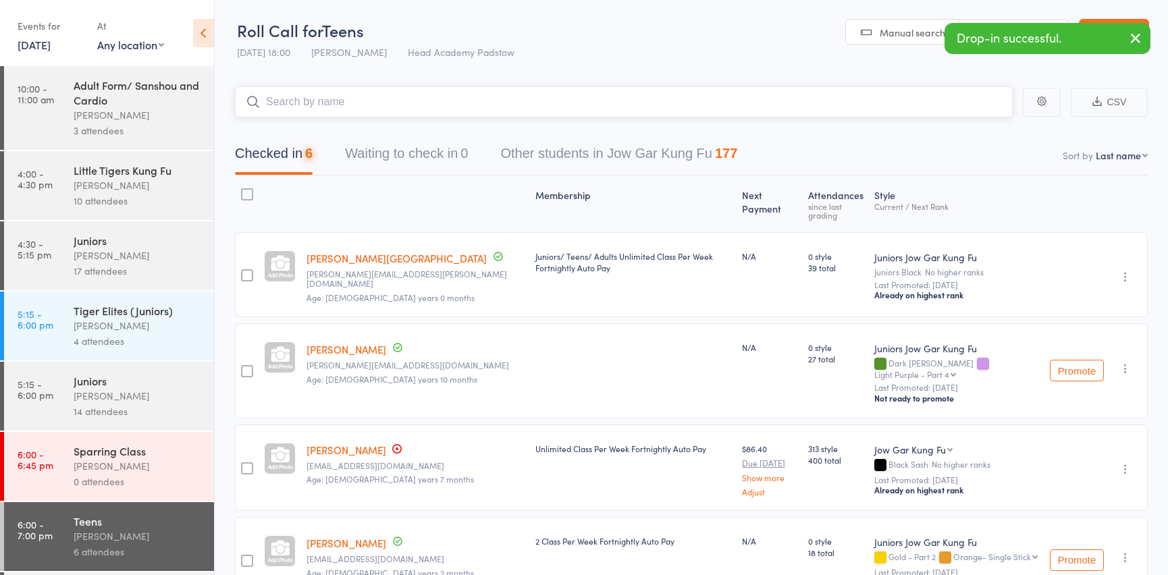
click at [313, 107] on input "search" at bounding box center [624, 101] width 778 height 31
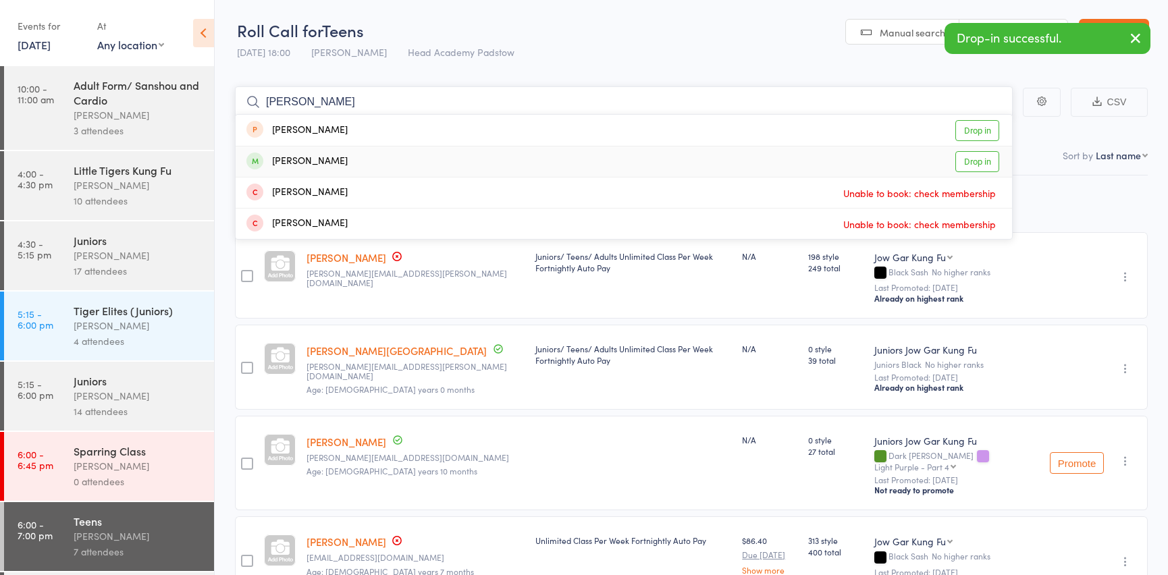
type input "[PERSON_NAME]"
click at [285, 162] on div "[PERSON_NAME]" at bounding box center [296, 162] width 101 height 16
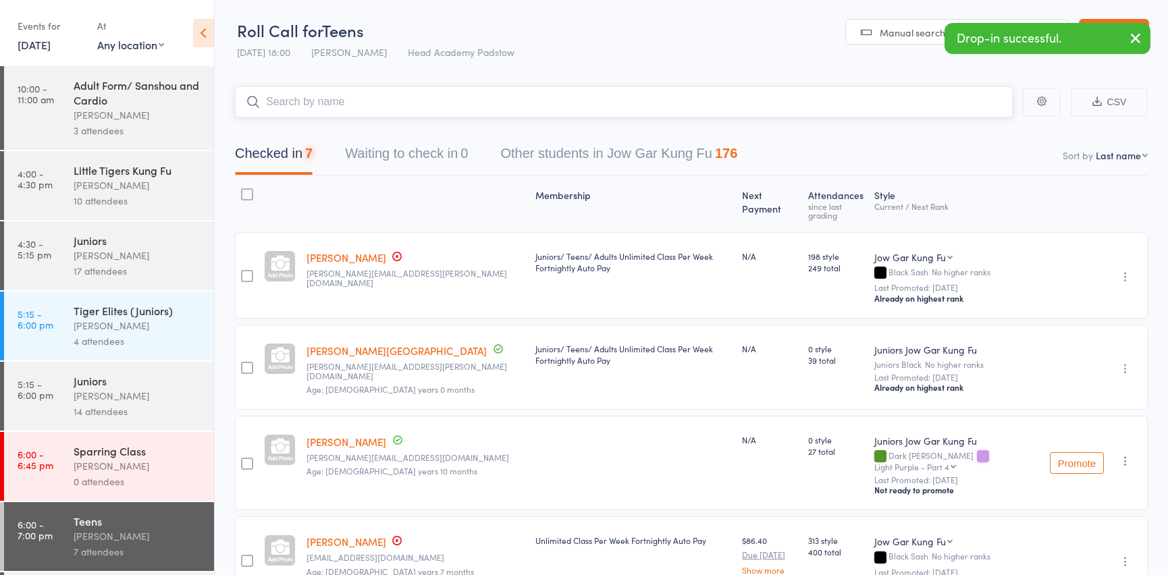
click at [323, 107] on input "search" at bounding box center [624, 101] width 778 height 31
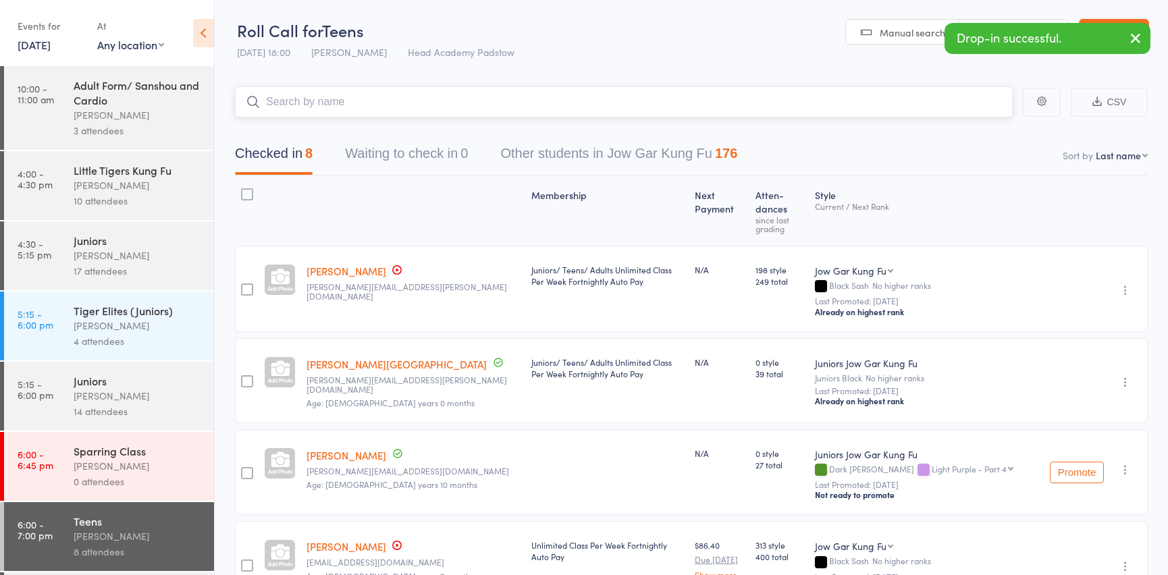
type input "s"
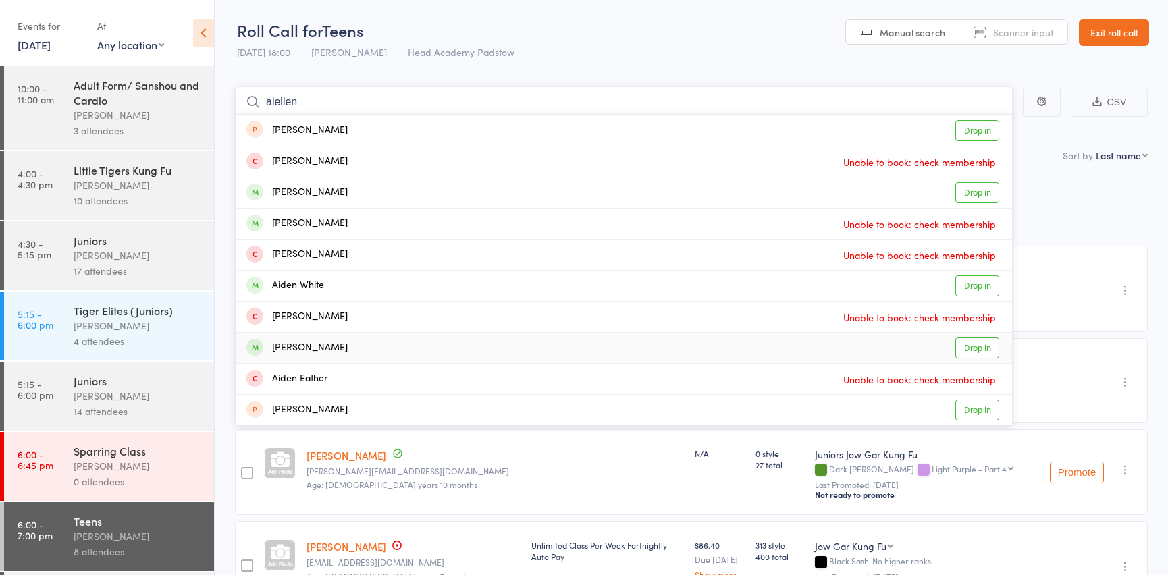
type input "aiellen"
click at [301, 354] on div "[PERSON_NAME]" at bounding box center [296, 348] width 101 height 16
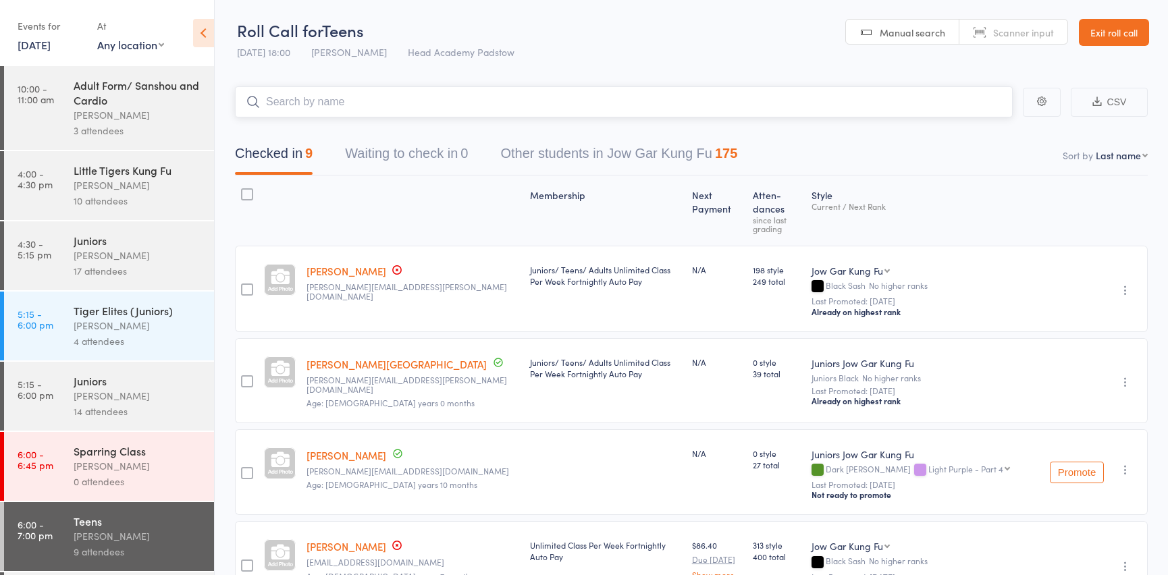
click at [318, 107] on input "search" at bounding box center [624, 101] width 778 height 31
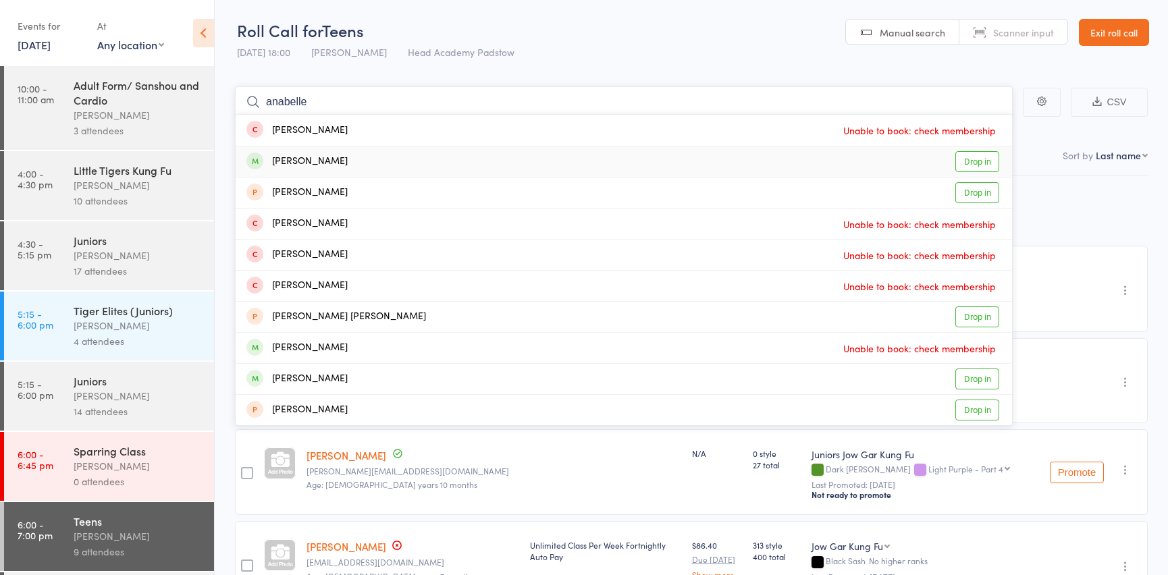
type input "anabelle"
click at [306, 162] on div "[PERSON_NAME]" at bounding box center [296, 162] width 101 height 16
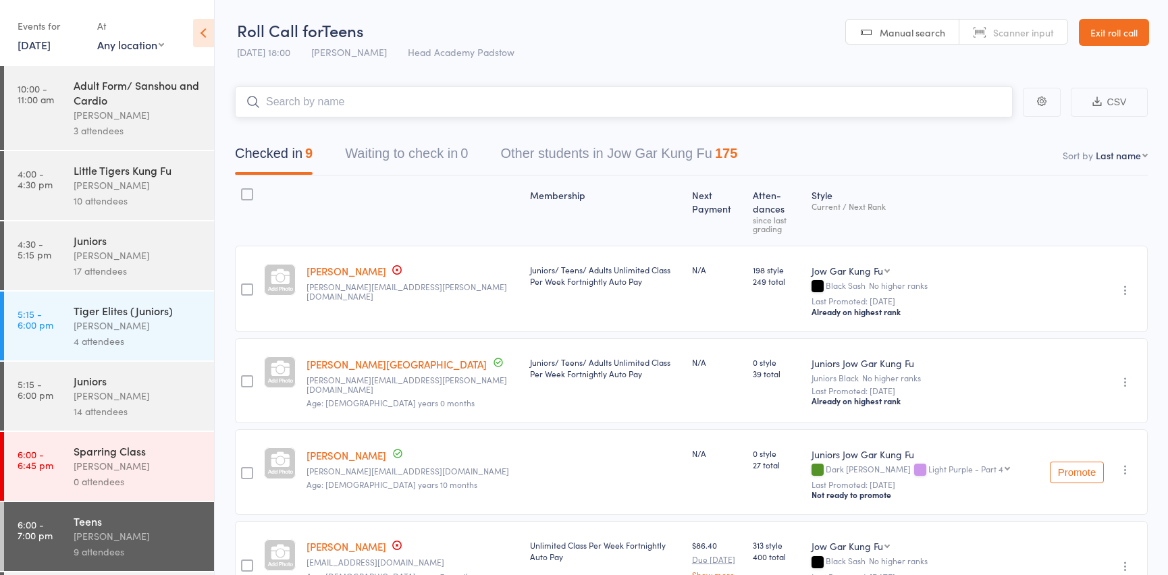
click at [337, 108] on input "search" at bounding box center [624, 101] width 778 height 31
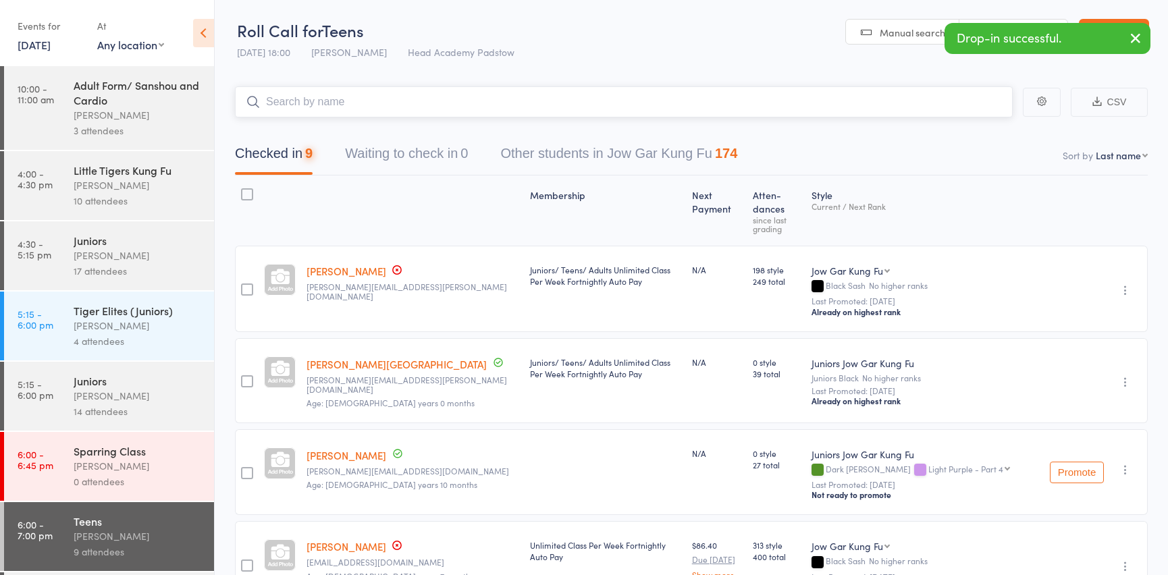
click at [336, 95] on input "search" at bounding box center [624, 101] width 778 height 31
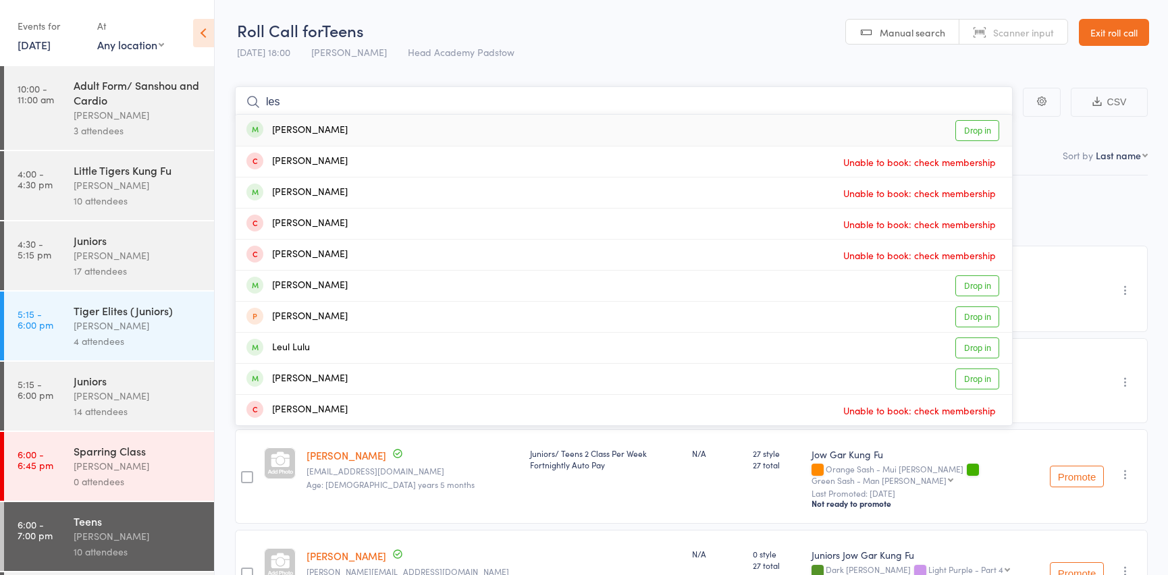
type input "les"
drag, startPoint x: 297, startPoint y: 134, endPoint x: 303, endPoint y: 117, distance: 18.6
click at [298, 134] on div "[PERSON_NAME]" at bounding box center [296, 131] width 101 height 16
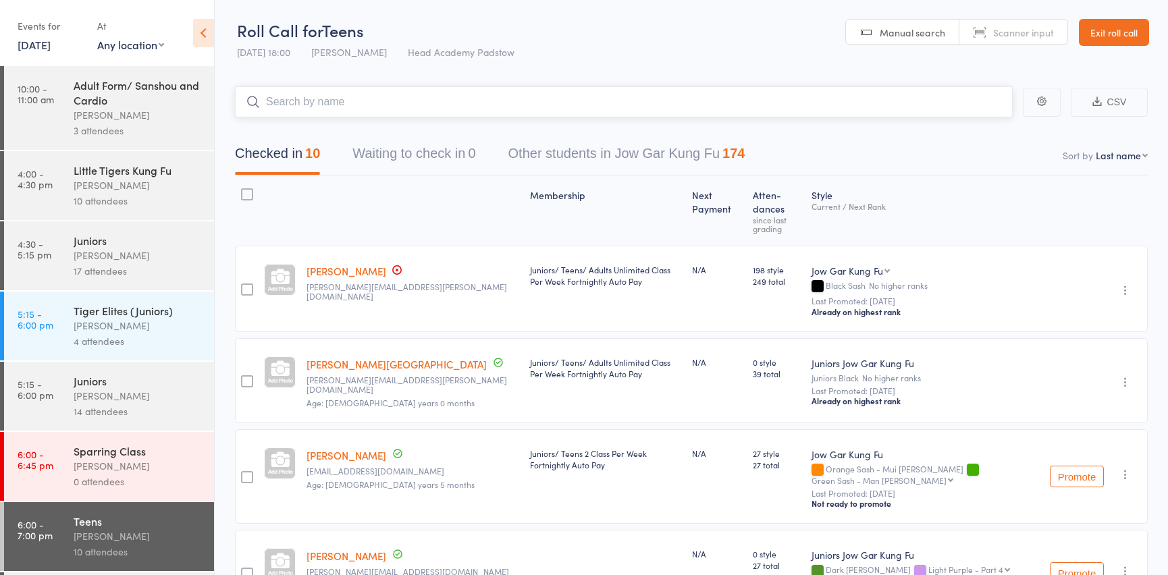
click at [304, 99] on input "search" at bounding box center [624, 101] width 778 height 31
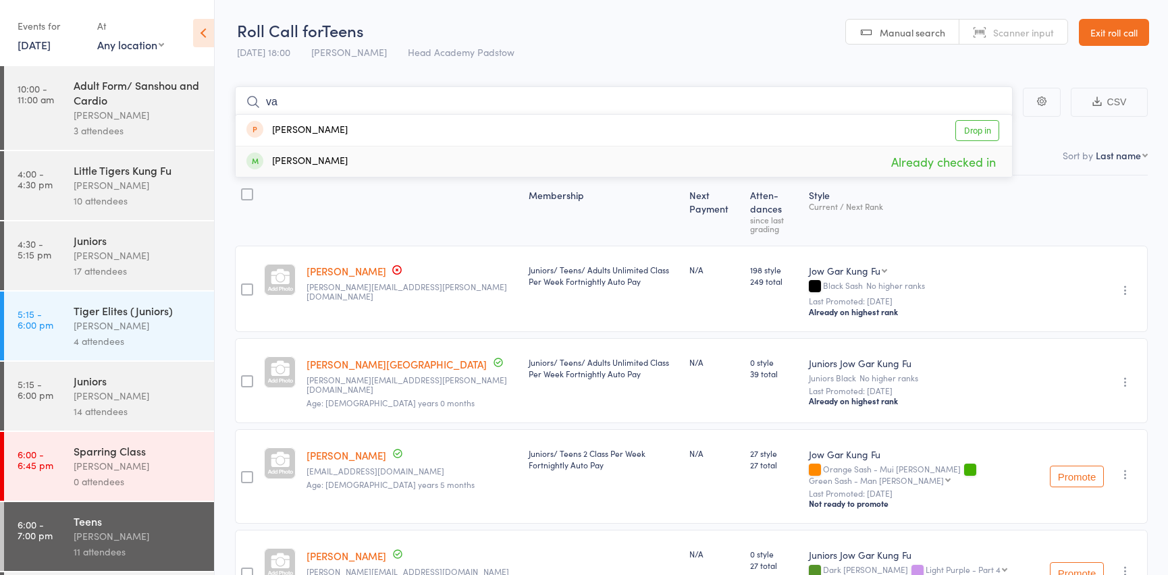
type input "v"
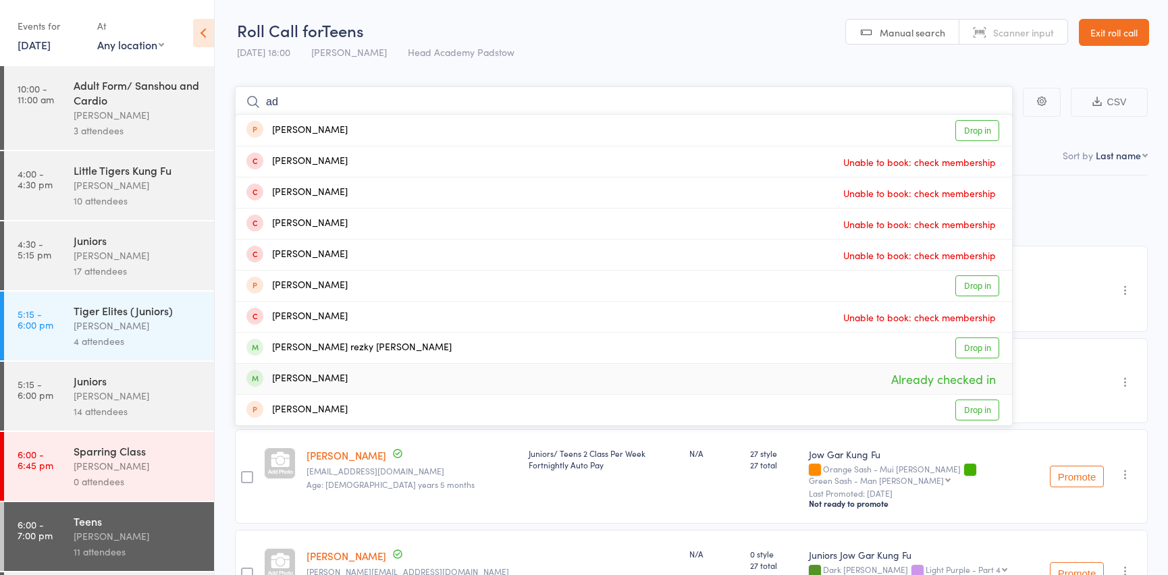
type input "a"
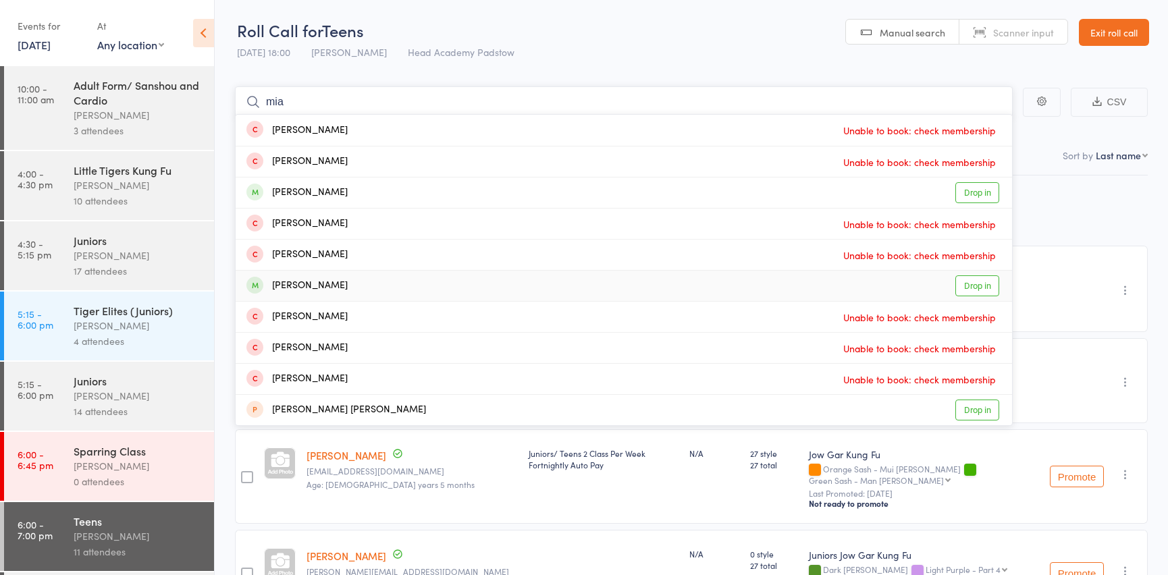
type input "mia"
click at [296, 296] on div "[PERSON_NAME] Drop in" at bounding box center [624, 286] width 776 height 30
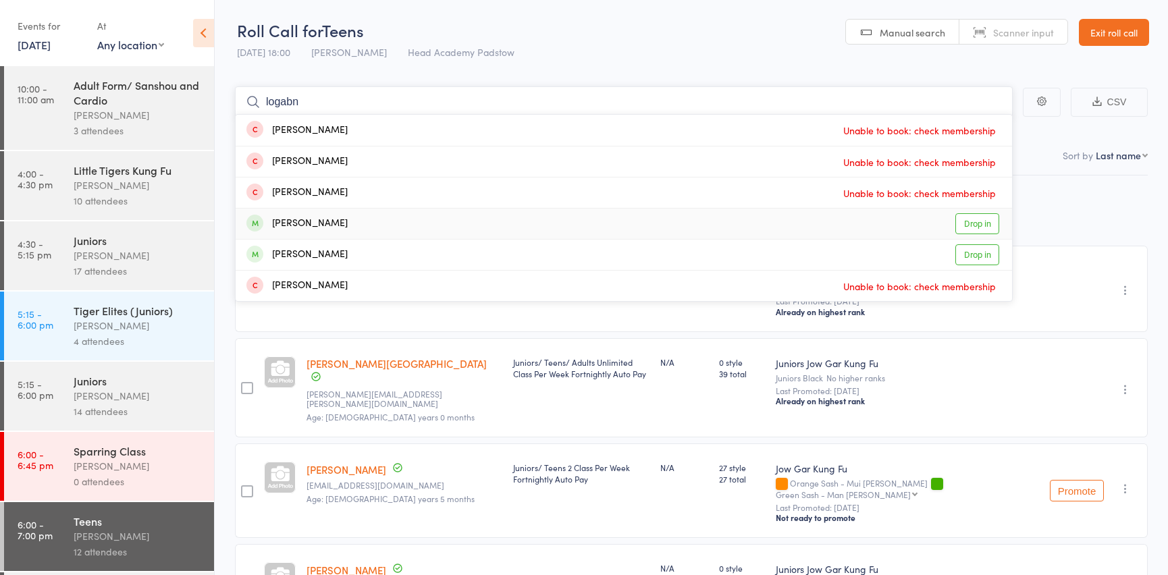
type input "logabn"
click at [313, 230] on div "[PERSON_NAME]" at bounding box center [296, 224] width 101 height 16
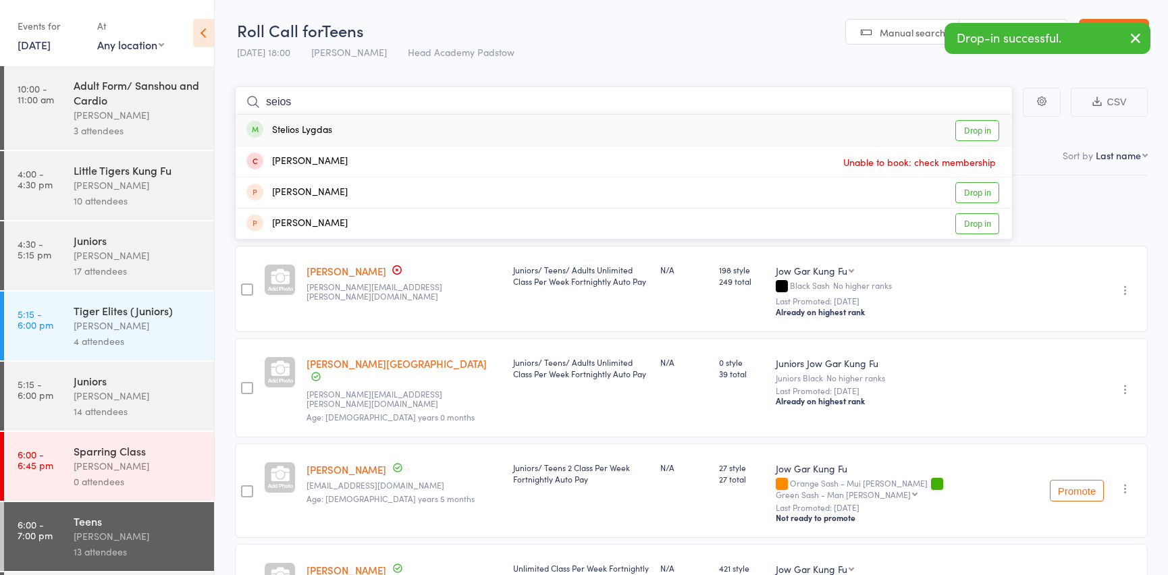
type input "seios"
click at [277, 141] on div "Stelios Lygdas Drop in" at bounding box center [624, 130] width 776 height 31
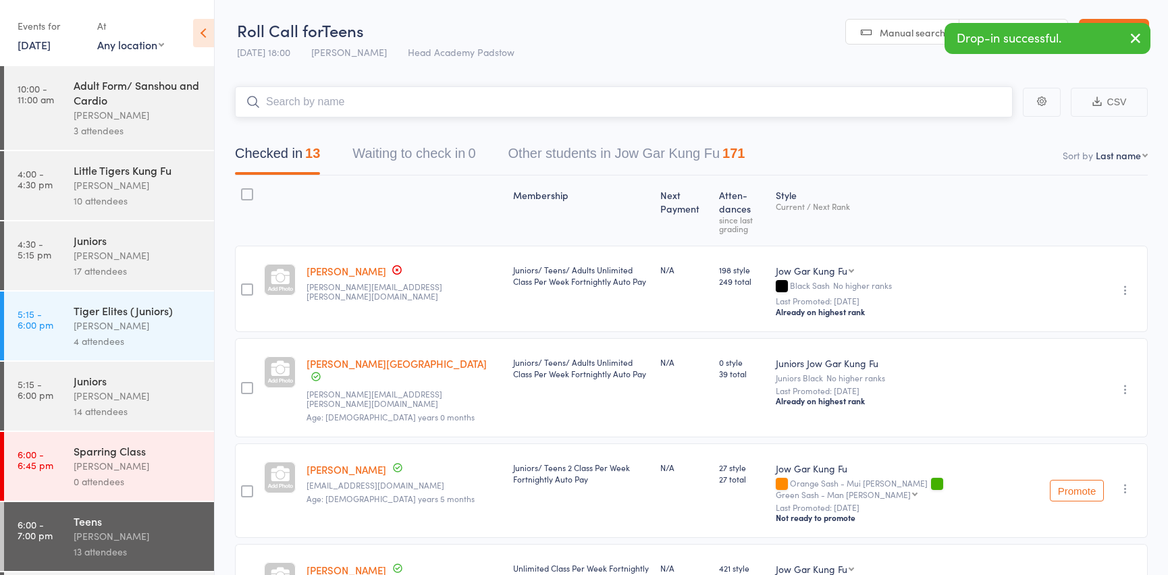
click at [321, 107] on input "search" at bounding box center [624, 101] width 778 height 31
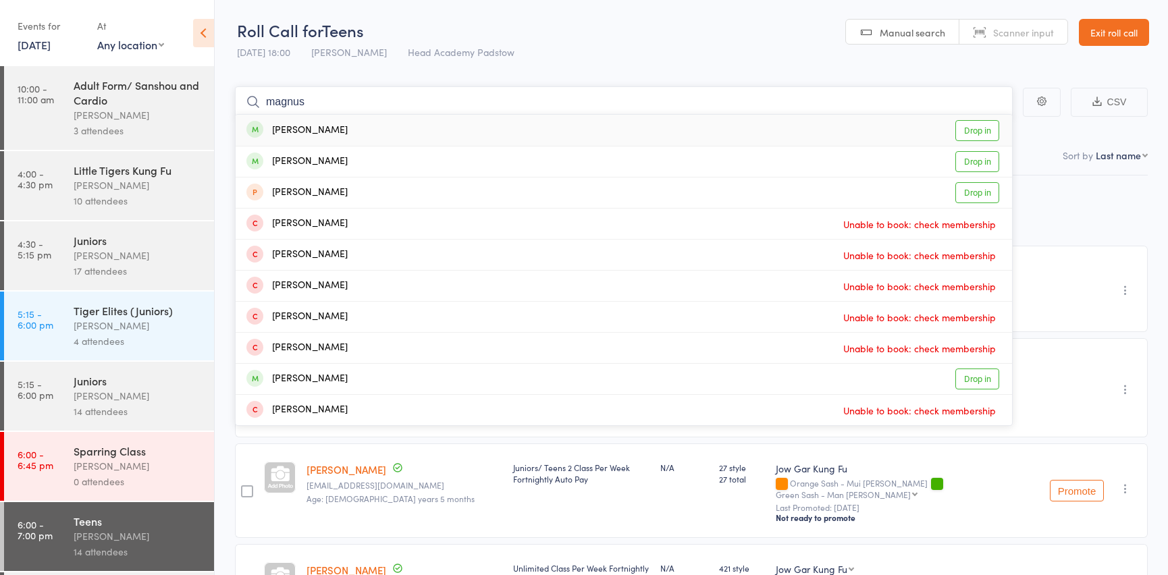
type input "magnus"
click at [284, 124] on div "[PERSON_NAME]" at bounding box center [296, 131] width 101 height 16
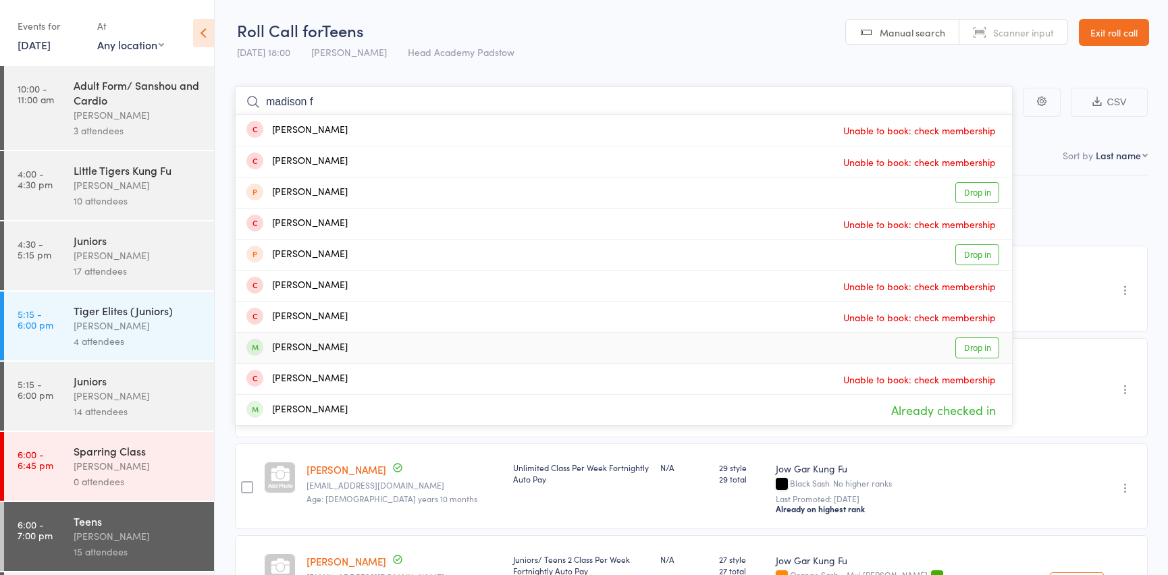
type input "madison f"
click at [329, 352] on div "[PERSON_NAME]" at bounding box center [296, 348] width 101 height 16
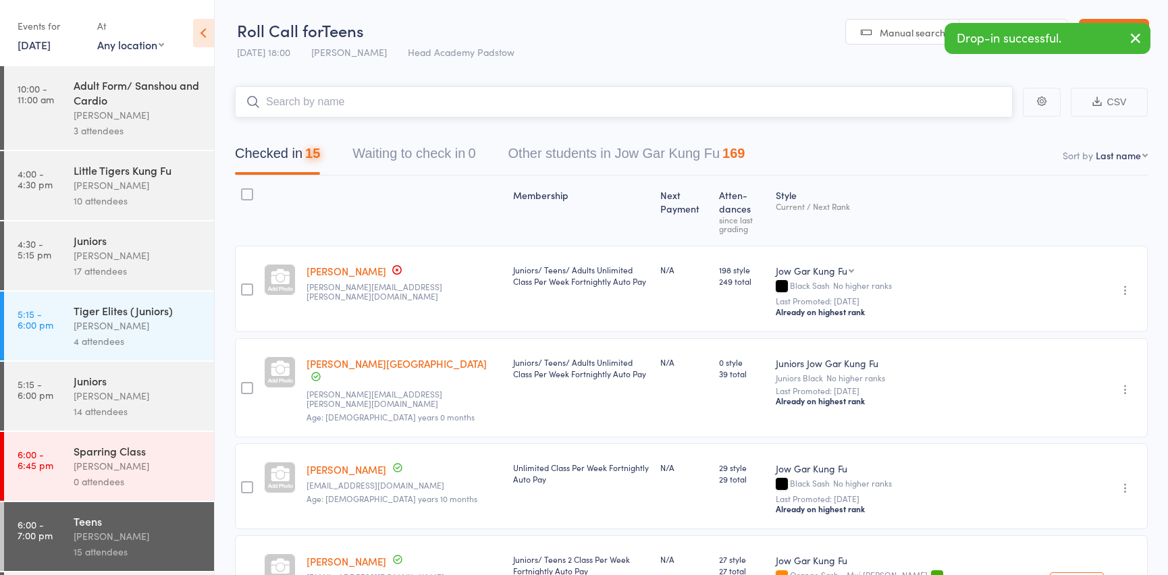
click at [326, 95] on input "search" at bounding box center [624, 101] width 778 height 31
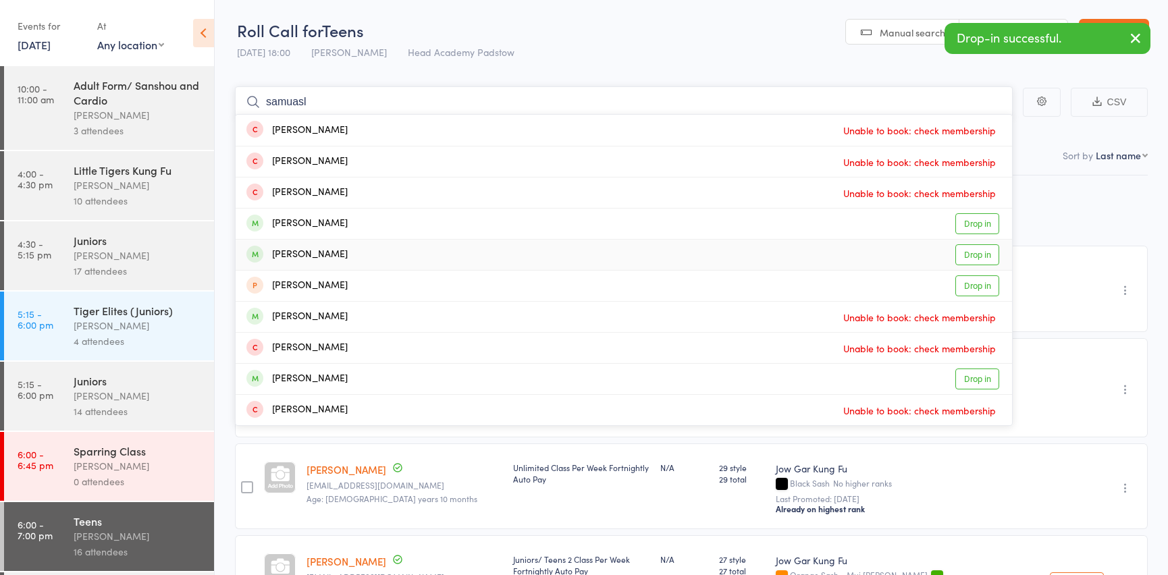
type input "samuasl"
click at [315, 261] on div "[PERSON_NAME]" at bounding box center [296, 255] width 101 height 16
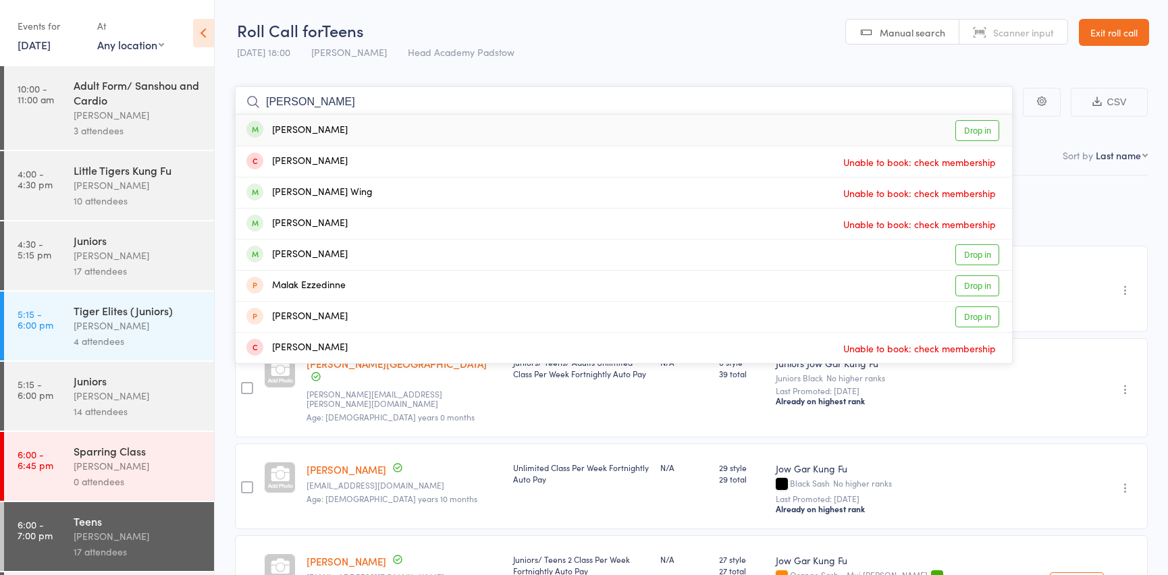
type input "[PERSON_NAME]"
click at [278, 135] on div "[PERSON_NAME]" at bounding box center [296, 131] width 101 height 16
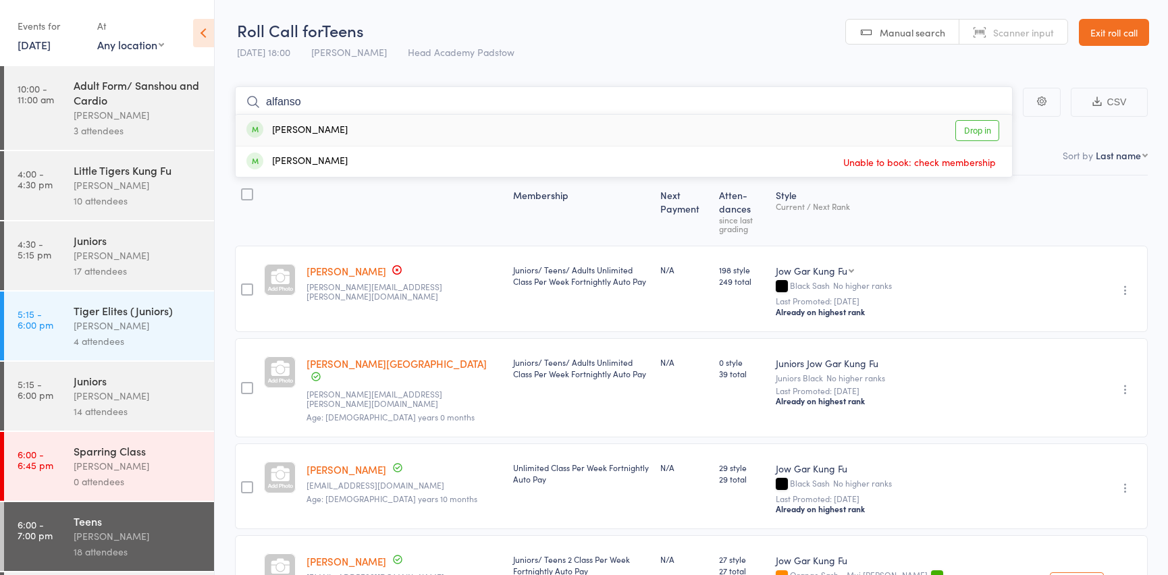
type input "alfanso"
click at [273, 129] on div "[PERSON_NAME]" at bounding box center [296, 131] width 101 height 16
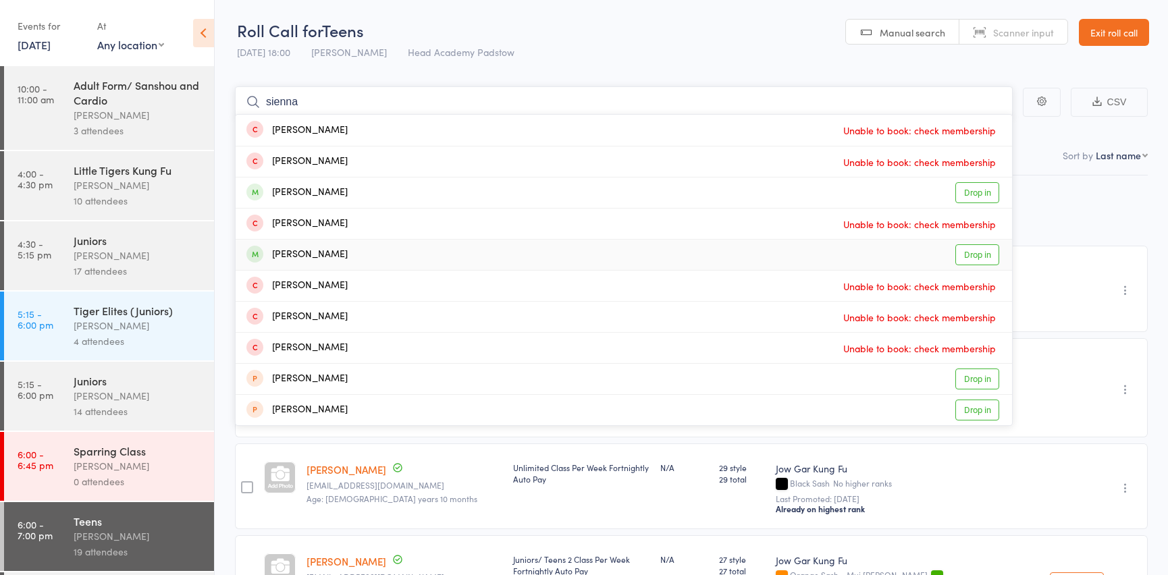
type input "sienna"
click at [337, 259] on div "[PERSON_NAME]" at bounding box center [296, 255] width 101 height 16
